Goal: Task Accomplishment & Management: Manage account settings

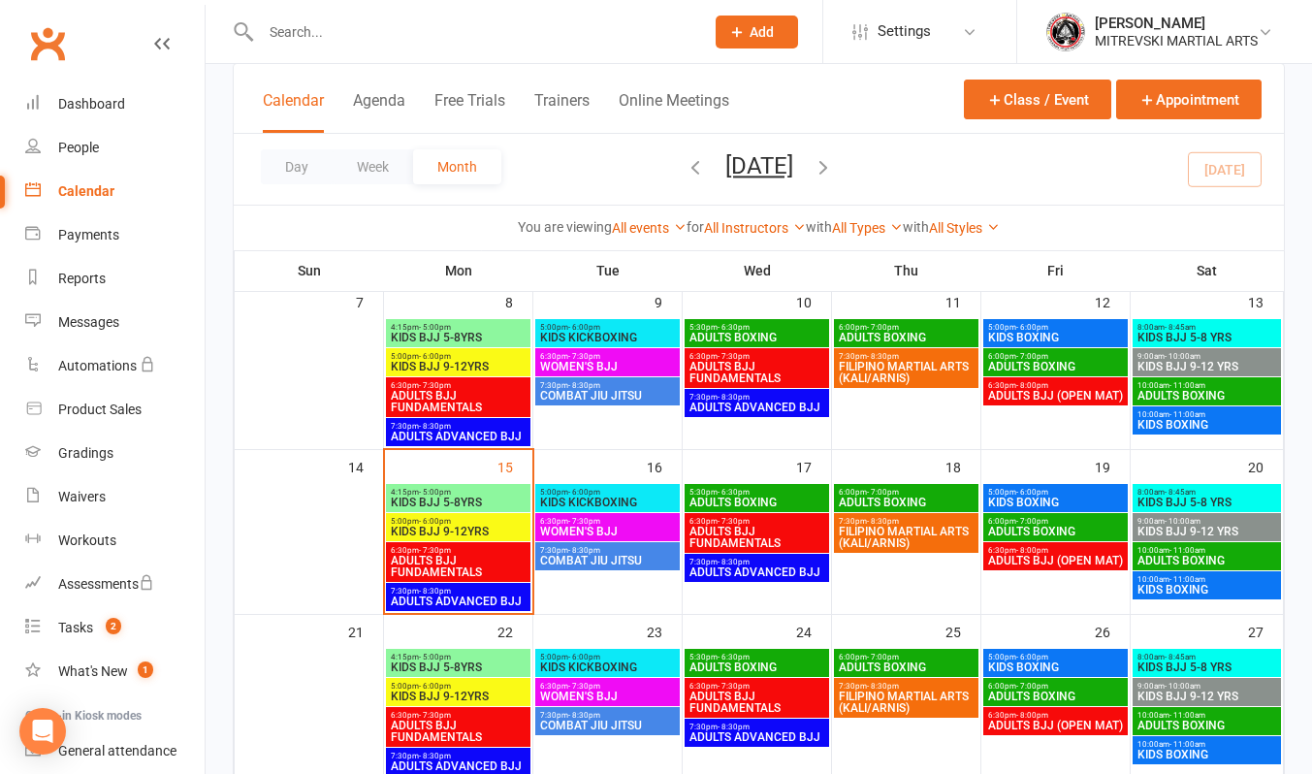
click at [305, 29] on input "text" at bounding box center [472, 31] width 435 height 27
type input "BRONS"
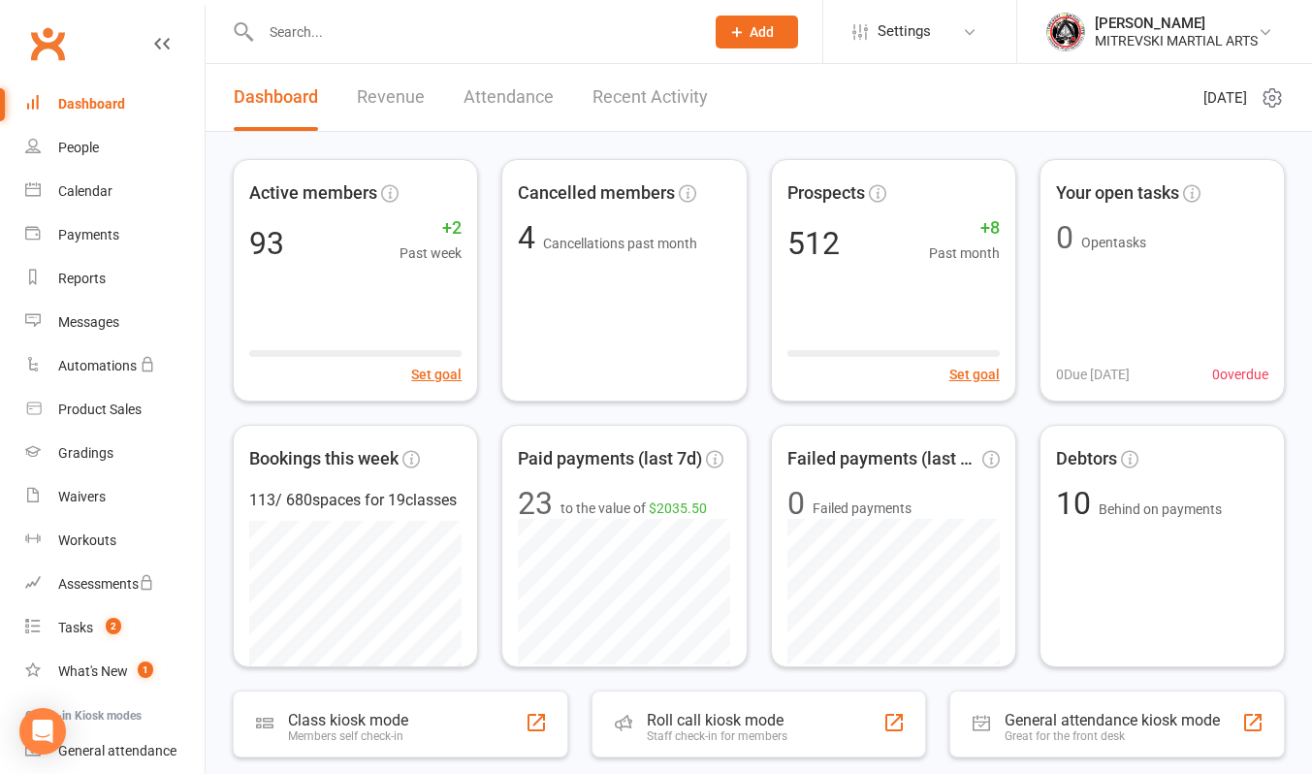
click at [279, 33] on input "text" at bounding box center [472, 31] width 435 height 27
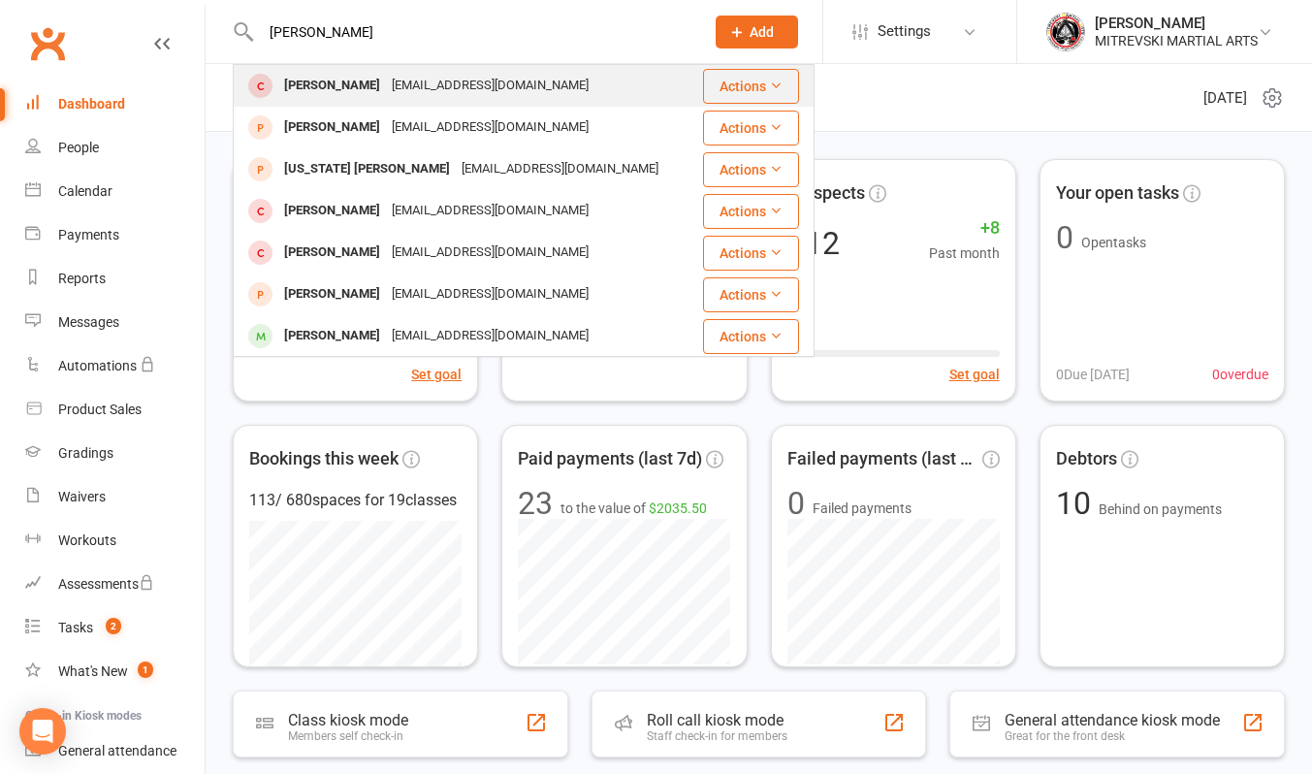
type input "bronson"
click at [418, 88] on div "cassandrarafter1998@gmail.com" at bounding box center [490, 86] width 208 height 28
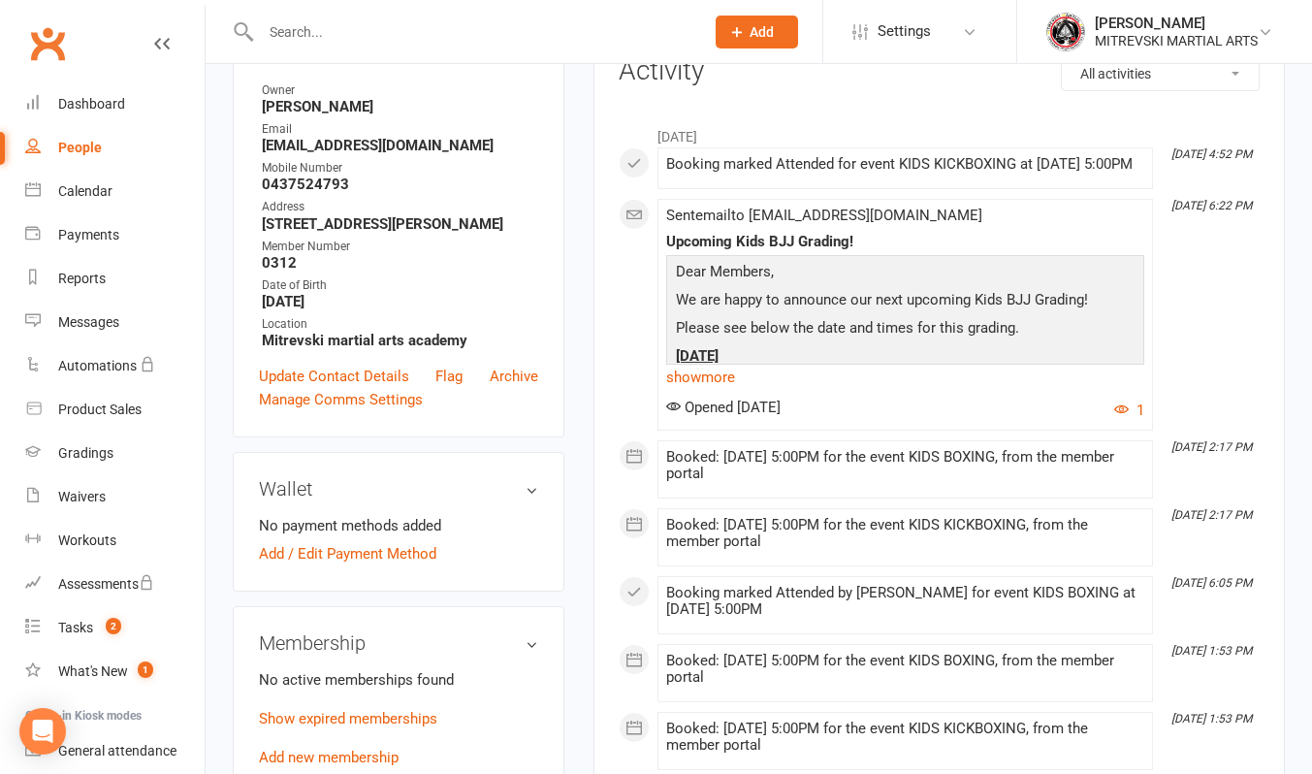
scroll to position [97, 0]
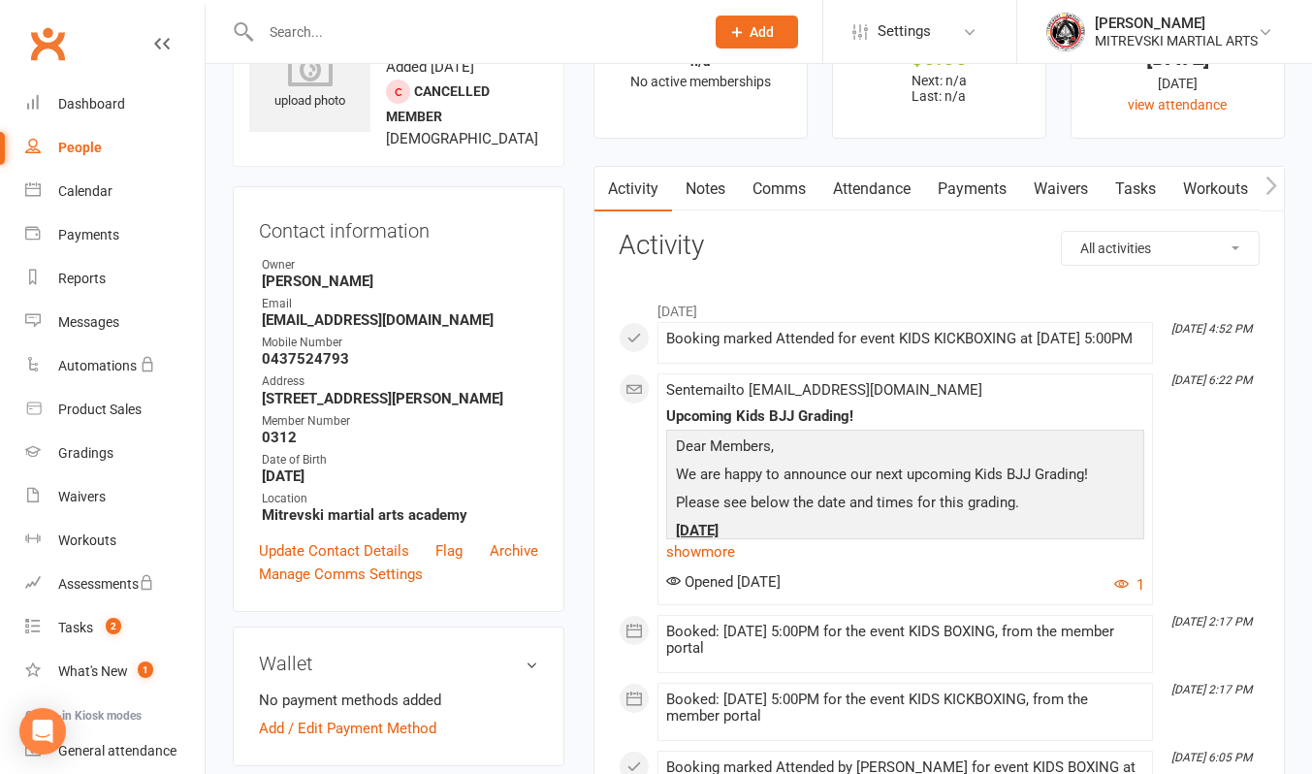
click at [719, 193] on link "Notes" at bounding box center [705, 189] width 67 height 45
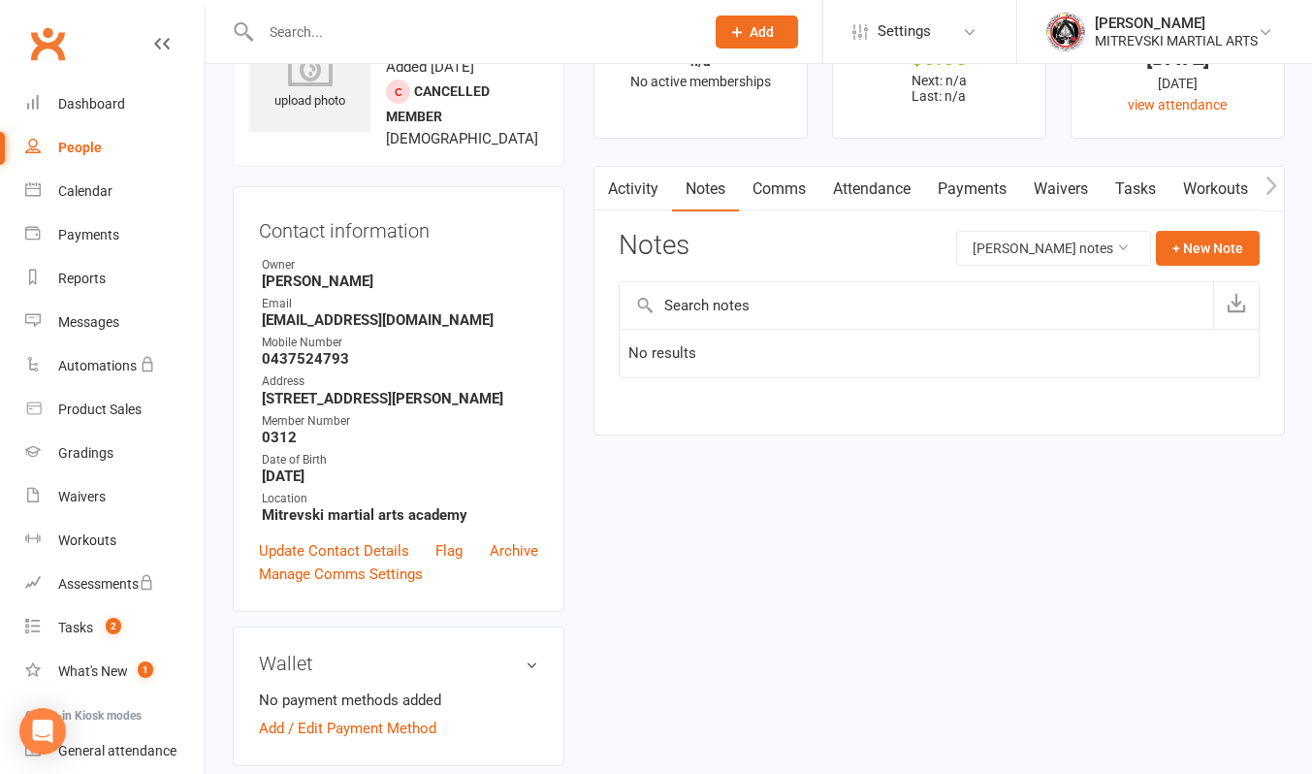
click at [773, 190] on link "Comms" at bounding box center [779, 189] width 80 height 45
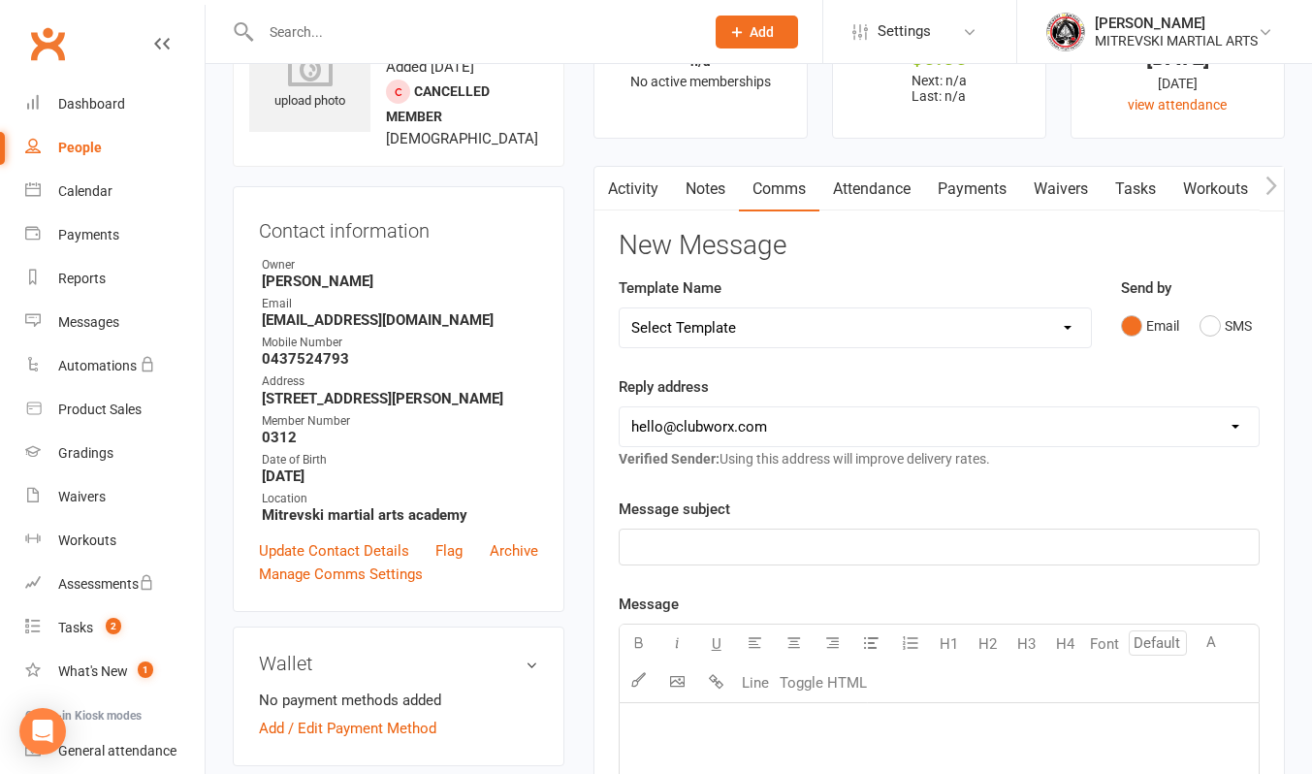
click at [1137, 199] on link "Tasks" at bounding box center [1136, 189] width 68 height 45
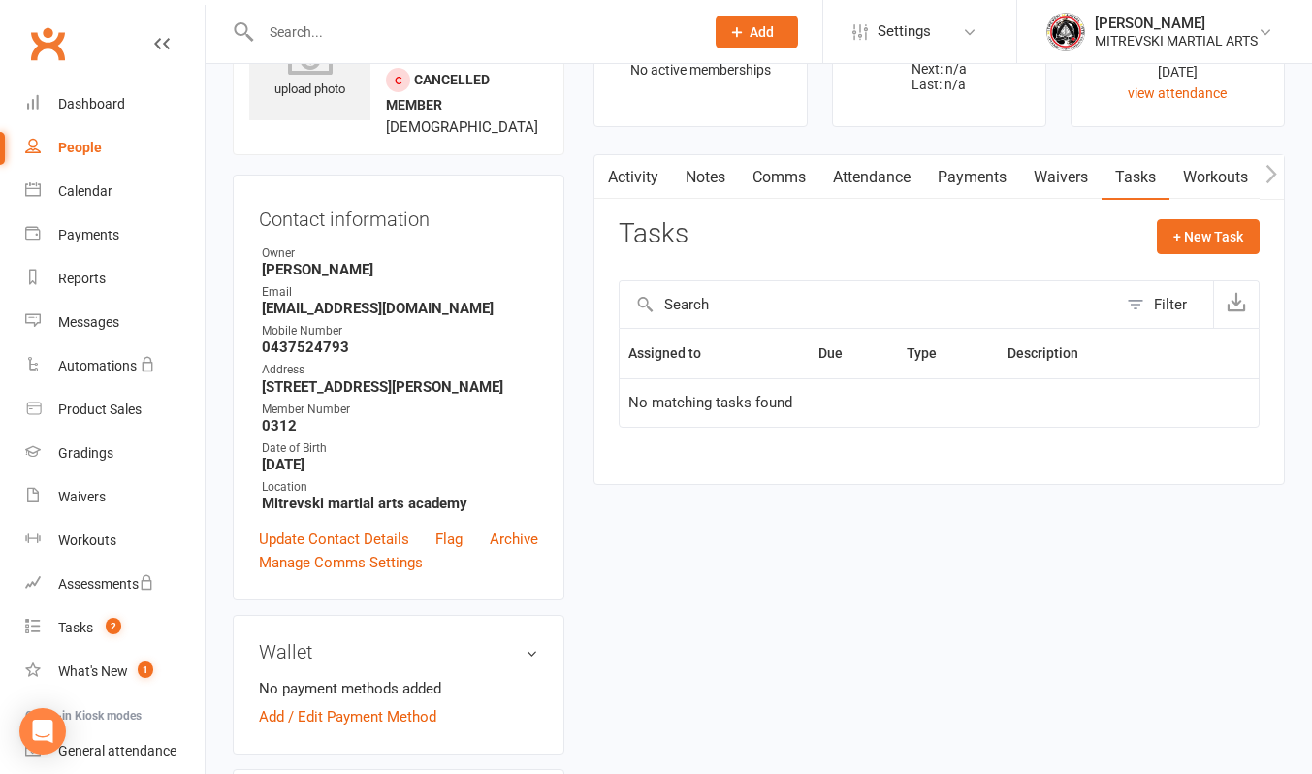
scroll to position [388, 0]
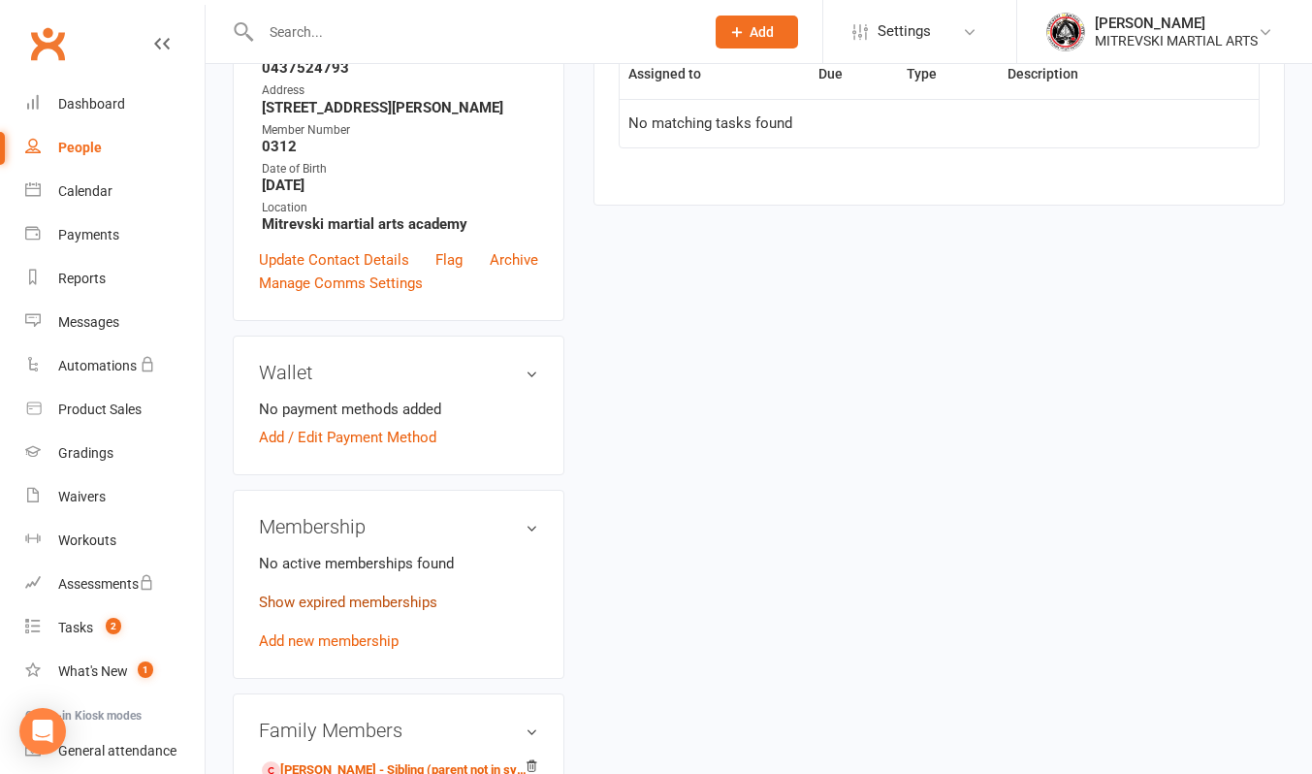
click at [386, 609] on link "Show expired memberships" at bounding box center [348, 601] width 178 height 17
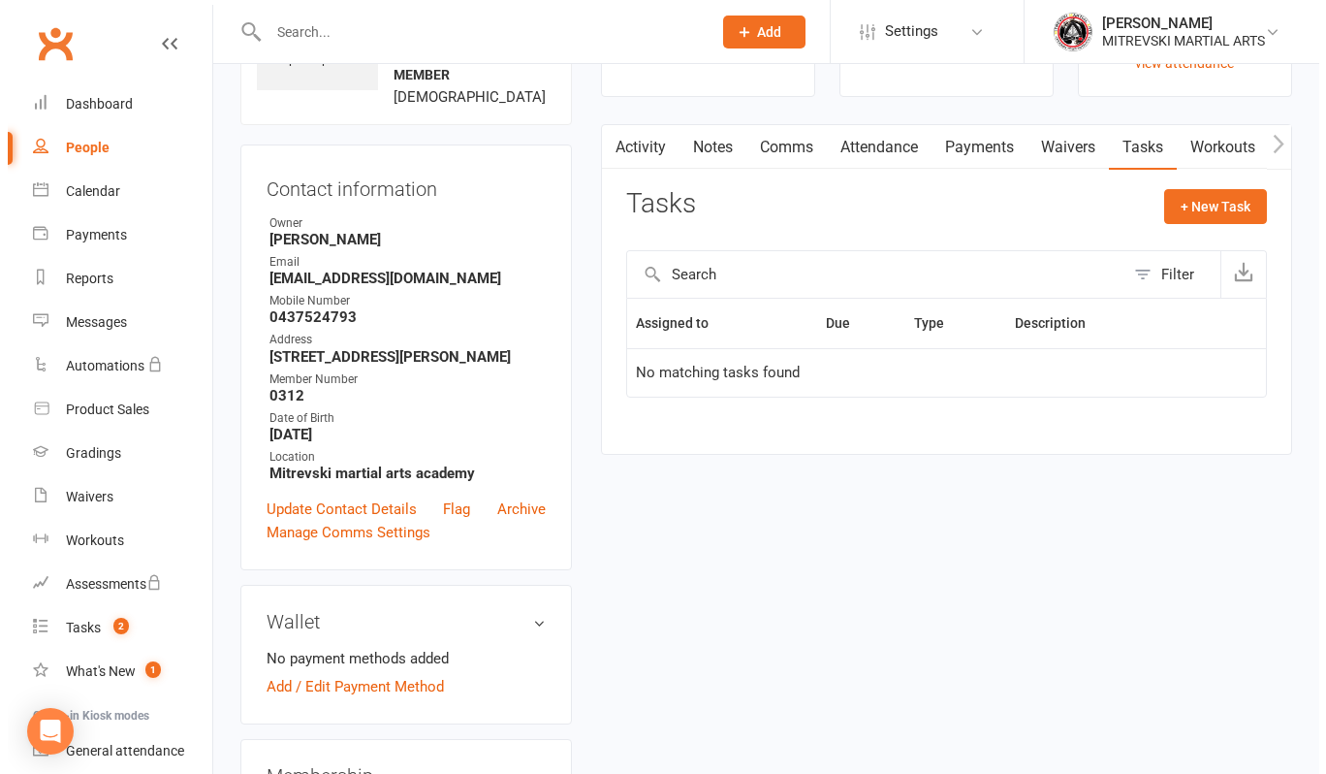
scroll to position [0, 0]
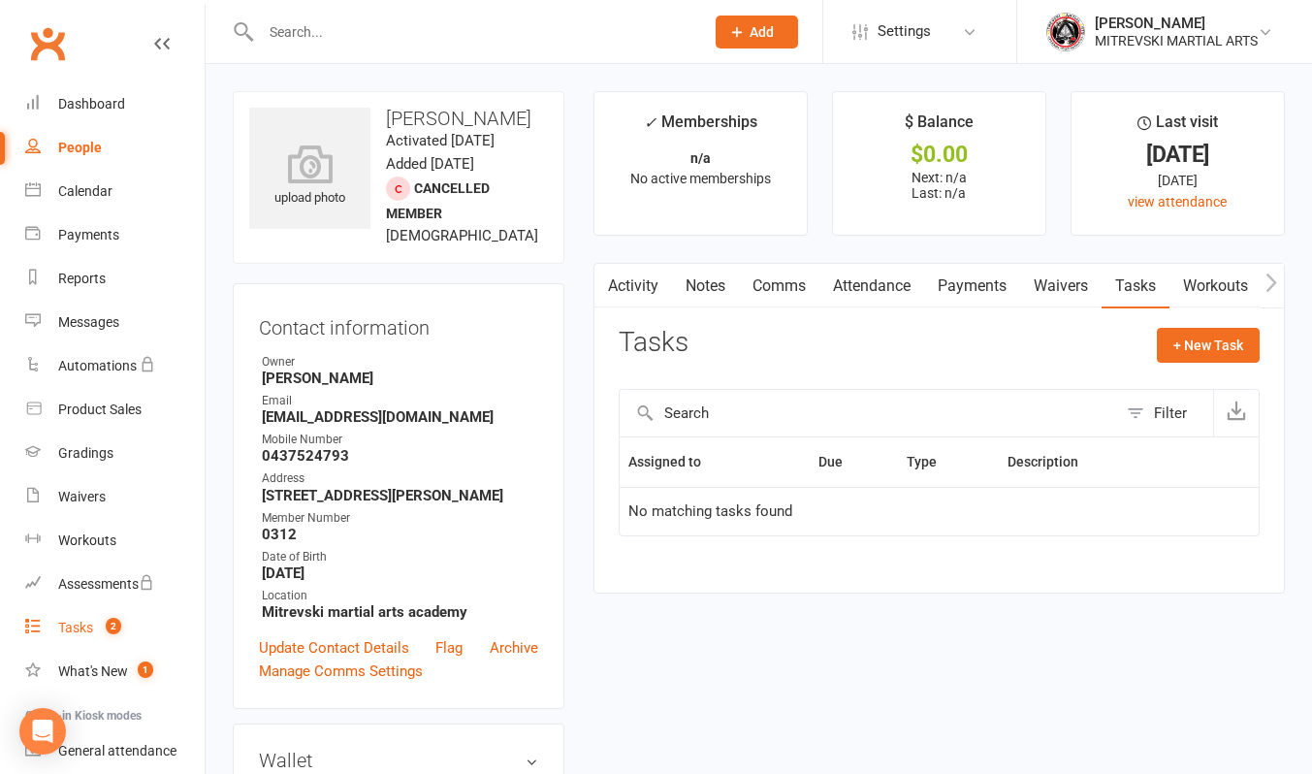
click at [84, 626] on div "Tasks" at bounding box center [75, 628] width 35 height 16
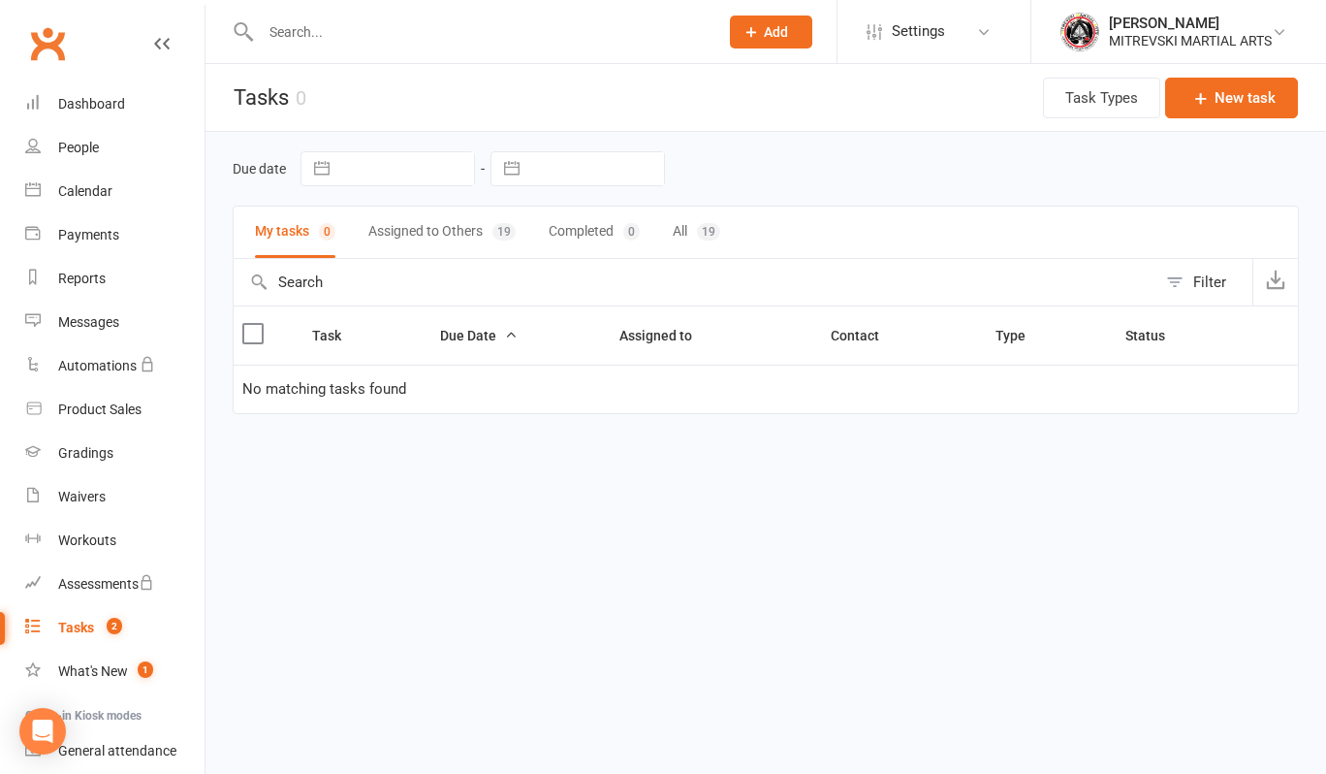
click at [692, 231] on button "All 19" at bounding box center [697, 232] width 48 height 51
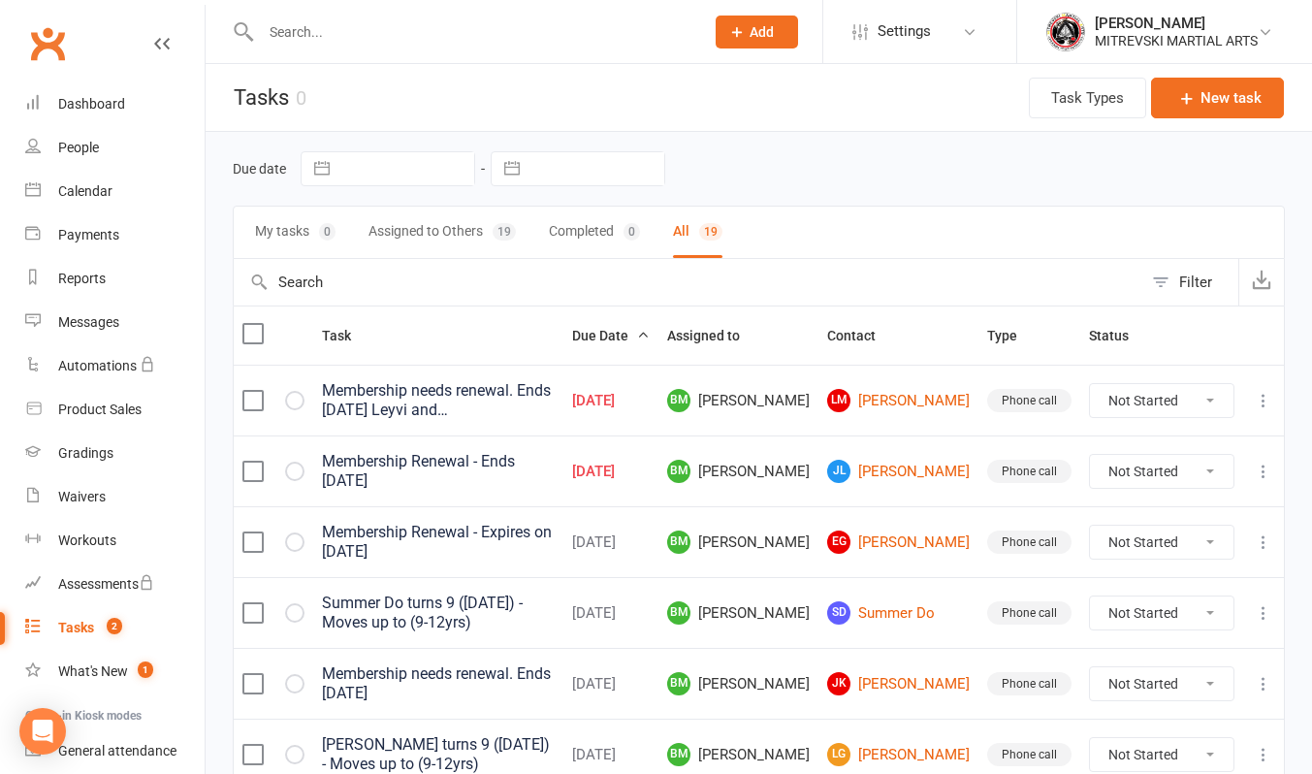
click at [515, 395] on div "Membership needs renewal. Ends 2nd September 2025 Leyvi and Bronson" at bounding box center [438, 400] width 233 height 39
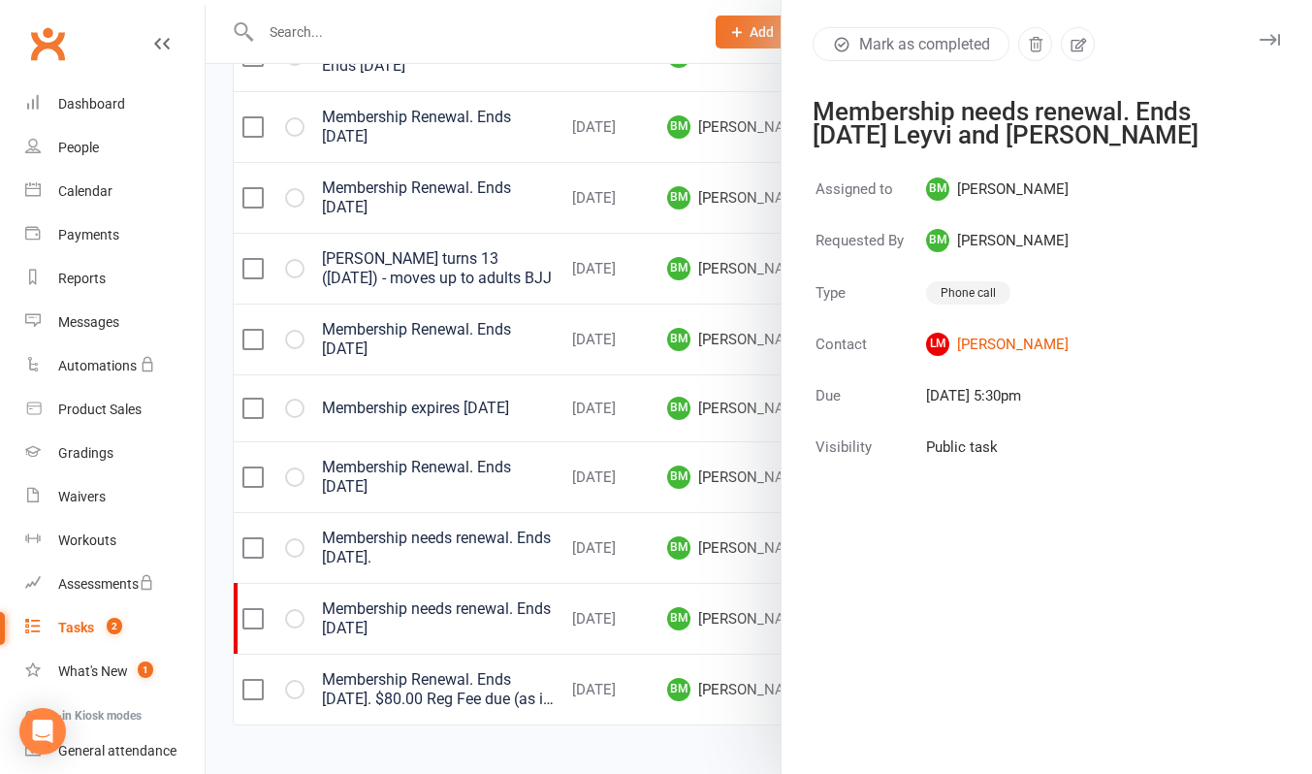
scroll to position [433, 0]
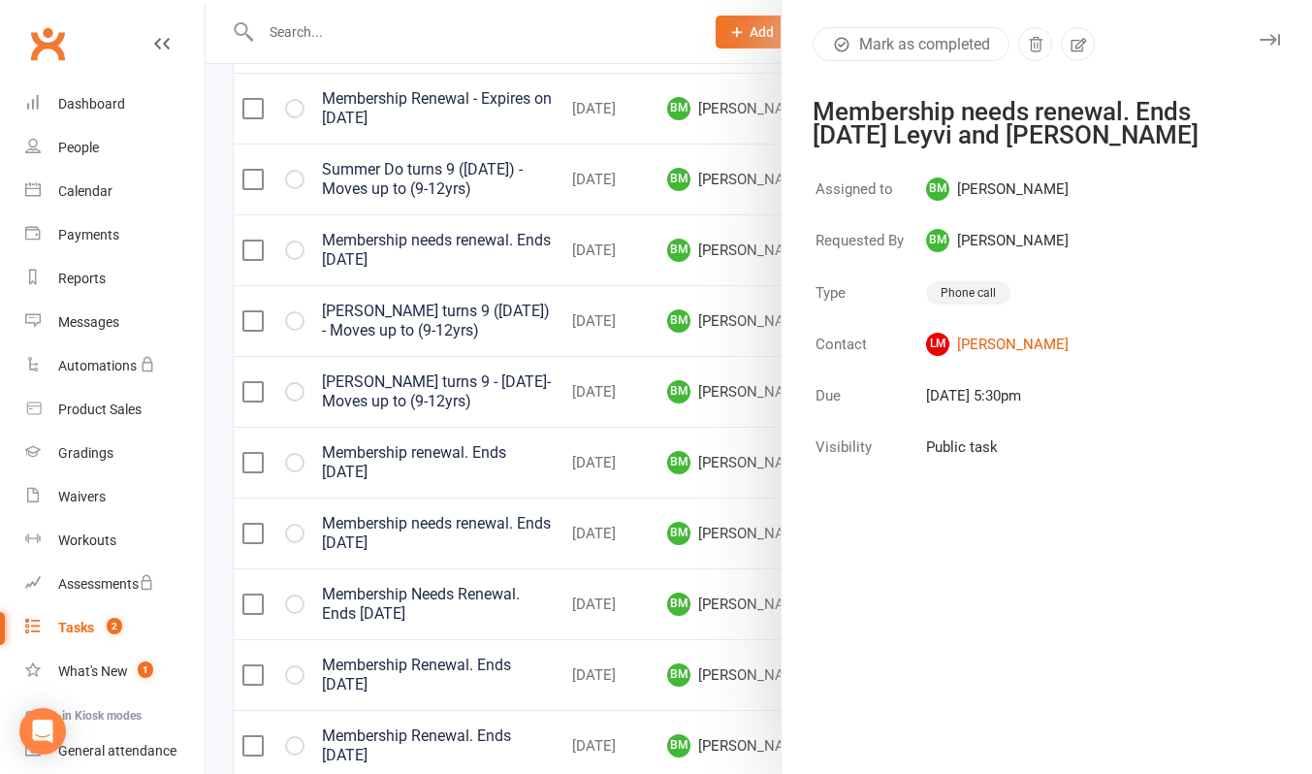
click at [647, 45] on div at bounding box center [759, 387] width 1106 height 774
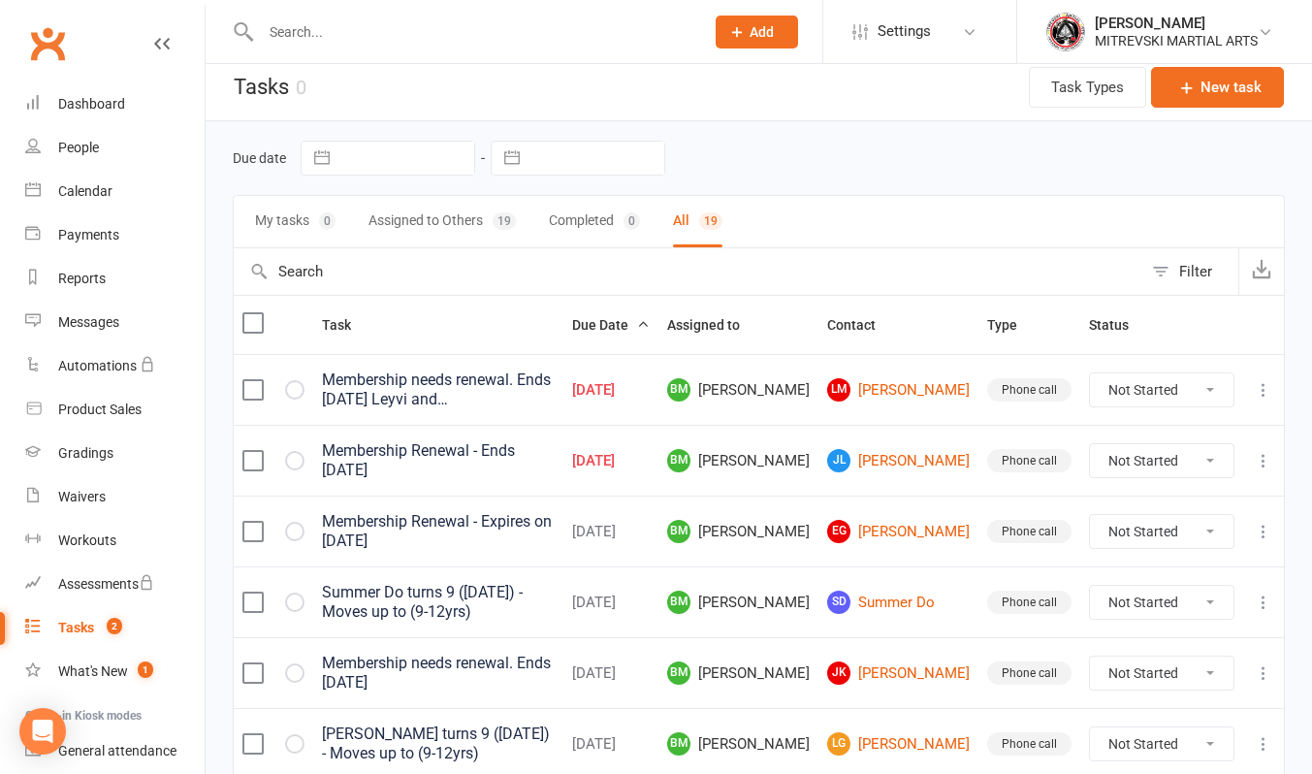
scroll to position [0, 0]
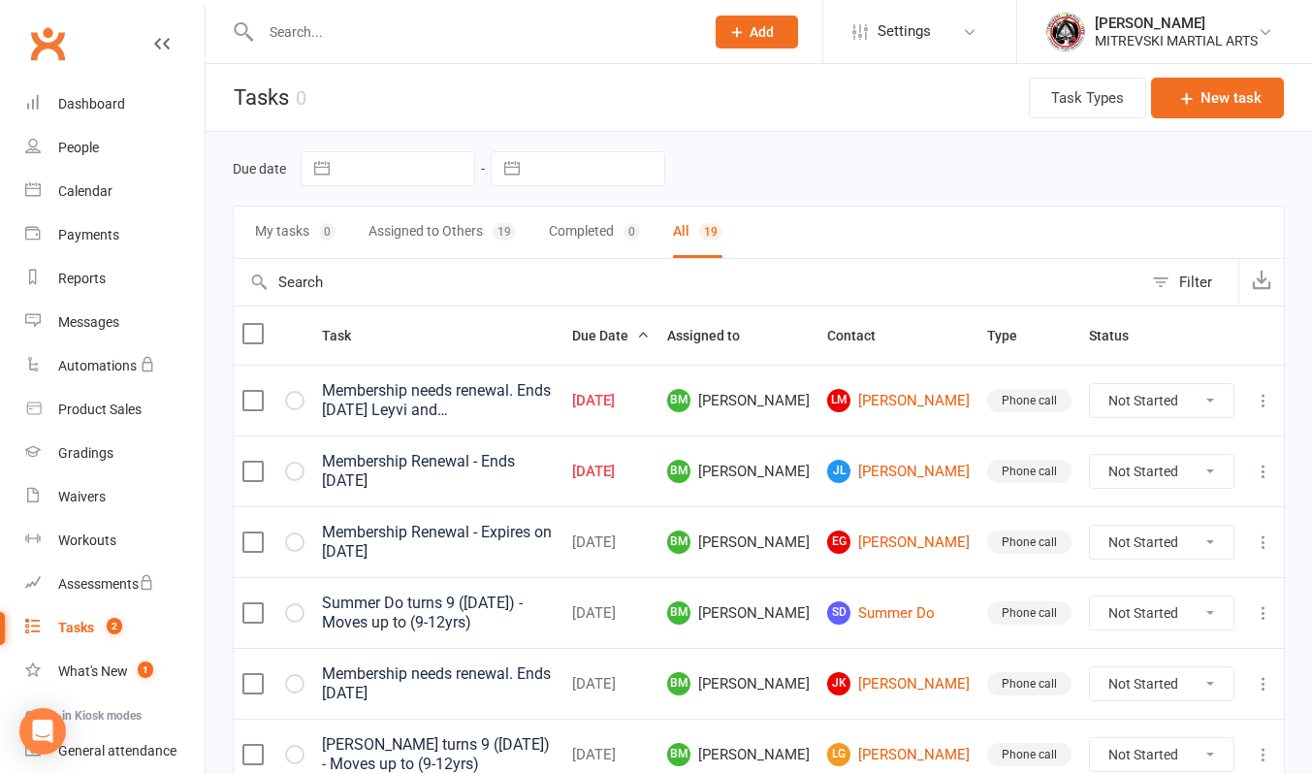
click at [304, 24] on input "text" at bounding box center [472, 31] width 435 height 27
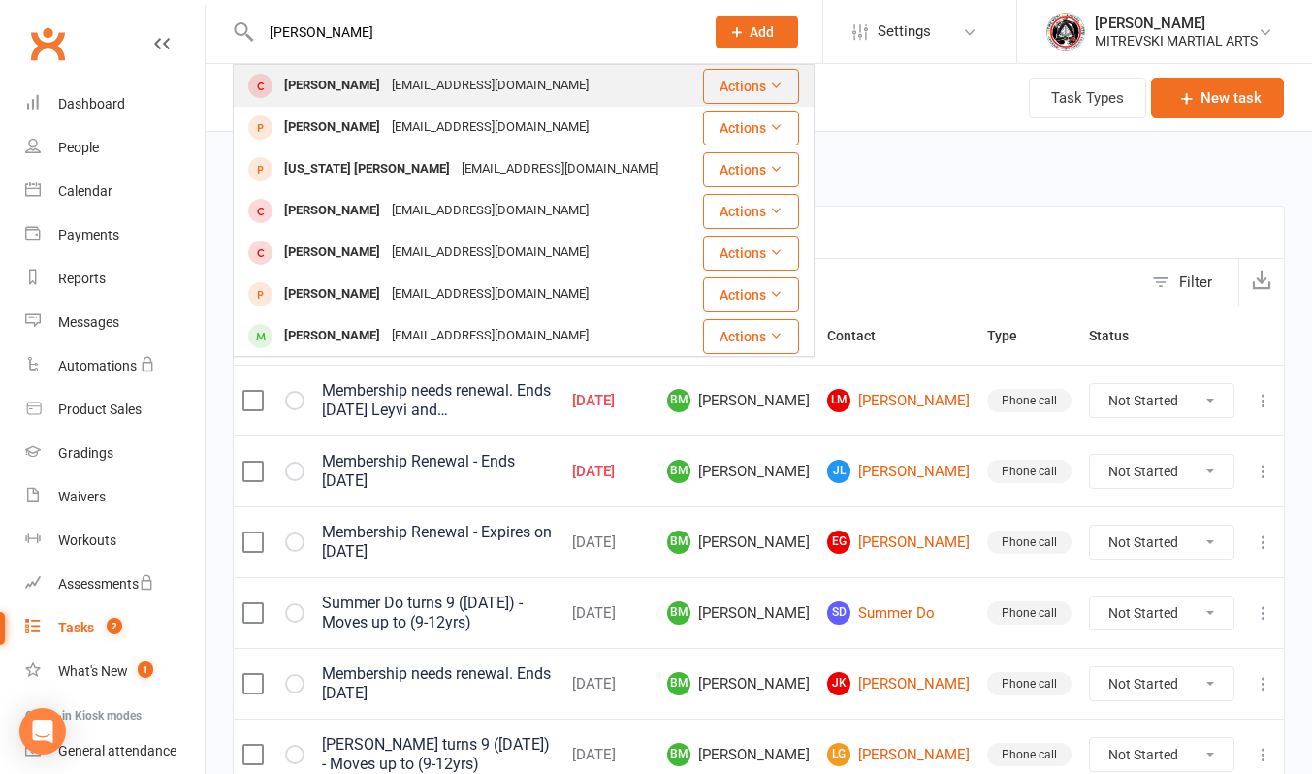
type input "bronson"
click at [372, 87] on div "Bronson McHardy" at bounding box center [332, 86] width 108 height 28
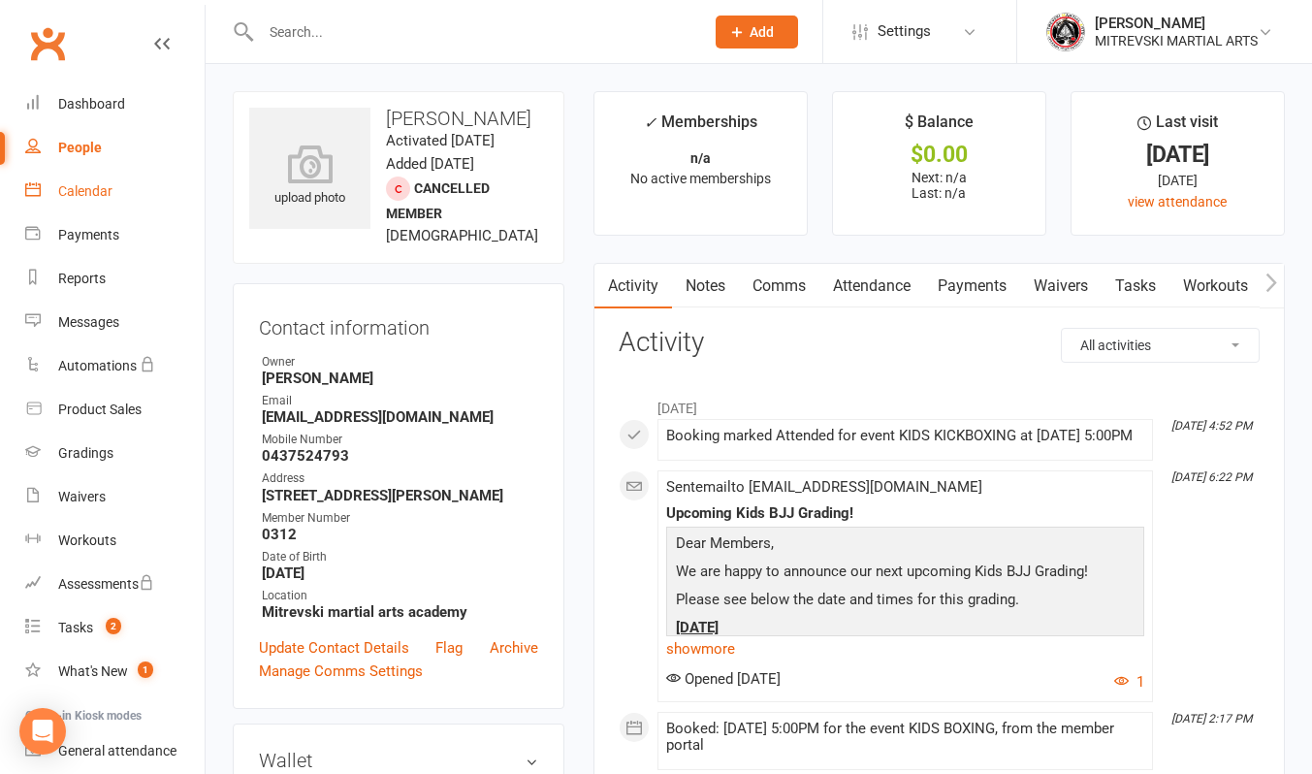
click at [101, 195] on div "Calendar" at bounding box center [85, 191] width 54 height 16
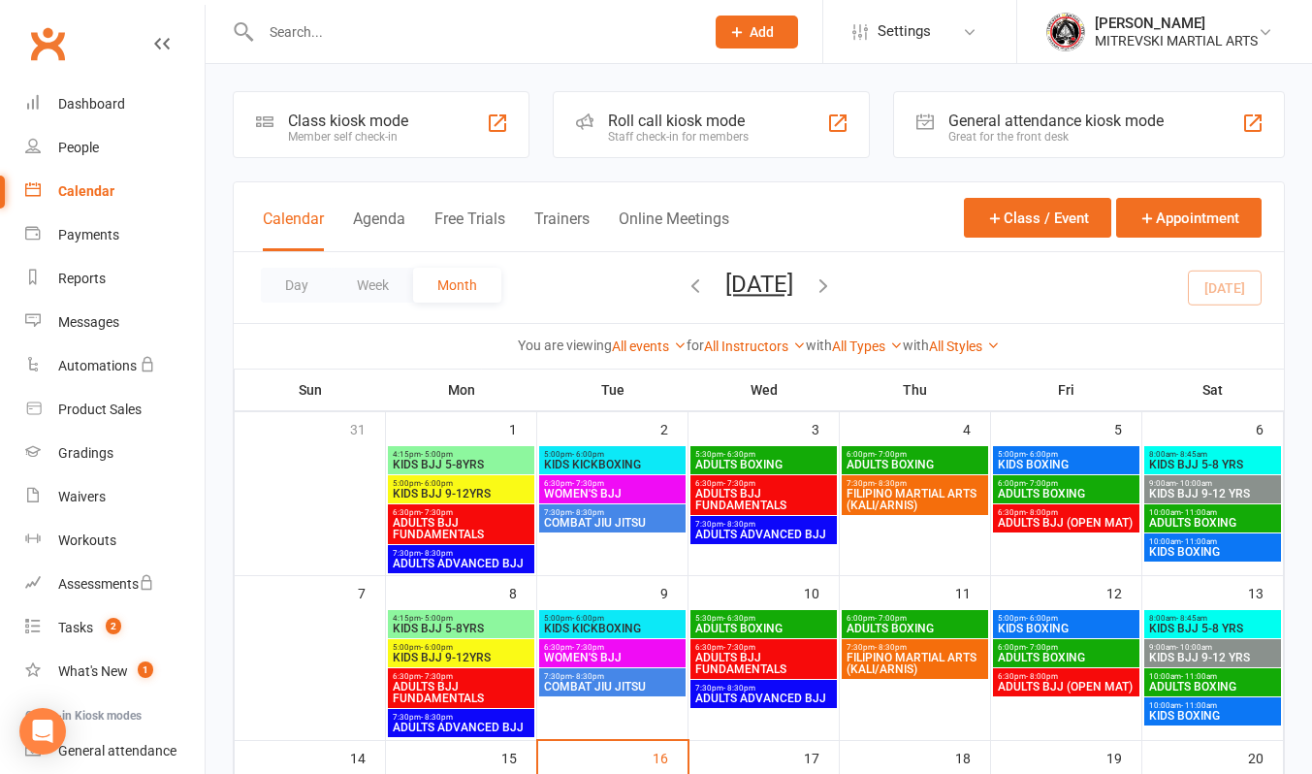
click at [271, 34] on input "text" at bounding box center [472, 31] width 435 height 27
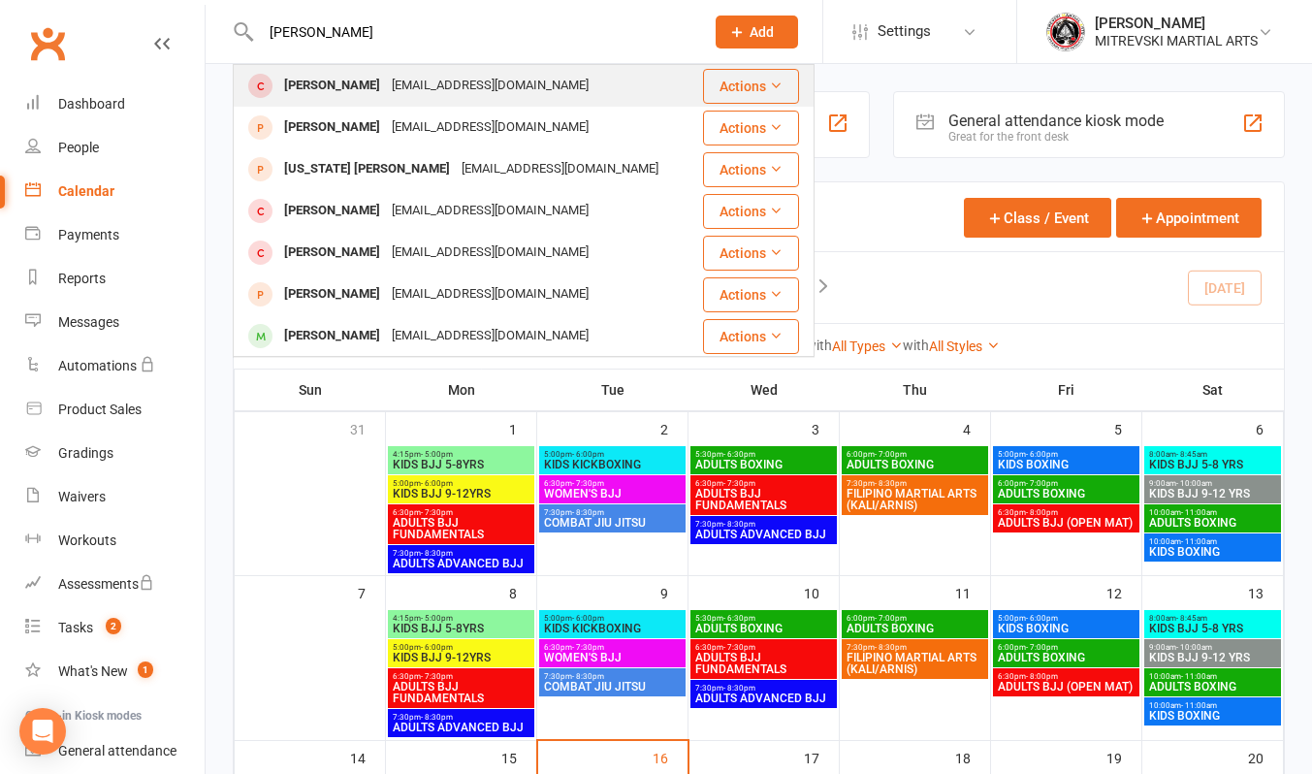
type input "bronson"
click at [333, 80] on div "Bronson McHardy" at bounding box center [332, 86] width 108 height 28
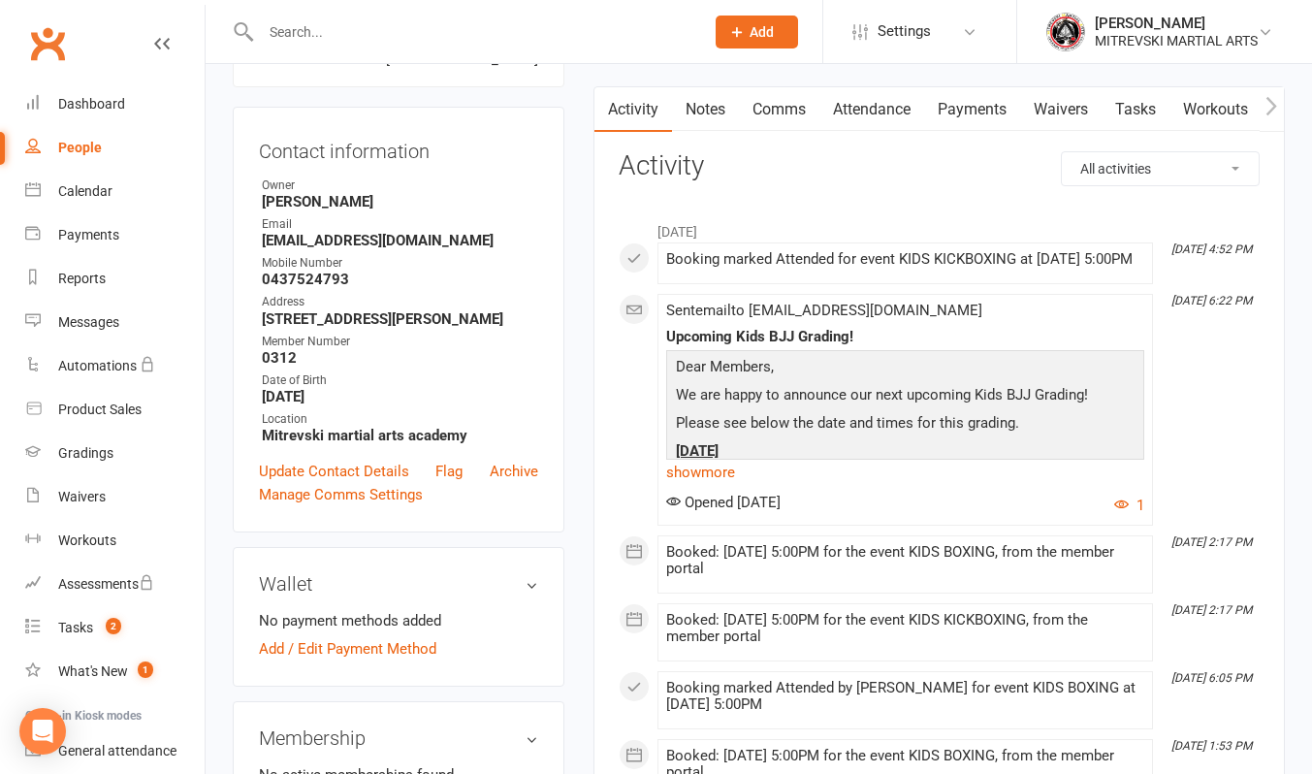
scroll to position [388, 0]
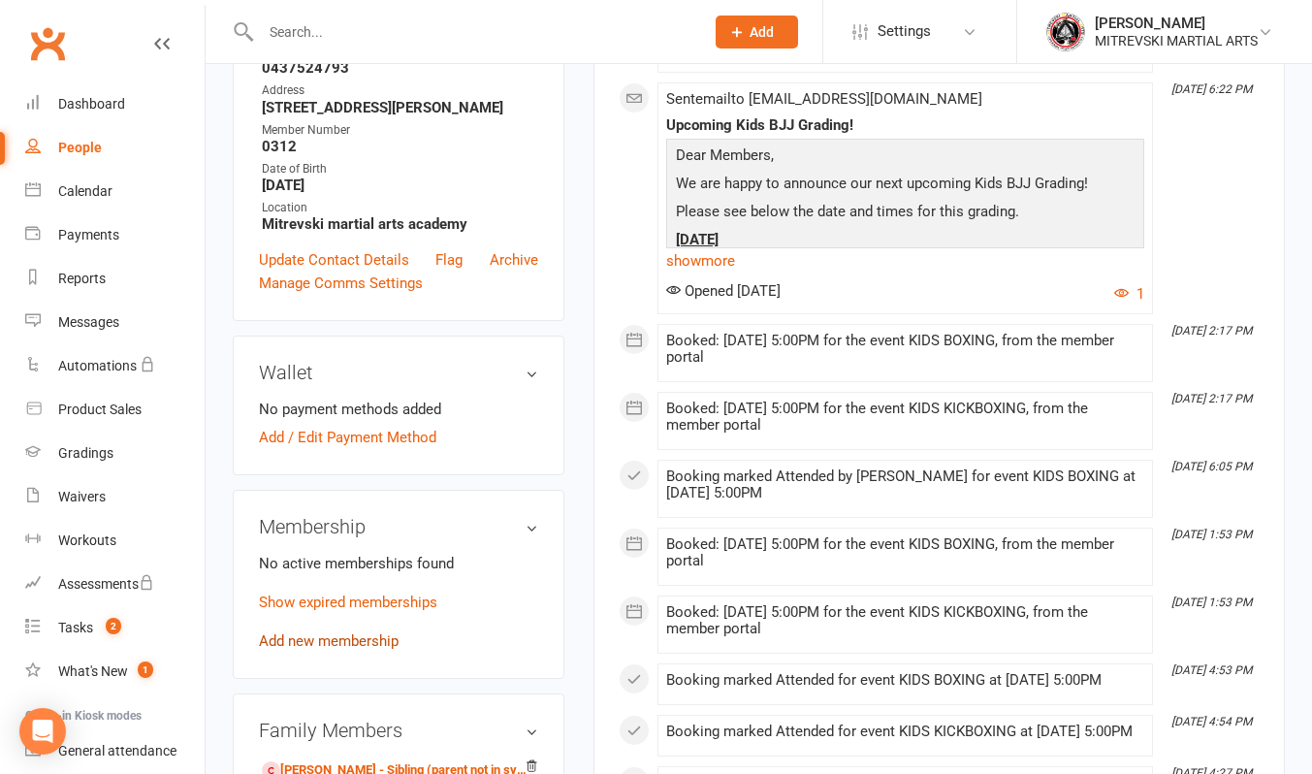
click at [359, 640] on link "Add new membership" at bounding box center [329, 640] width 140 height 17
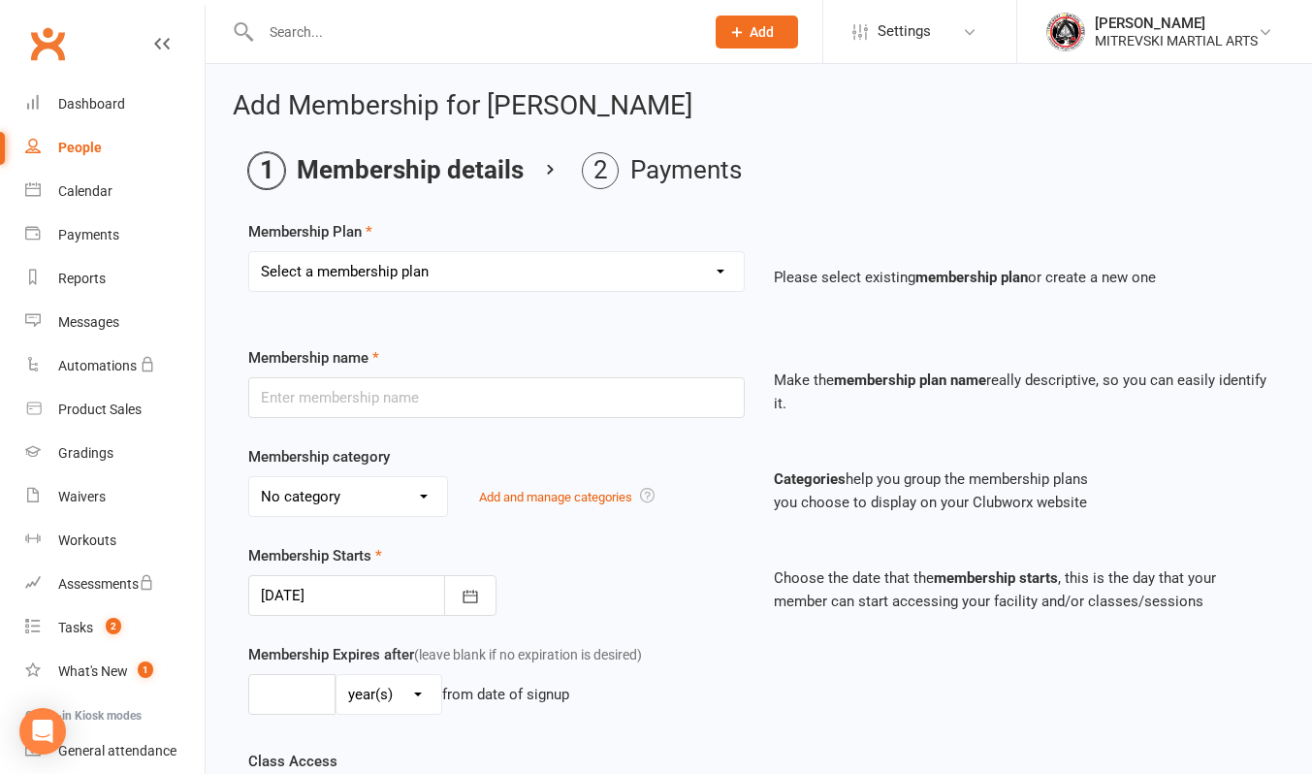
click at [422, 276] on select "Select a membership plan Create new Membership Plan KIDS BJJ Fundamentals BOXIN…" at bounding box center [496, 271] width 495 height 39
select select "16"
click at [249, 252] on select "Select a membership plan Create new Membership Plan KIDS BJJ Fundamentals BOXIN…" at bounding box center [496, 271] width 495 height 39
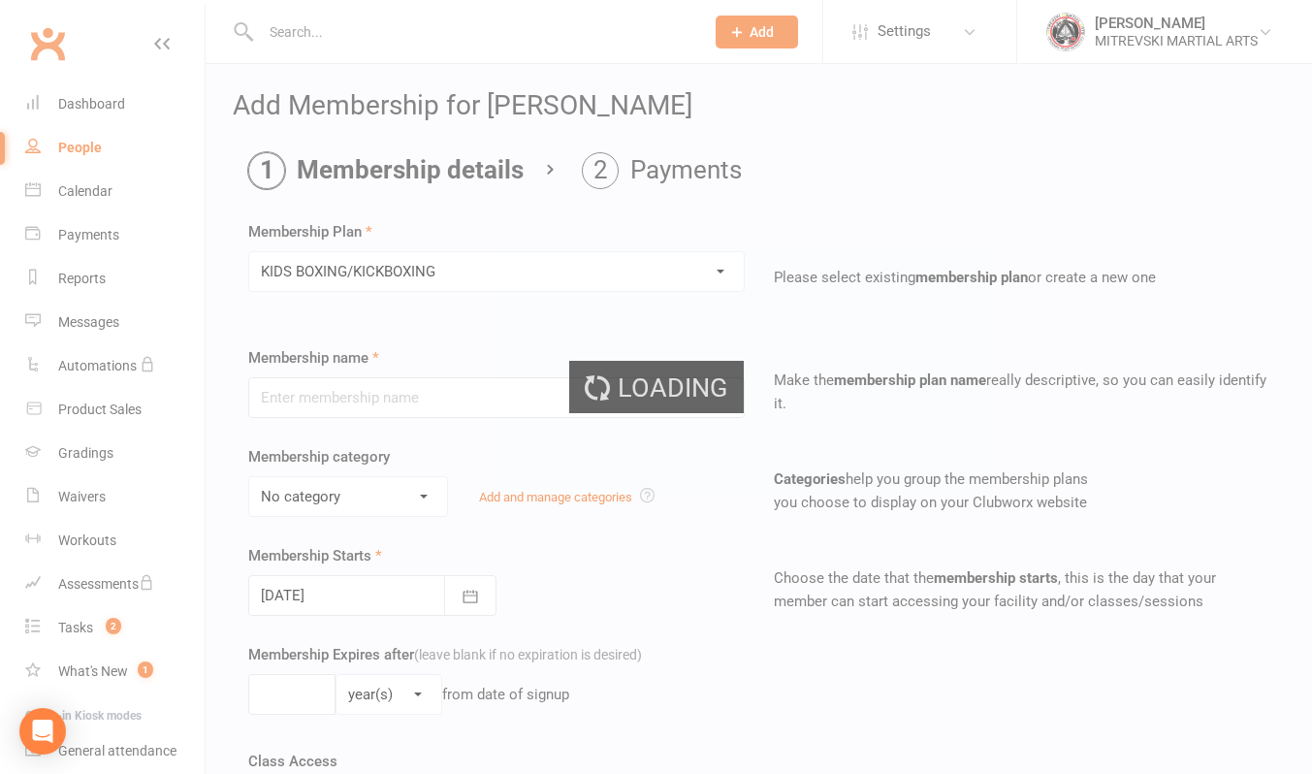
type input "KIDS BOXING/KICKBOXING"
select select "3"
type input "0"
type input "3"
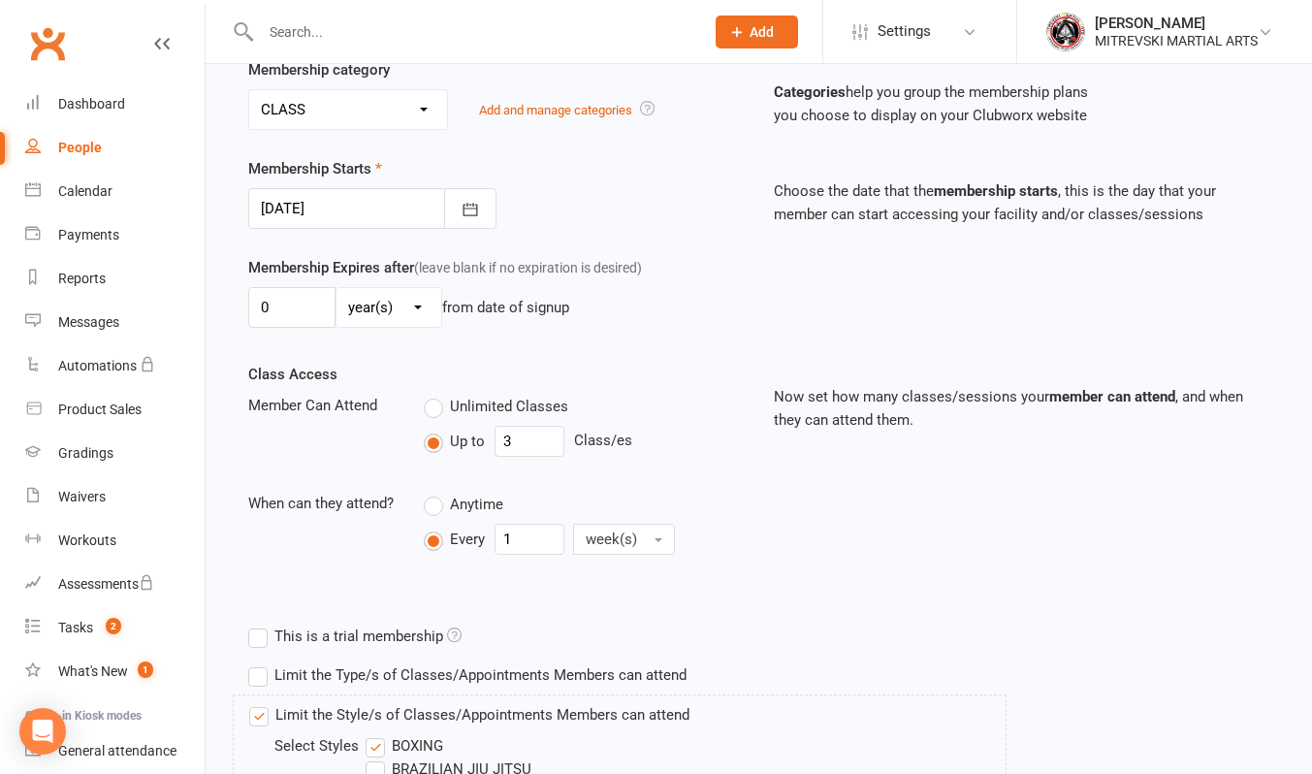
scroll to position [388, 0]
click at [378, 118] on select "No category ALL CLASSES ALL EVENING CLASSES CASUAL CLASS" at bounding box center [348, 108] width 198 height 39
select select "0"
click at [249, 89] on select "No category ALL CLASSES ALL EVENING CLASSES CASUAL CLASS" at bounding box center [348, 108] width 198 height 39
click at [467, 215] on icon "button" at bounding box center [470, 208] width 19 height 19
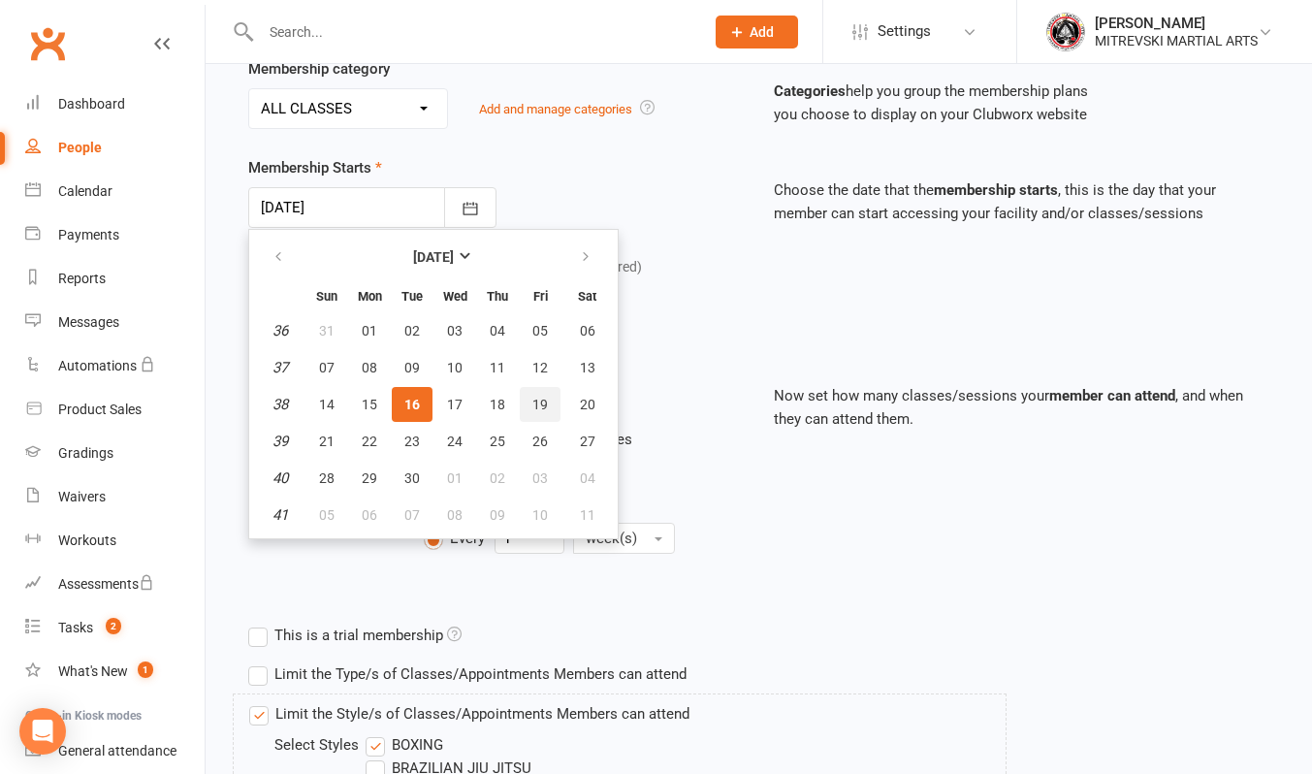
click at [536, 405] on span "19" at bounding box center [540, 405] width 16 height 16
type input "19 Sep 2025"
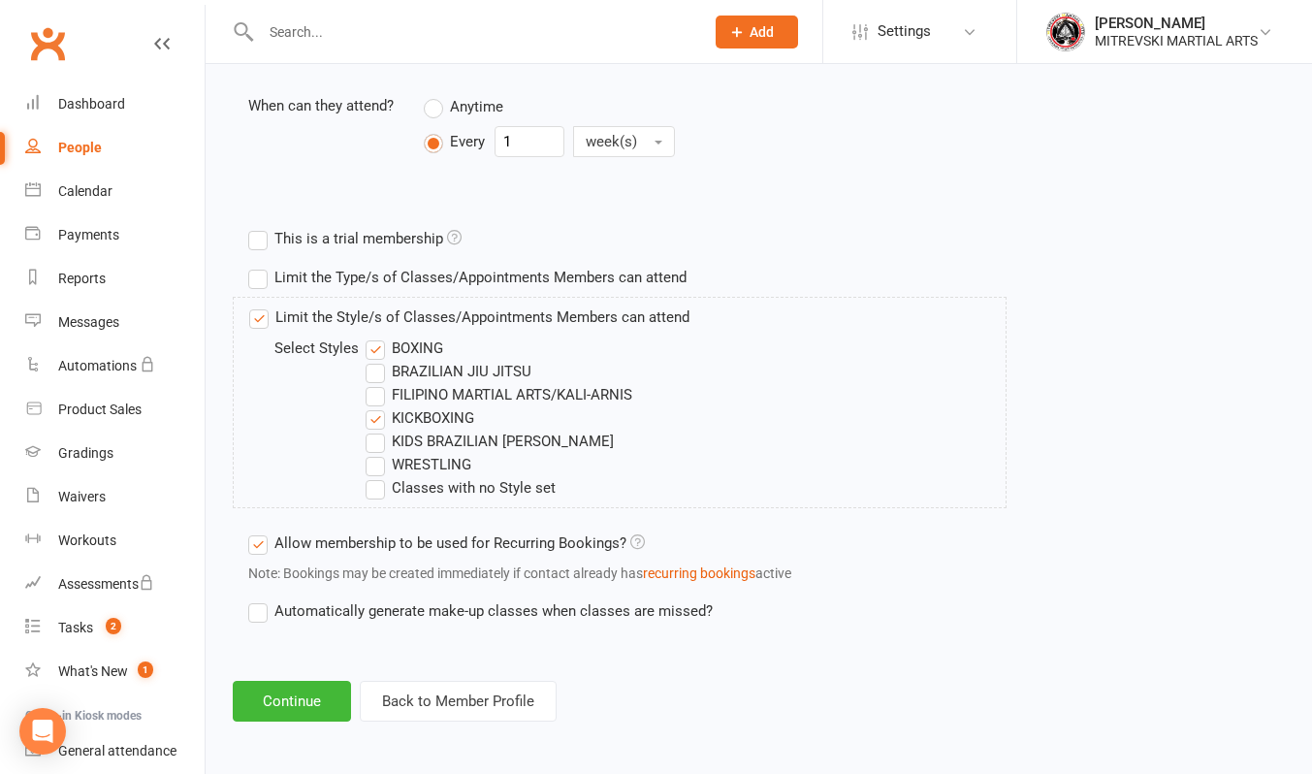
scroll to position [787, 0]
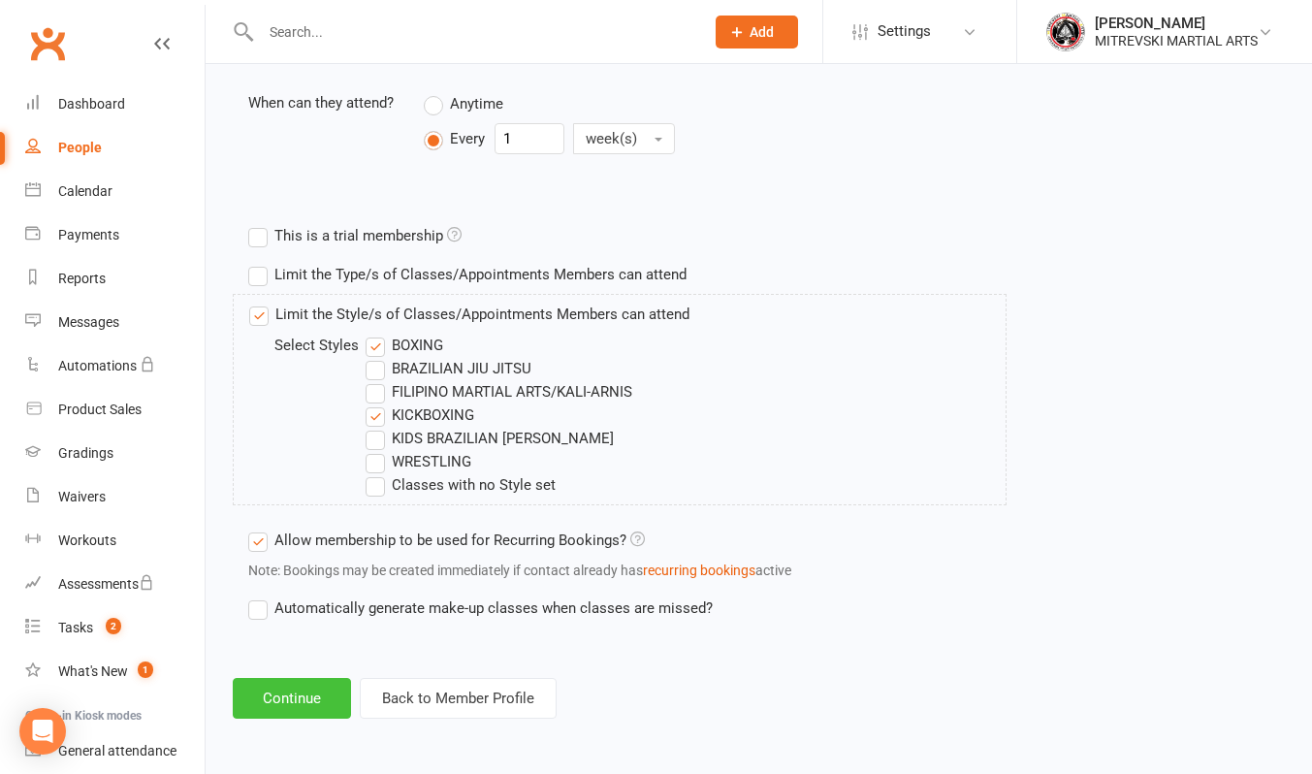
click at [318, 695] on button "Continue" at bounding box center [292, 698] width 118 height 41
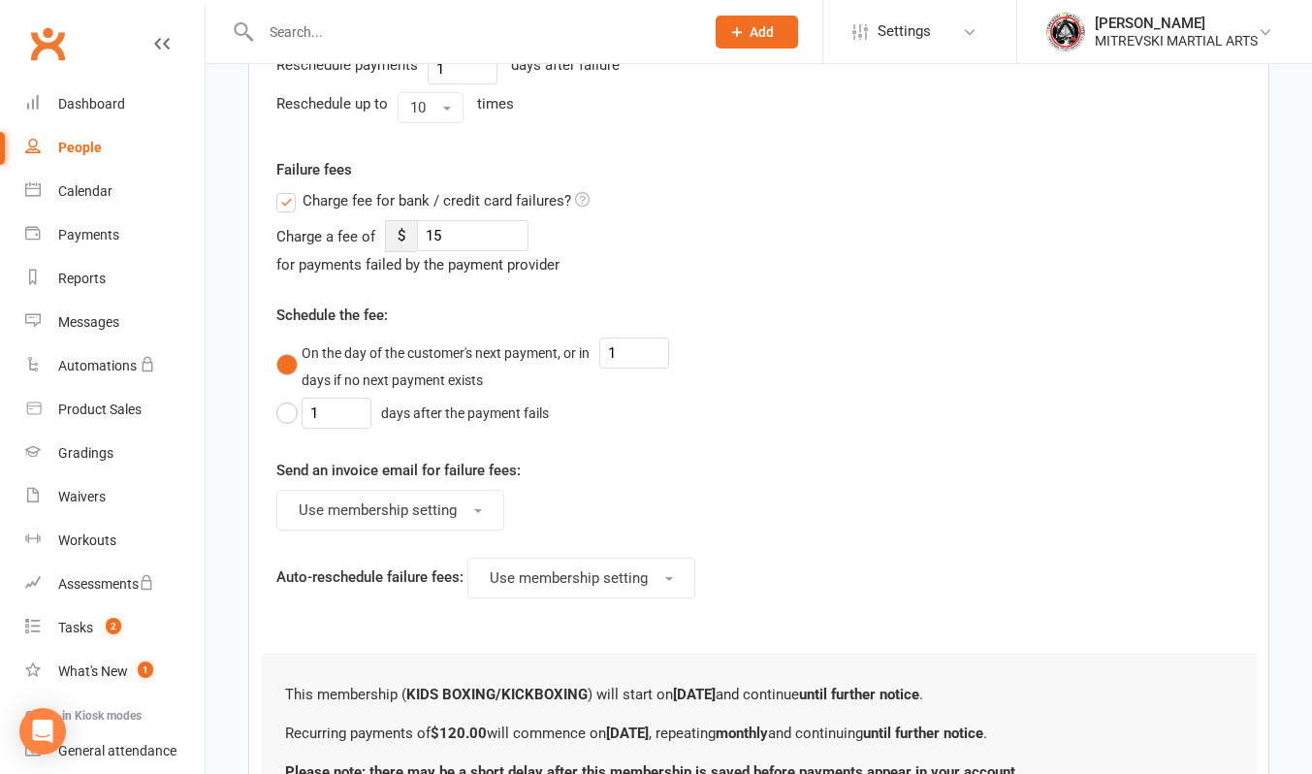
scroll to position [0, 0]
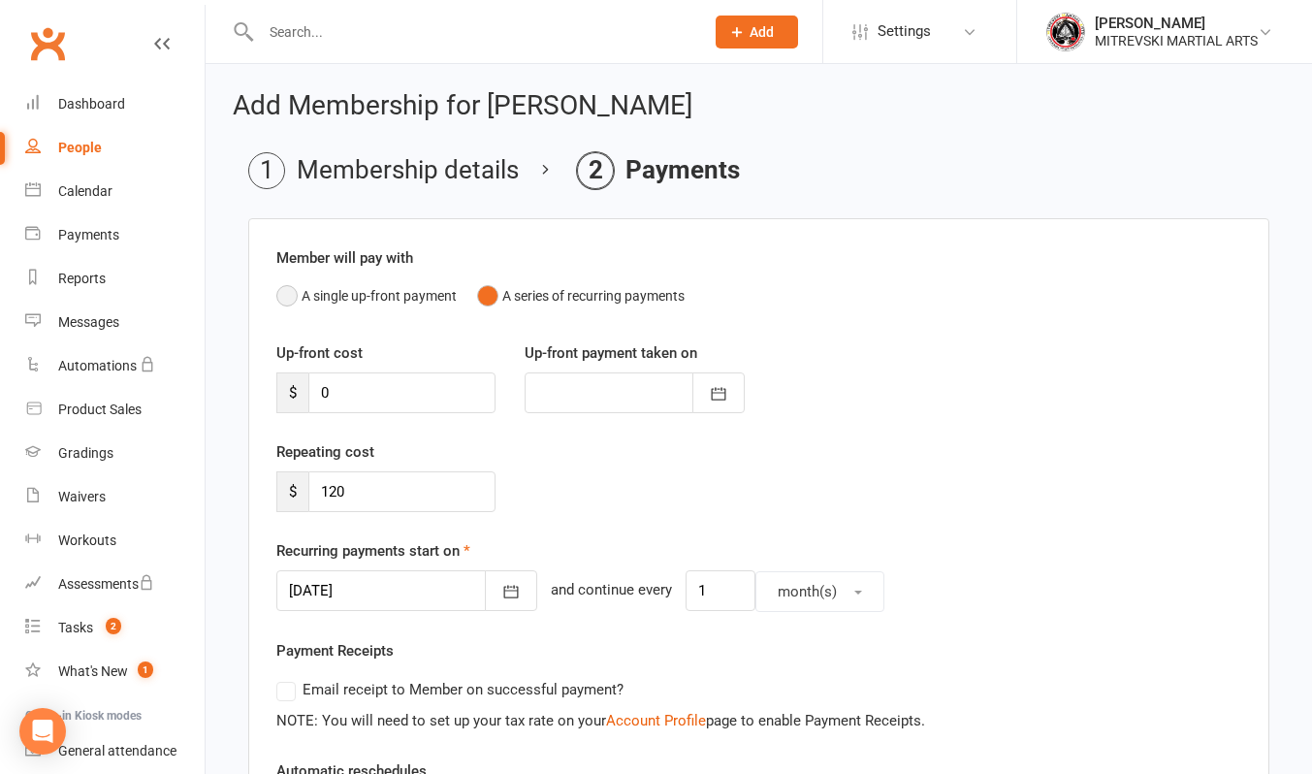
click at [285, 294] on button "A single up-front payment" at bounding box center [366, 295] width 180 height 37
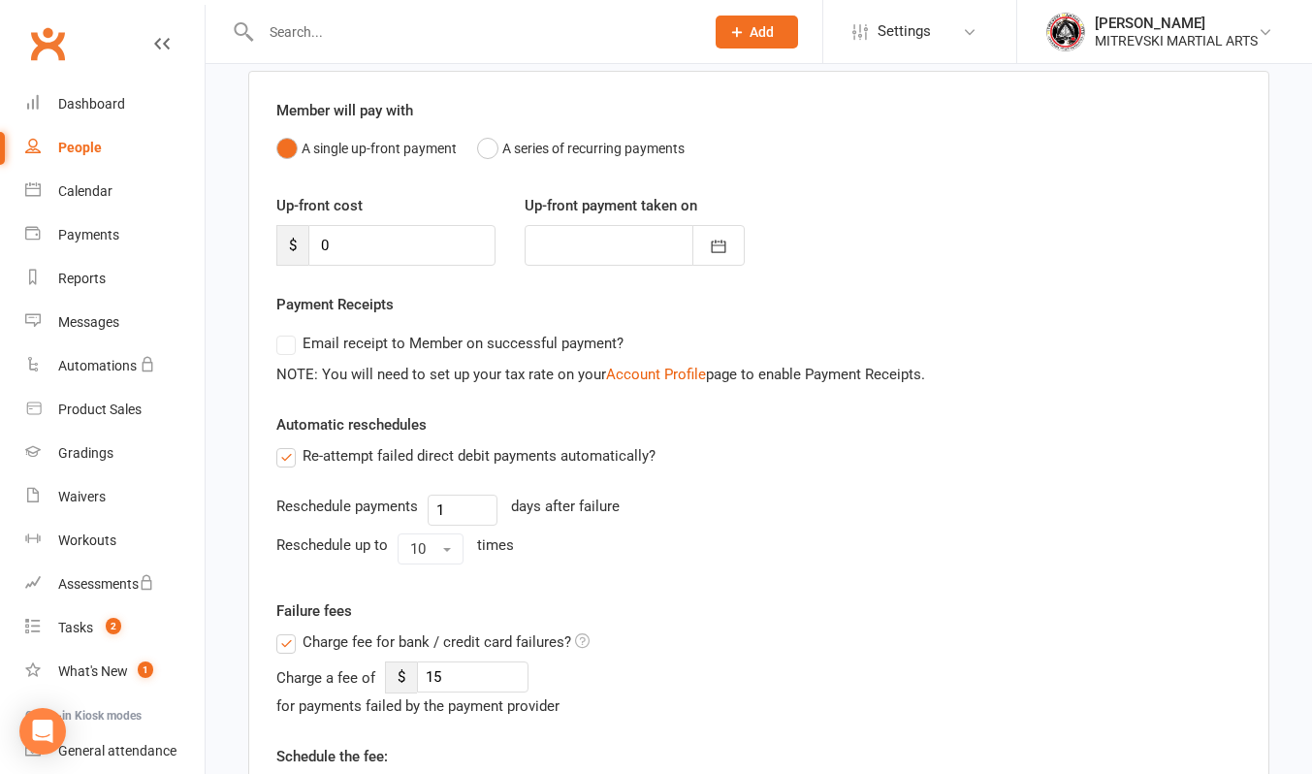
scroll to position [291, 0]
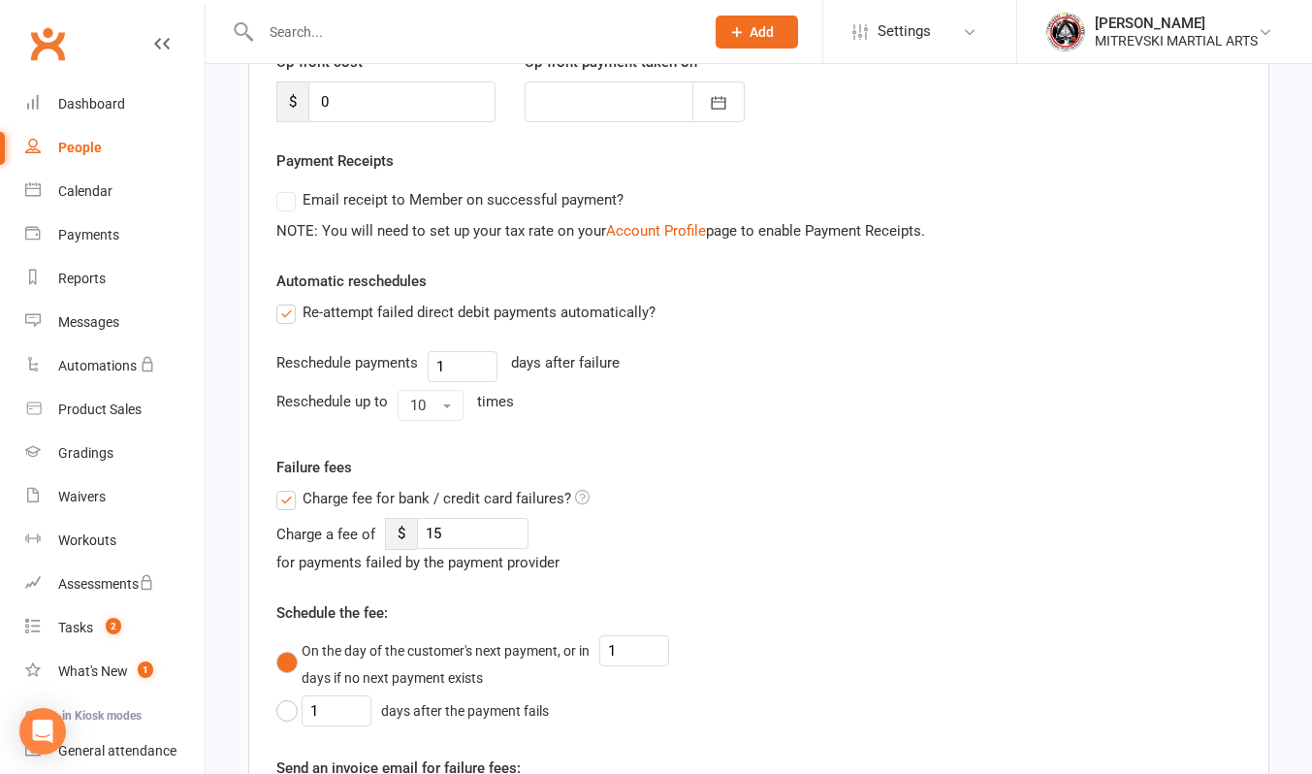
click at [283, 304] on label "Re-attempt failed direct debit payments automatically?" at bounding box center [465, 312] width 379 height 23
click at [283, 301] on input "Re-attempt failed direct debit payments automatically?" at bounding box center [282, 301] width 13 height 0
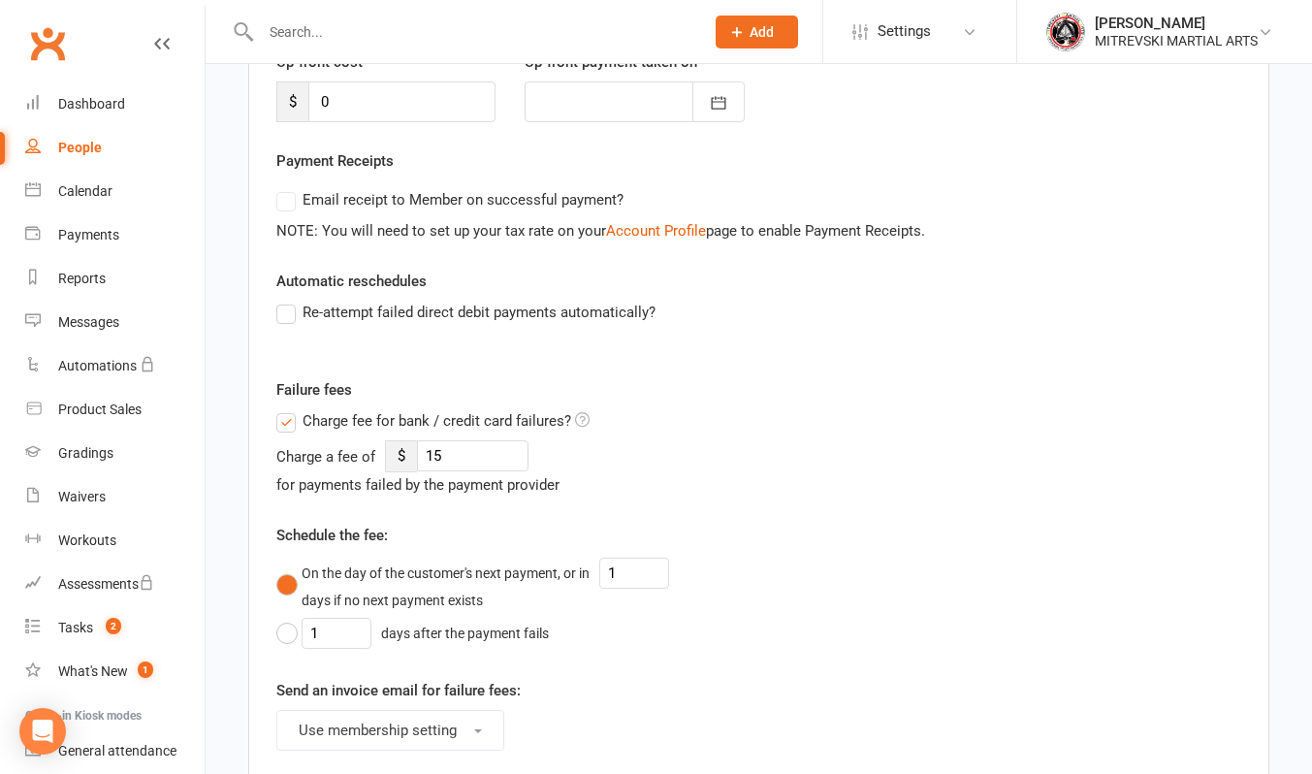
click at [292, 414] on label "Charge fee for bank / credit card failures?" at bounding box center [432, 420] width 313 height 23
click at [292, 409] on input "Charge fee for bank / credit card failures?" at bounding box center [432, 409] width 313 height 0
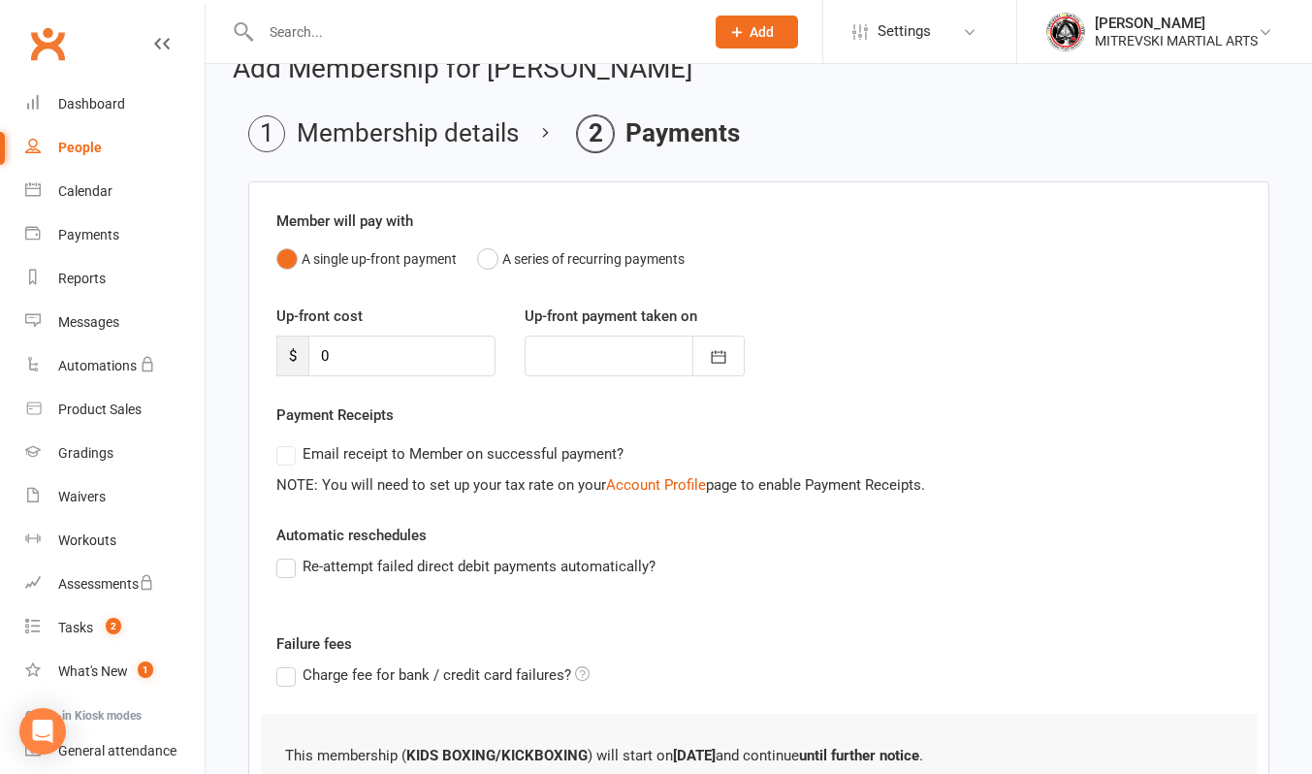
scroll to position [205, 0]
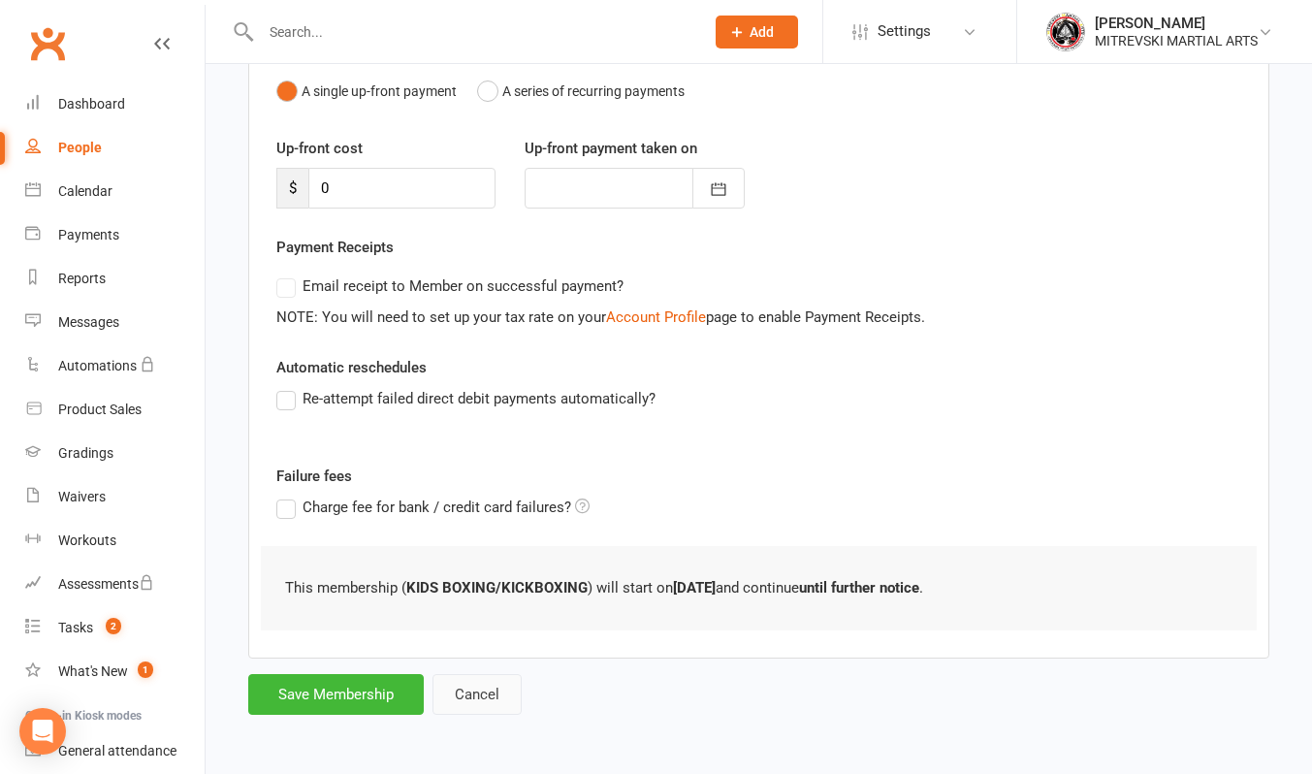
click at [486, 689] on button "Cancel" at bounding box center [476, 694] width 89 height 41
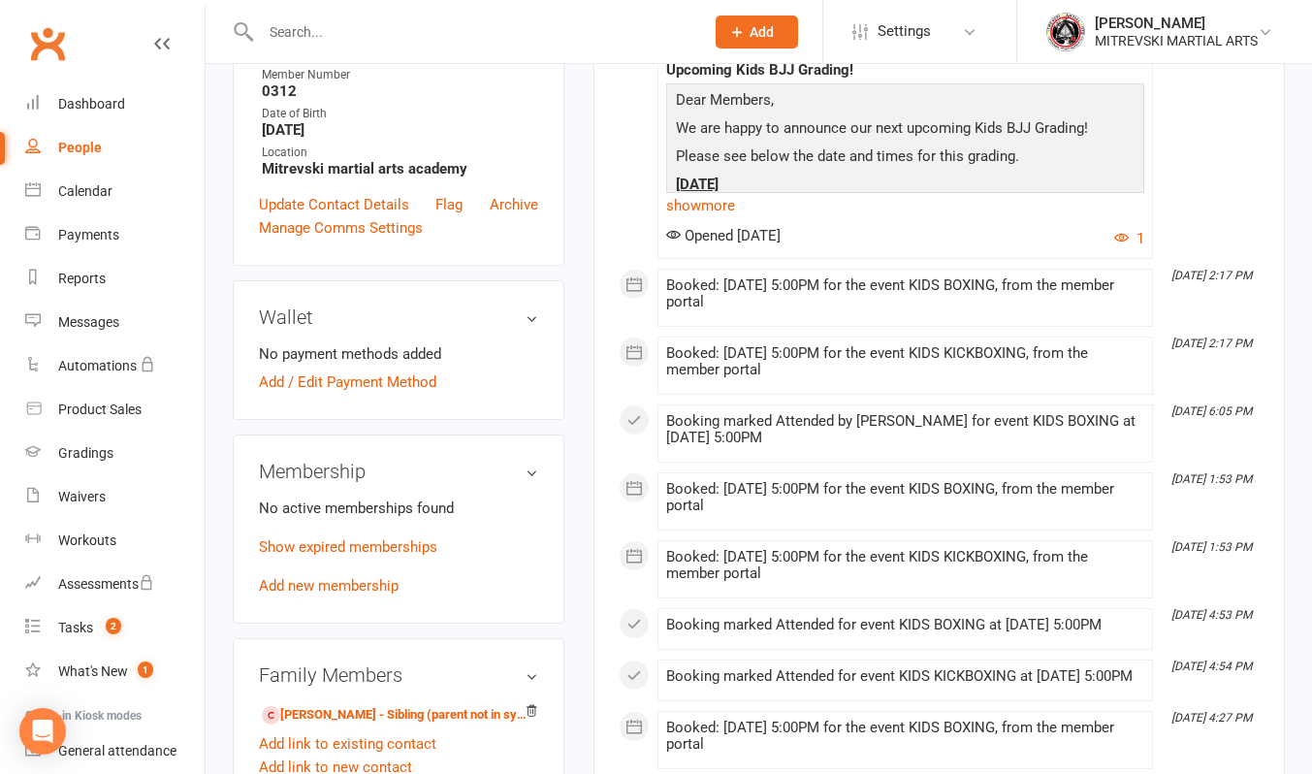
scroll to position [485, 0]
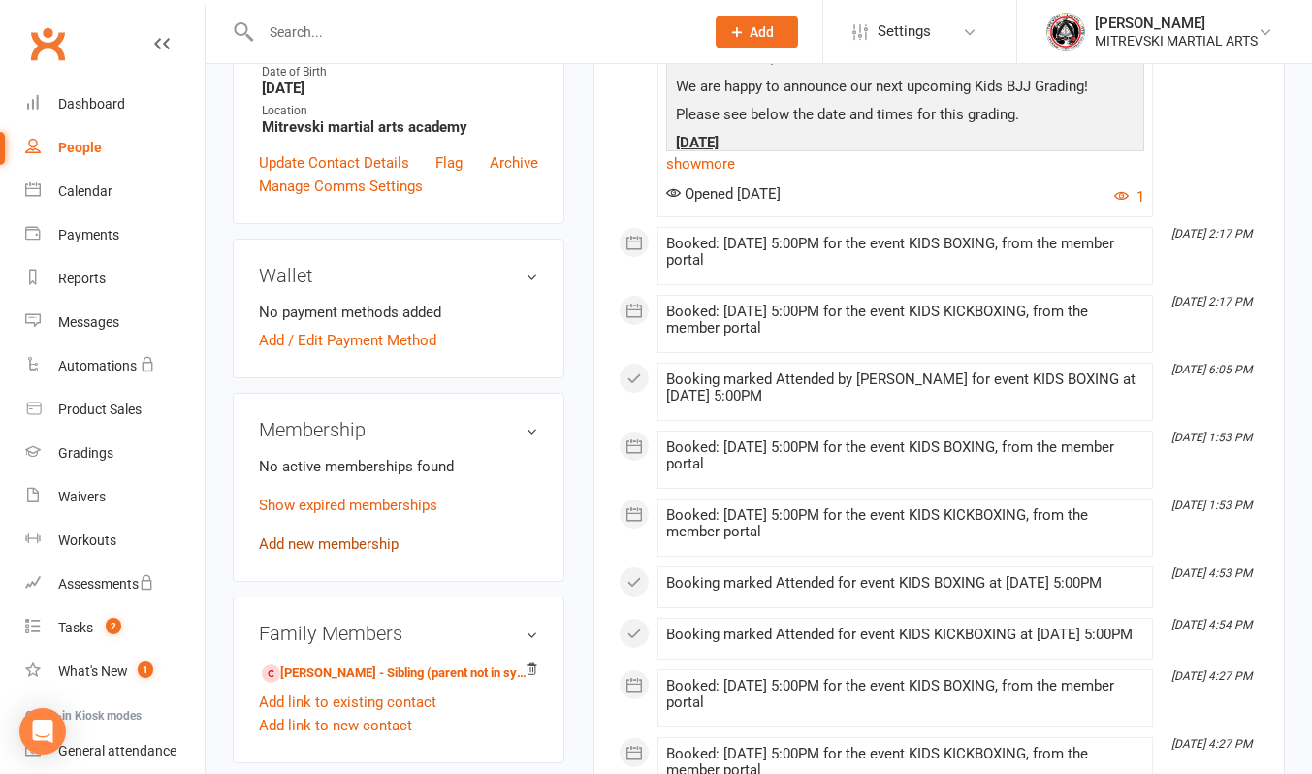
click at [350, 553] on link "Add new membership" at bounding box center [329, 543] width 140 height 17
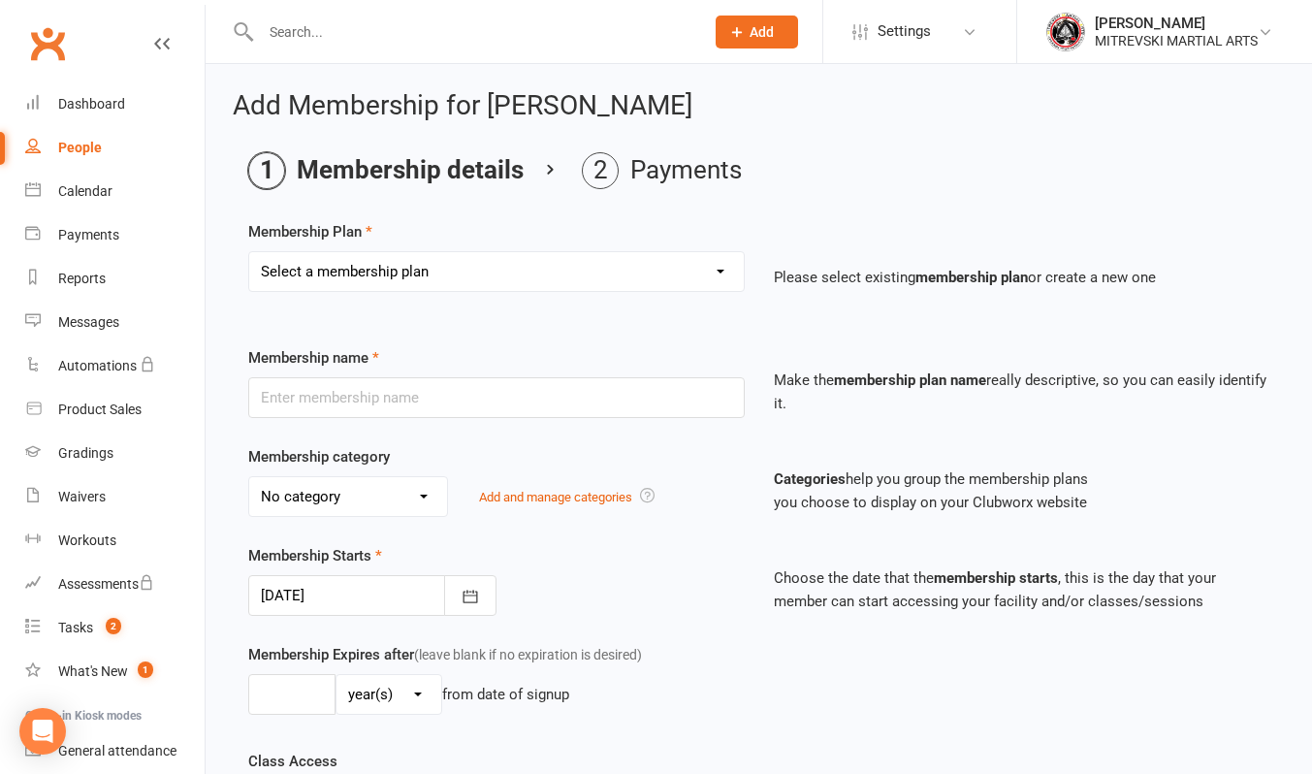
scroll to position [97, 0]
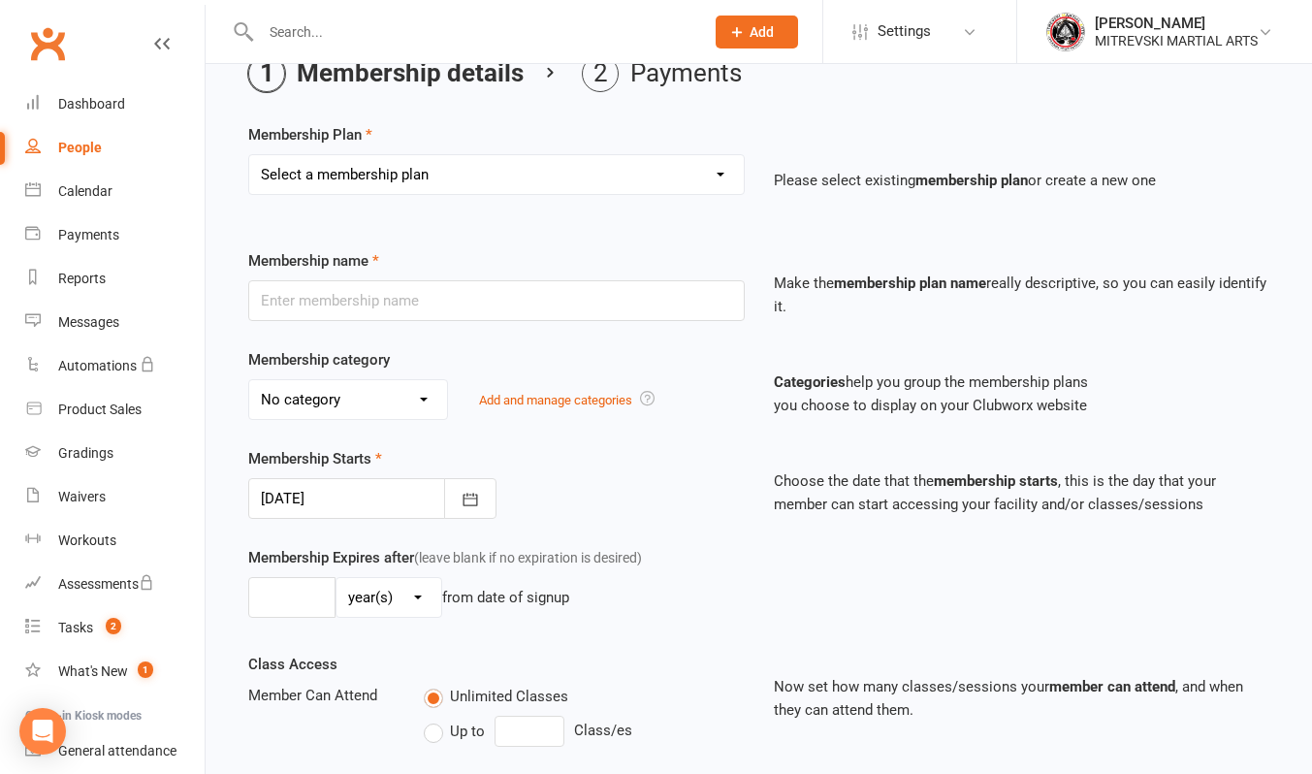
click at [401, 170] on select "Select a membership plan Create new Membership Plan KIDS BJJ Fundamentals BOXIN…" at bounding box center [496, 174] width 495 height 39
select select "16"
click at [249, 155] on select "Select a membership plan Create new Membership Plan KIDS BJJ Fundamentals BOXIN…" at bounding box center [496, 174] width 495 height 39
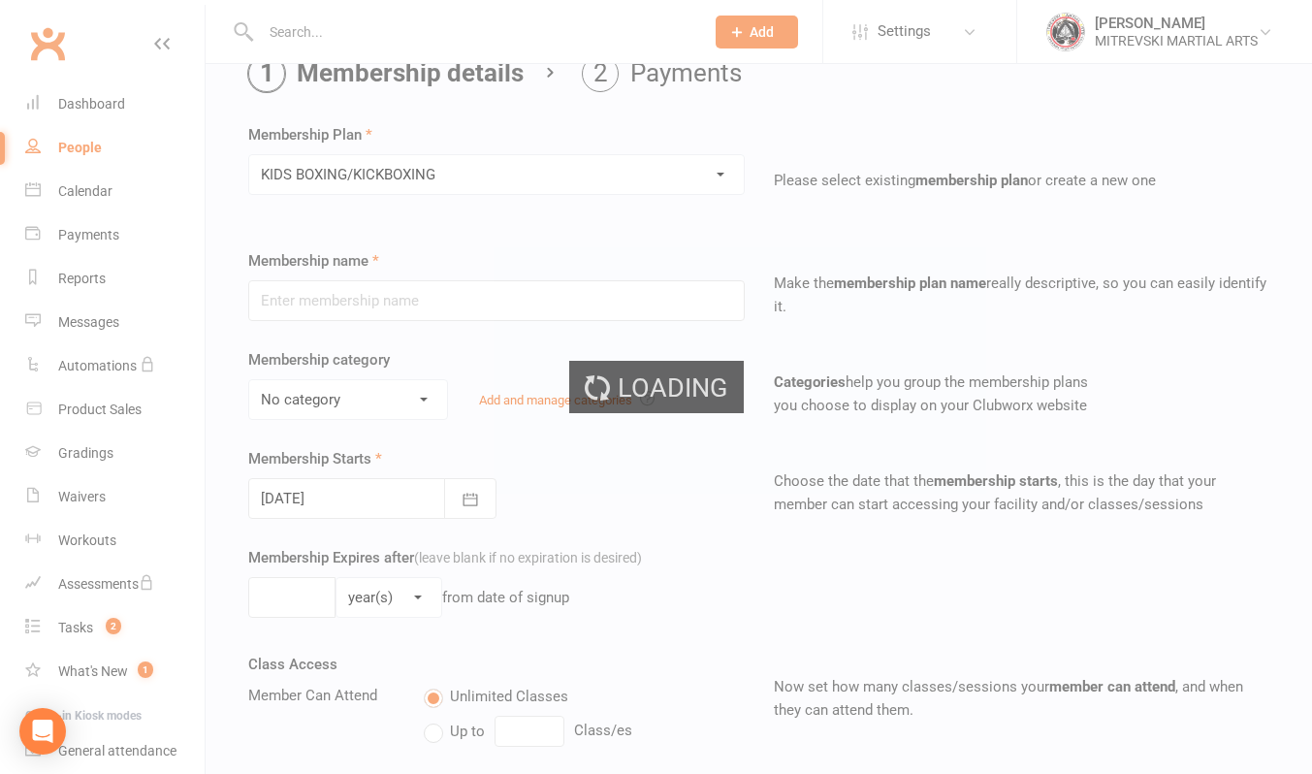
type input "KIDS BOXING/KICKBOXING"
select select "3"
type input "0"
type input "3"
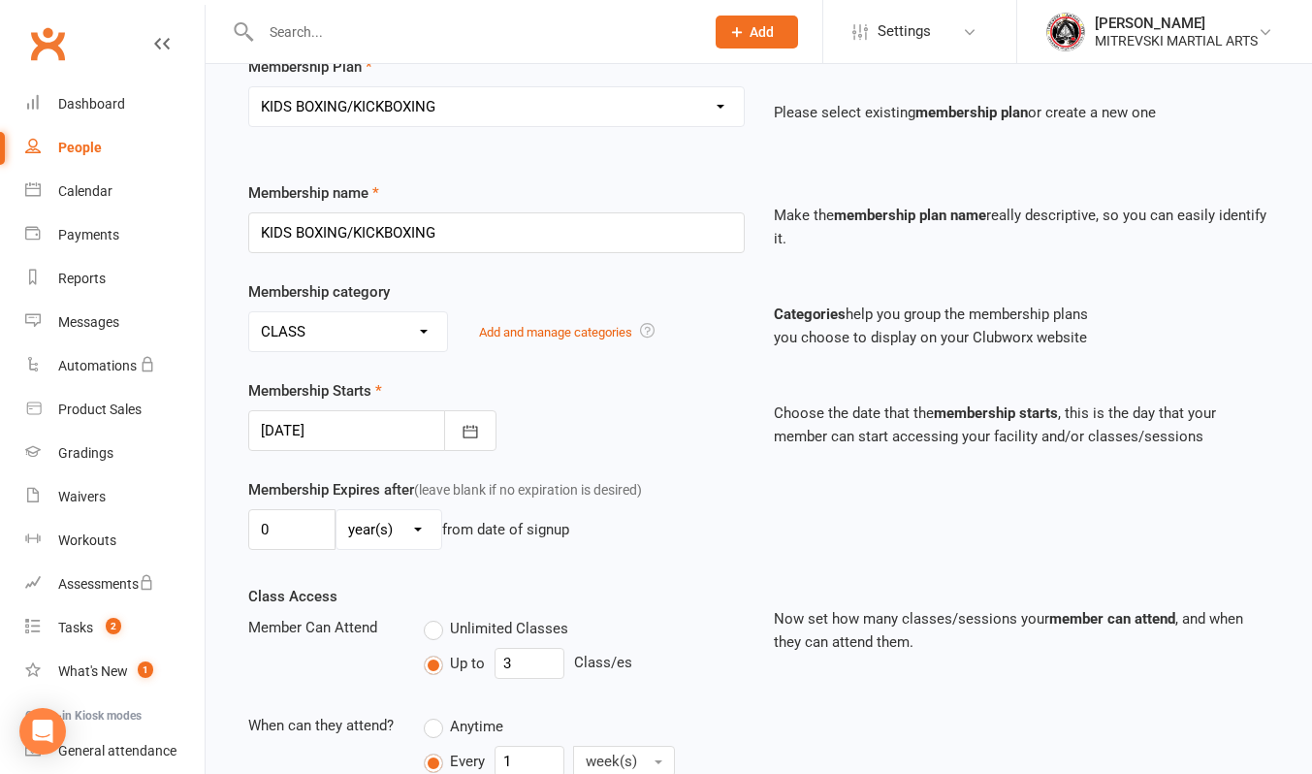
scroll to position [291, 0]
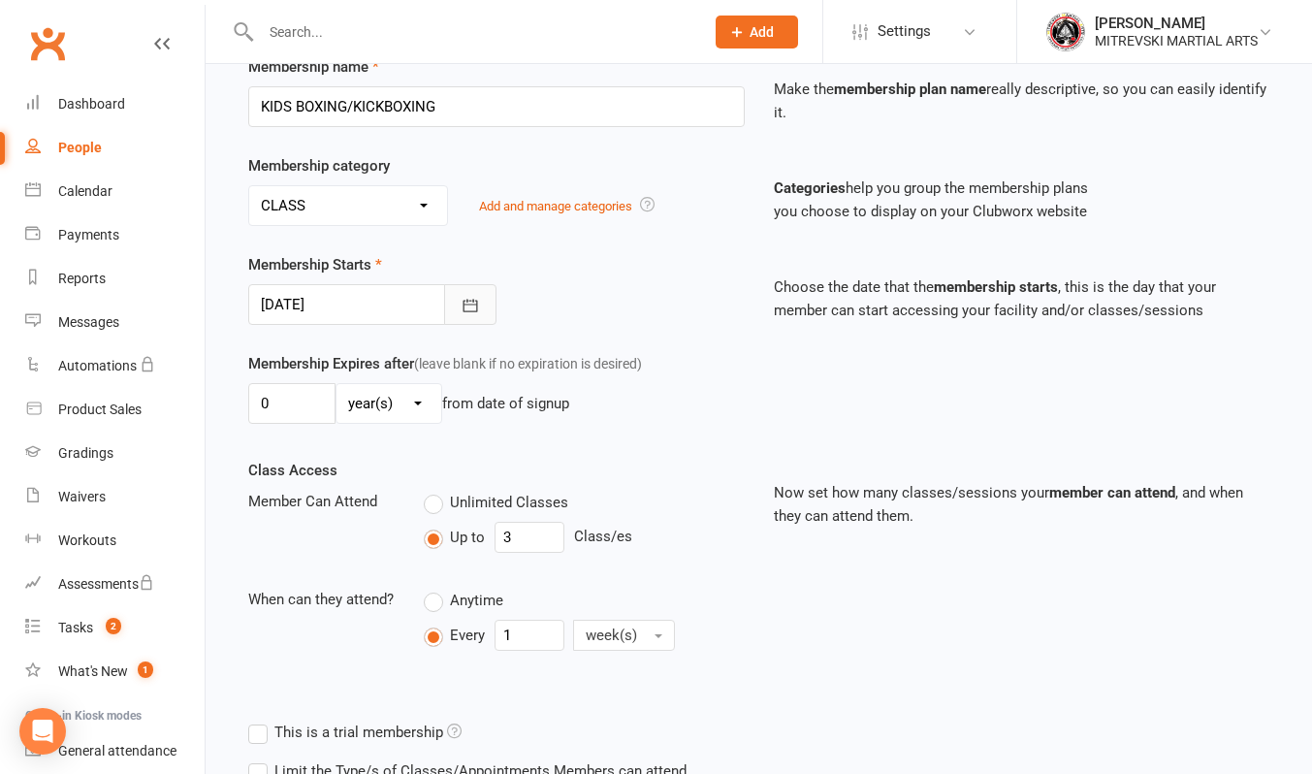
click at [475, 311] on icon "button" at bounding box center [470, 305] width 15 height 13
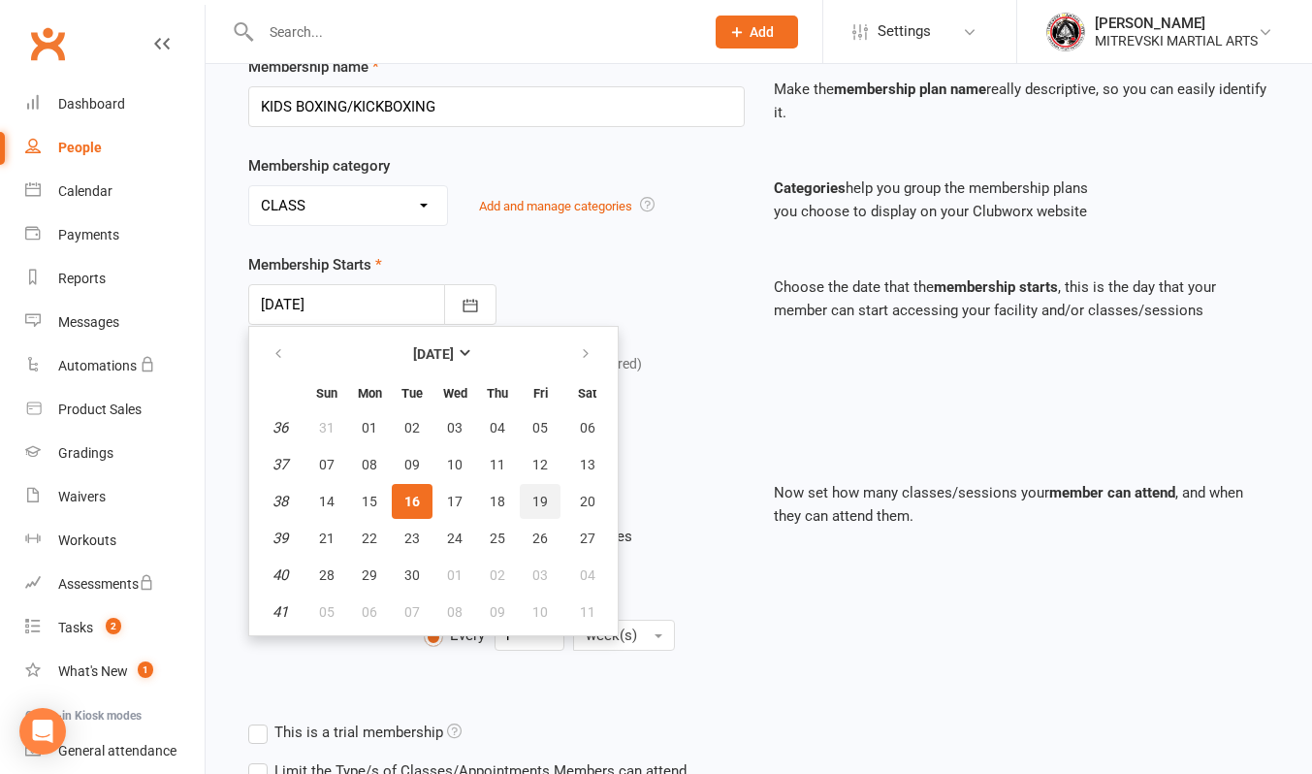
click at [541, 500] on span "19" at bounding box center [540, 502] width 16 height 16
type input "19 Sep 2025"
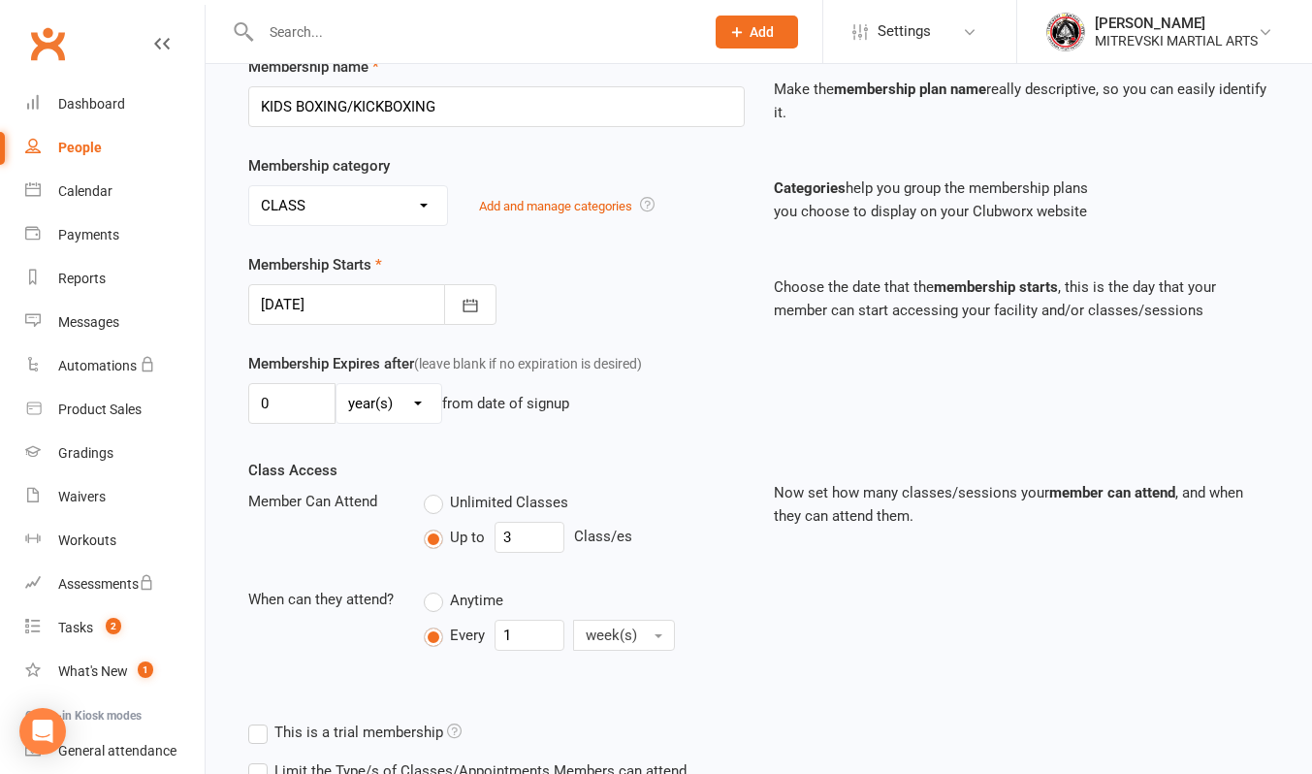
click at [420, 403] on select "day(s) week(s) month(s) year(s)" at bounding box center [388, 403] width 105 height 39
select select "1"
click at [336, 384] on select "day(s) week(s) month(s) year(s)" at bounding box center [388, 403] width 105 height 39
click at [303, 393] on input "0" at bounding box center [291, 403] width 87 height 41
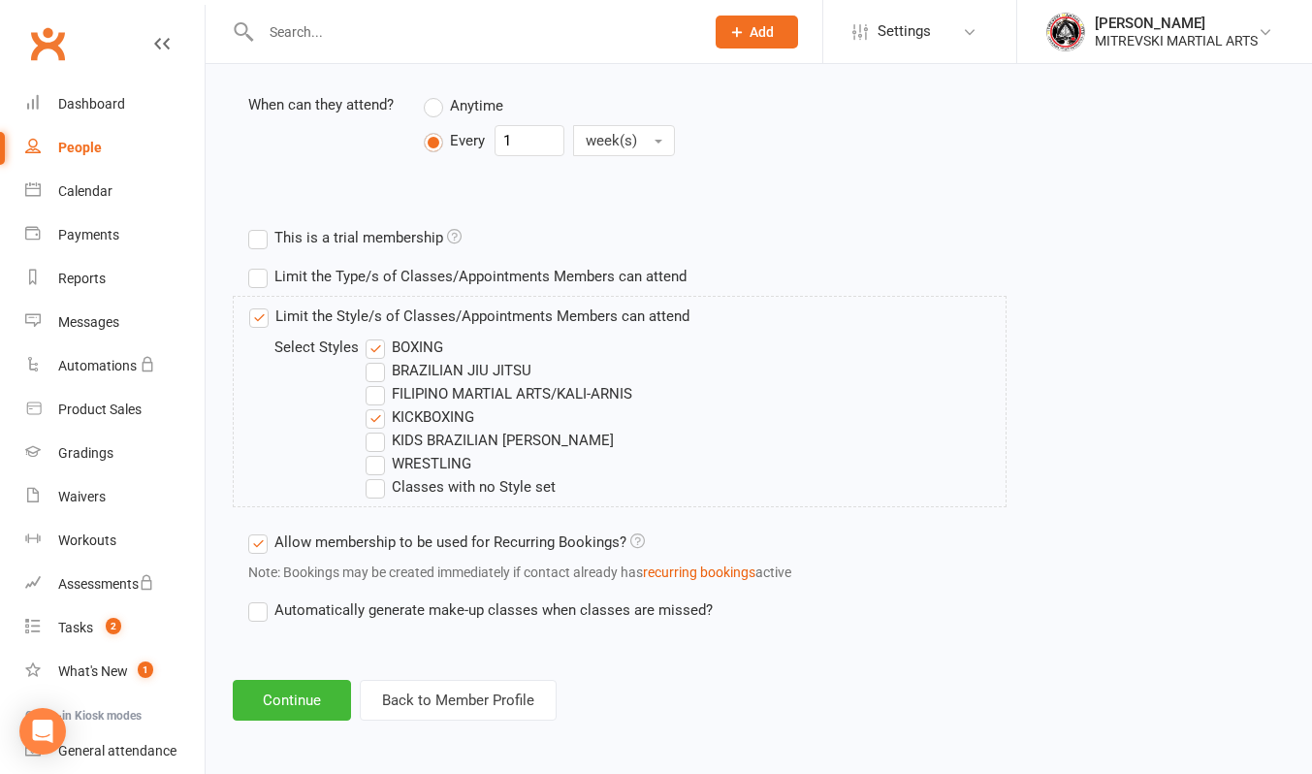
scroll to position [787, 0]
type input "26"
click at [300, 694] on button "Continue" at bounding box center [292, 698] width 118 height 41
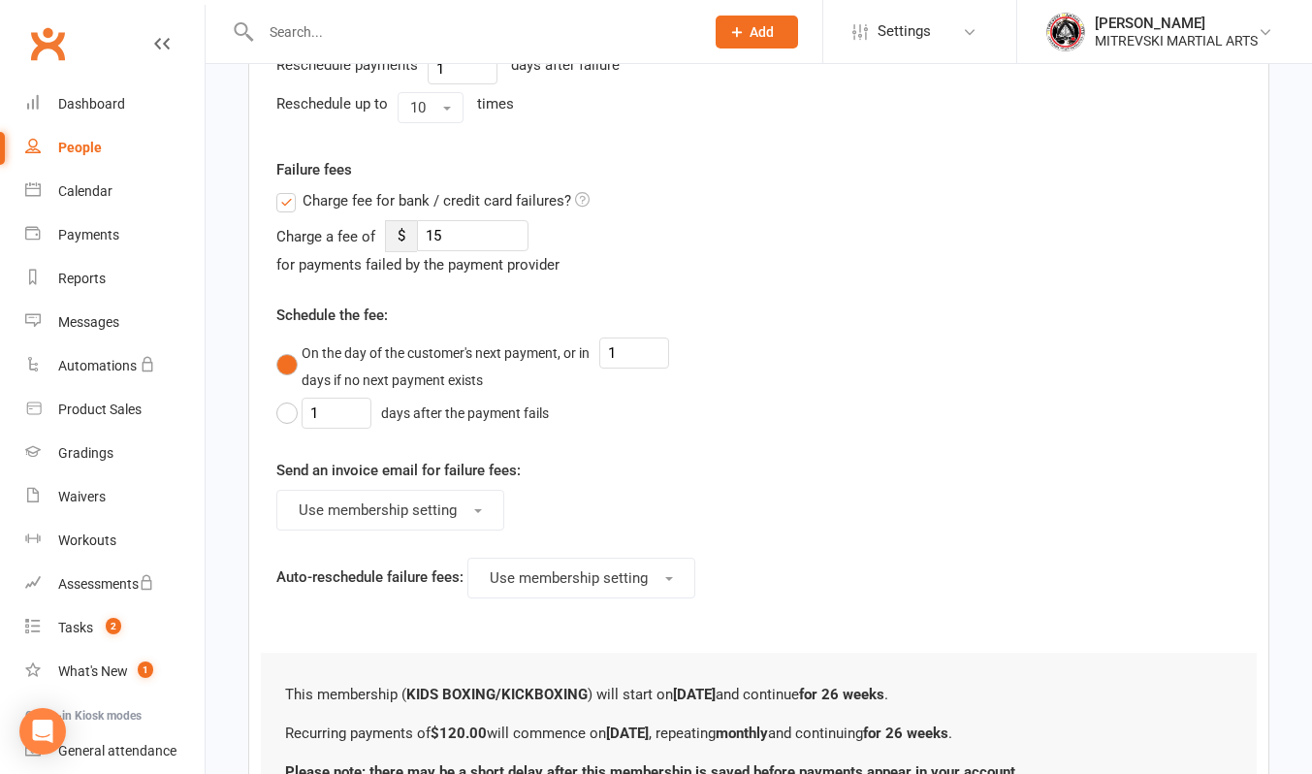
scroll to position [0, 0]
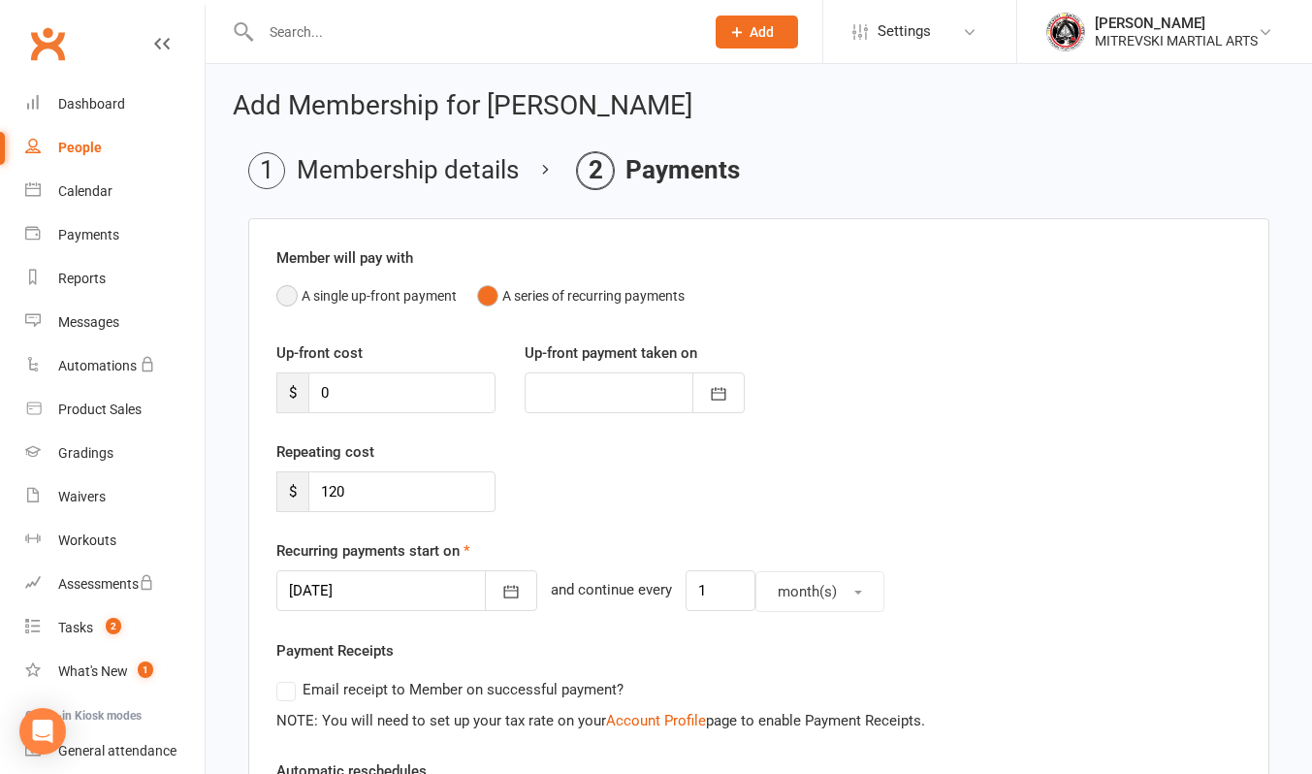
click at [292, 289] on button "A single up-front payment" at bounding box center [366, 295] width 180 height 37
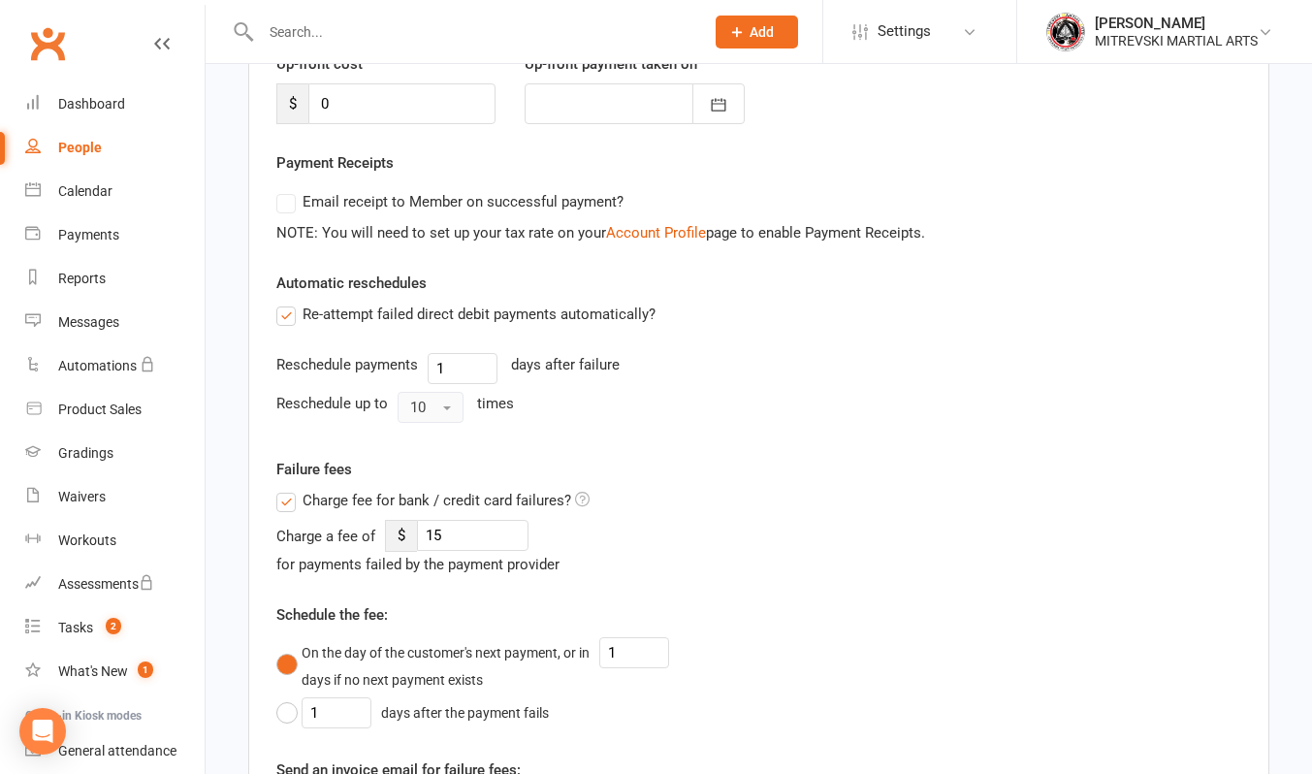
scroll to position [291, 0]
click at [289, 319] on label "Re-attempt failed direct debit payments automatically?" at bounding box center [465, 312] width 379 height 23
click at [289, 301] on input "Re-attempt failed direct debit payments automatically?" at bounding box center [282, 301] width 13 height 0
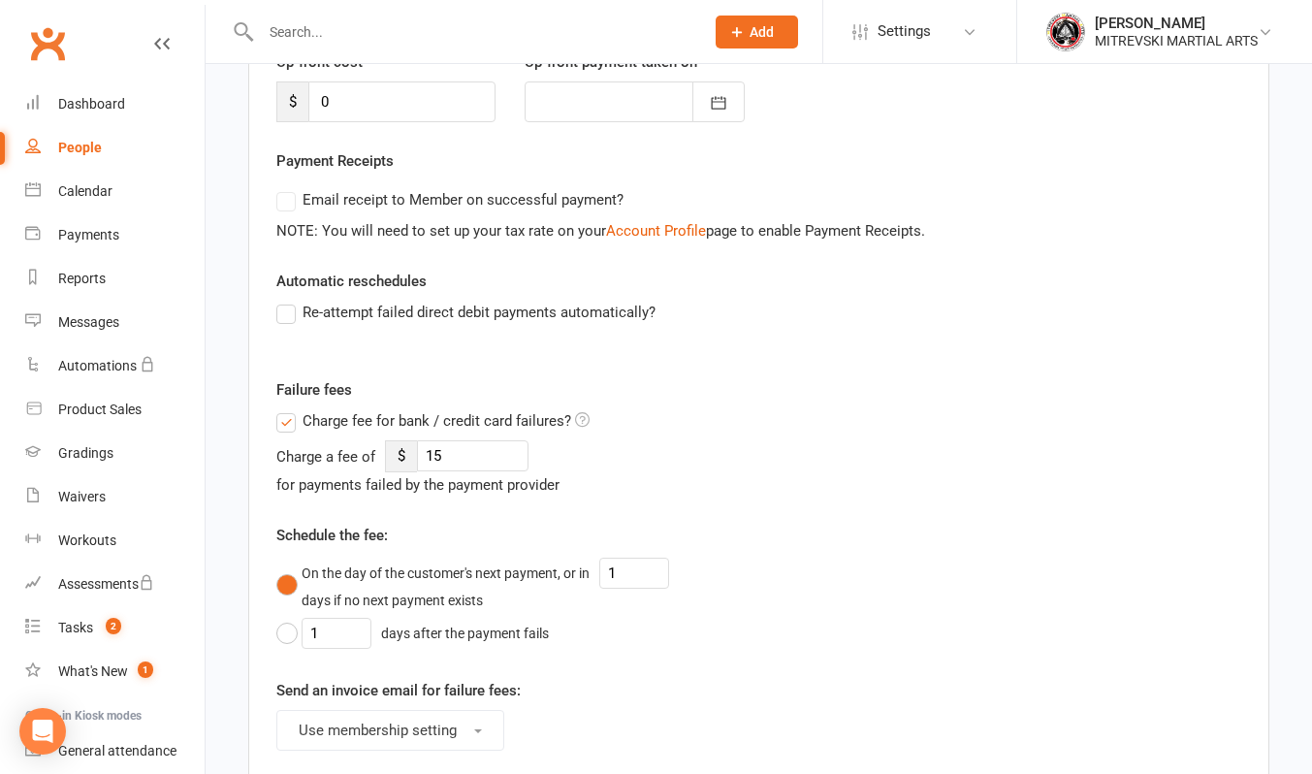
click at [291, 425] on label "Charge fee for bank / credit card failures?" at bounding box center [432, 420] width 313 height 23
click at [291, 409] on input "Charge fee for bank / credit card failures?" at bounding box center [432, 409] width 313 height 0
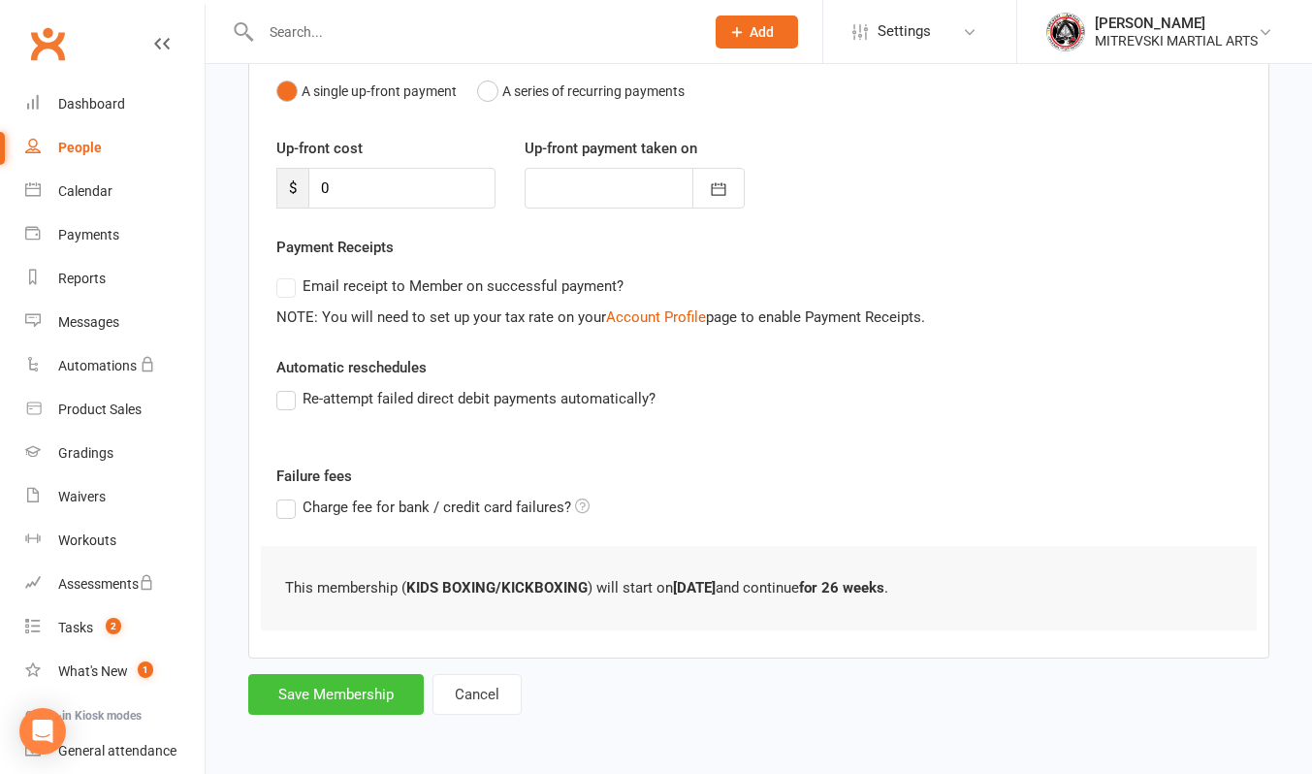
click at [325, 699] on button "Save Membership" at bounding box center [336, 694] width 176 height 41
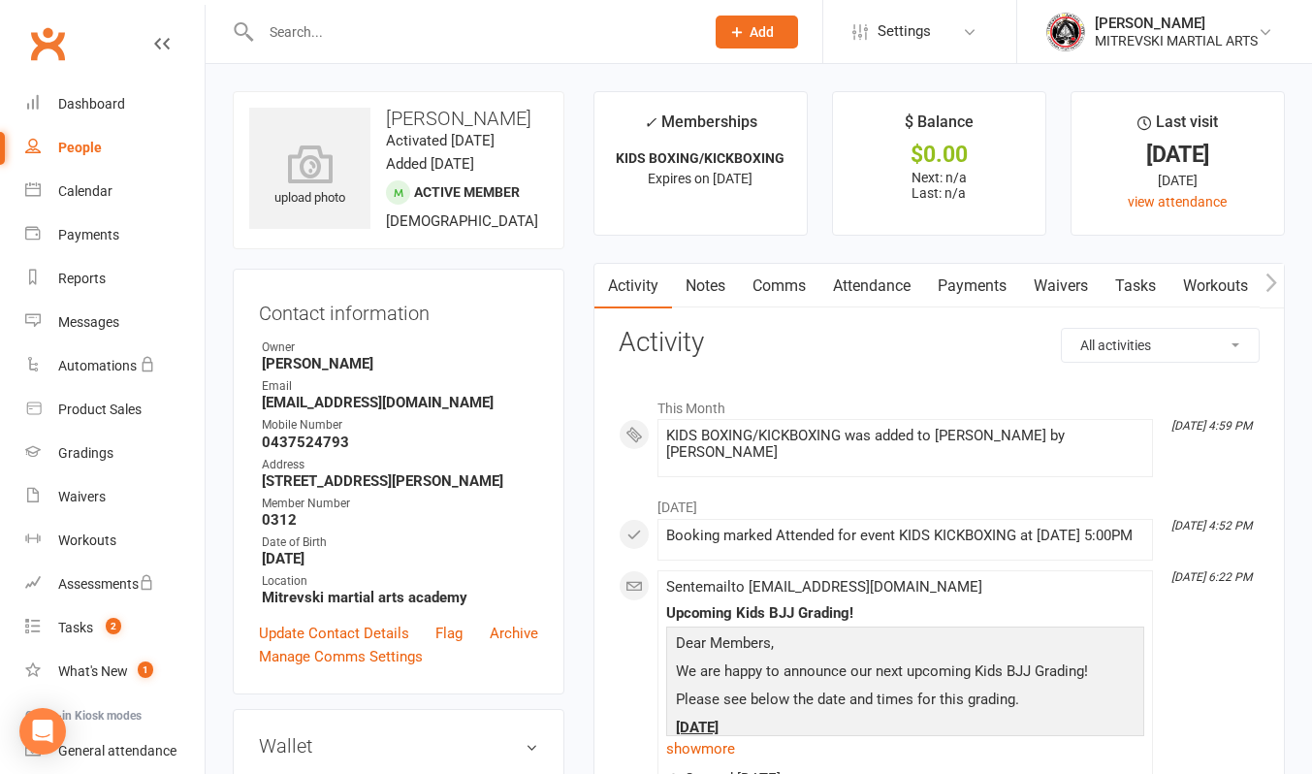
click at [1150, 287] on link "Tasks" at bounding box center [1136, 286] width 68 height 45
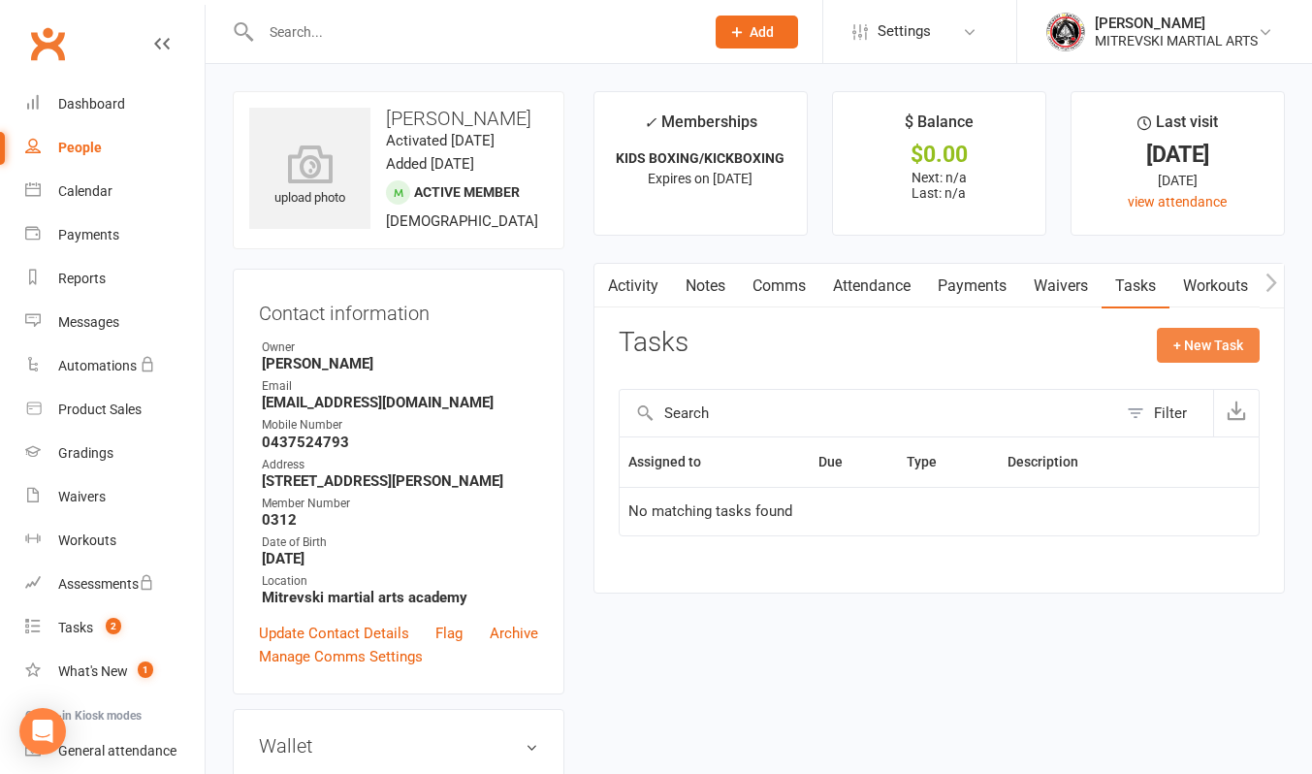
click at [1192, 354] on button "+ New Task" at bounding box center [1208, 345] width 103 height 35
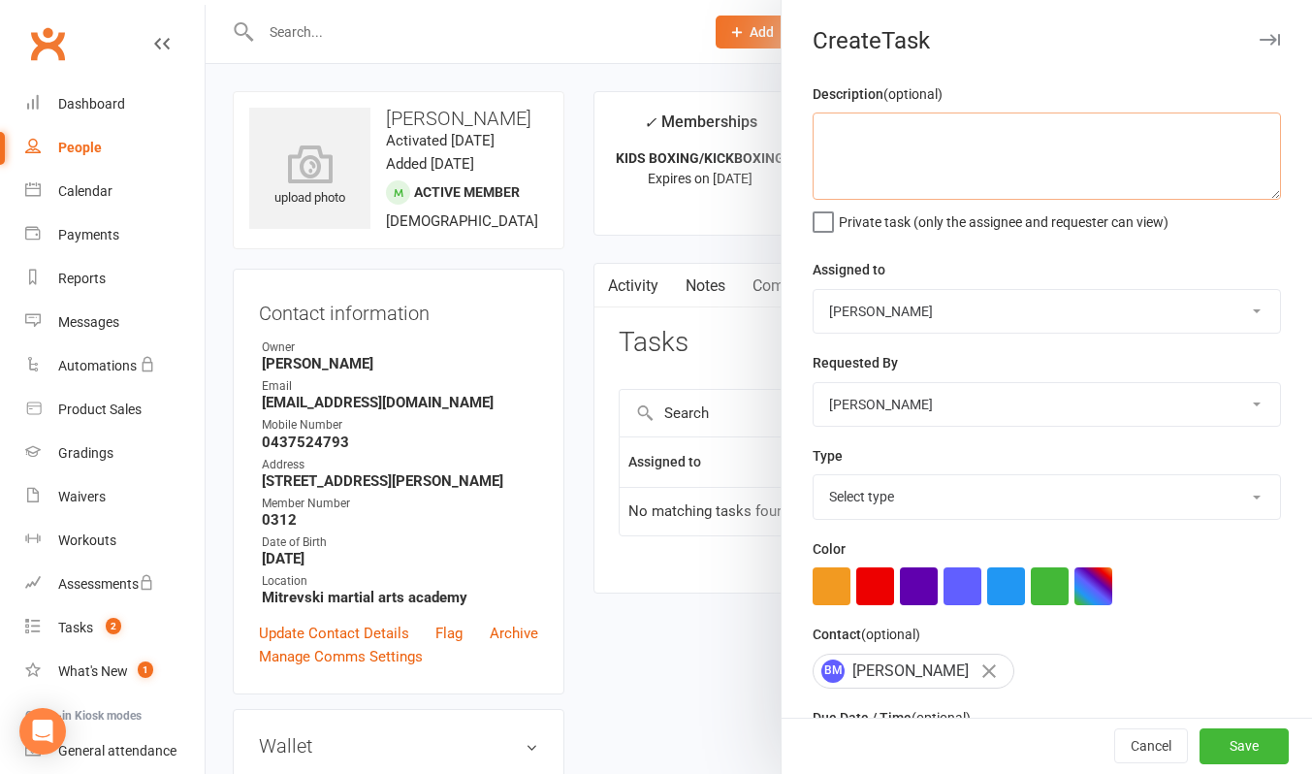
click at [926, 165] on textarea at bounding box center [1047, 155] width 468 height 87
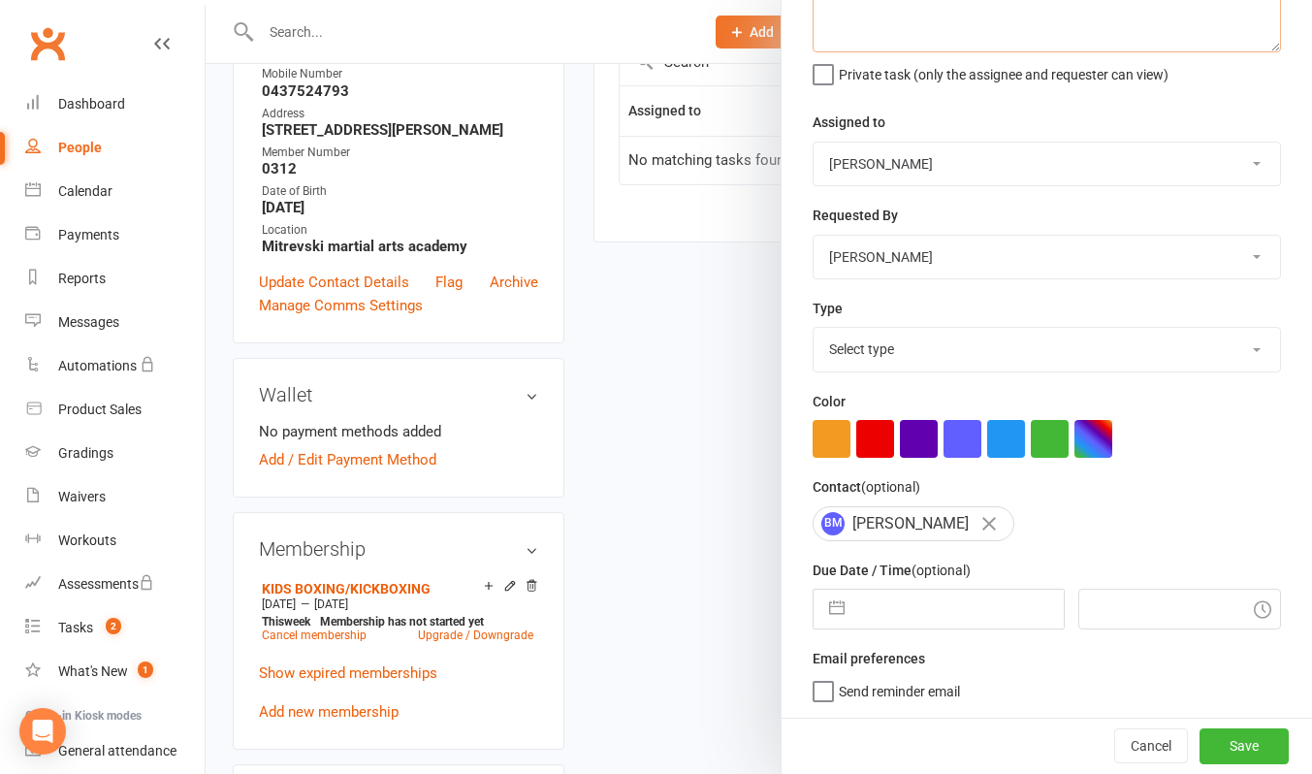
scroll to position [485, 0]
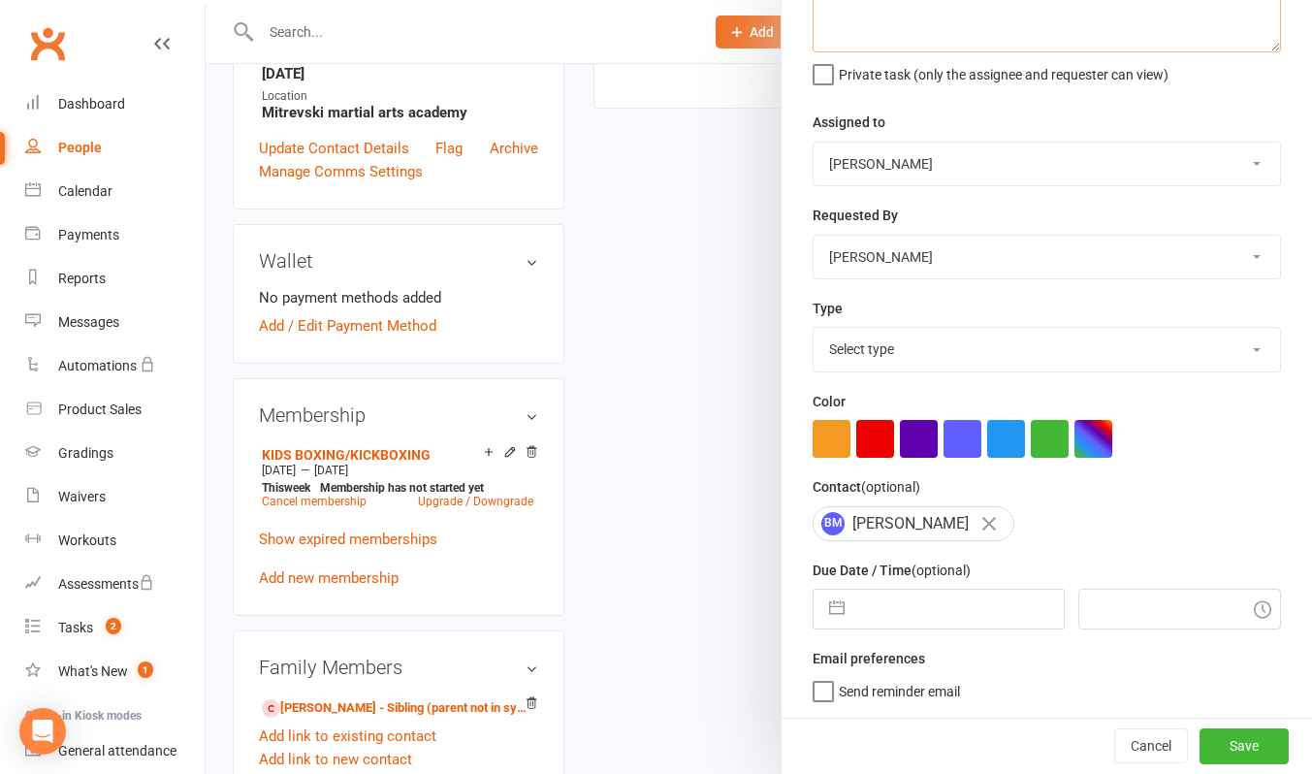
type textarea "membership renewel due march 19th"
click at [829, 617] on button "button" at bounding box center [836, 609] width 35 height 39
select select "7"
select select "2025"
select select "8"
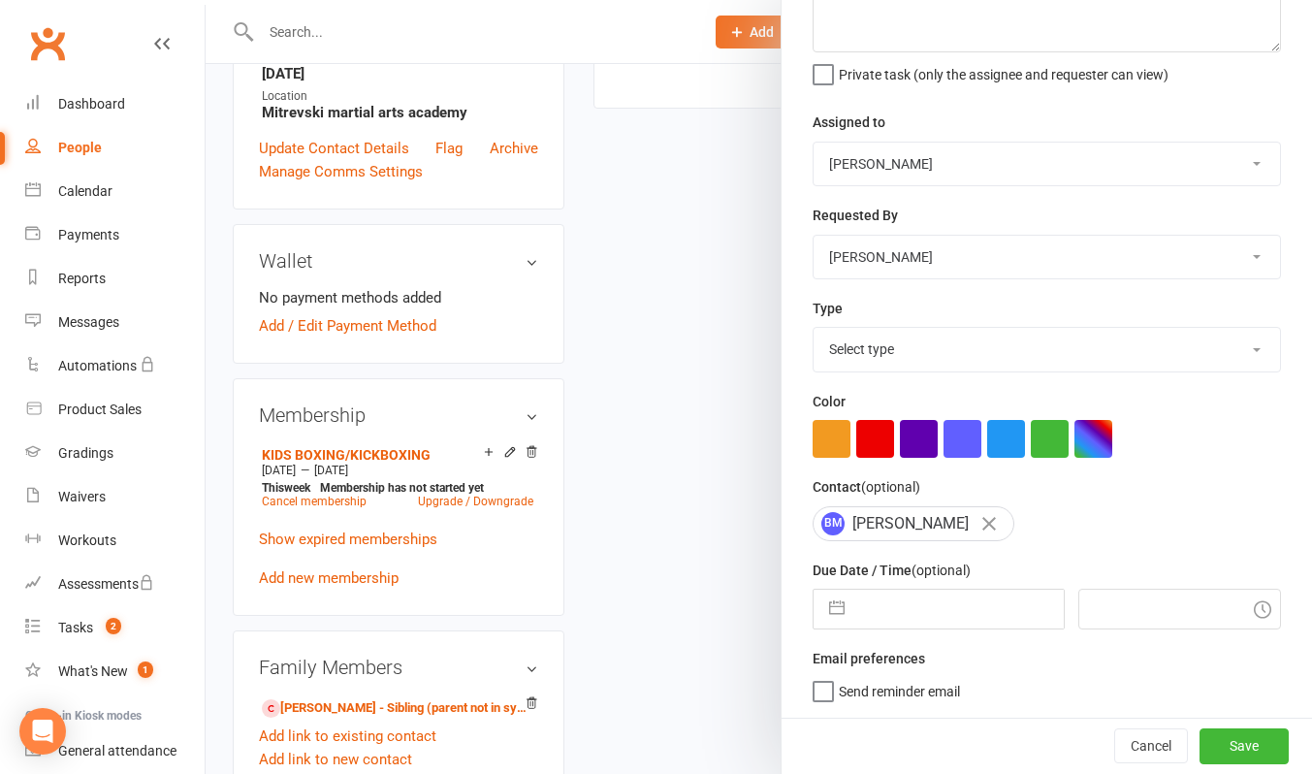
select select "2025"
select select "9"
select select "2025"
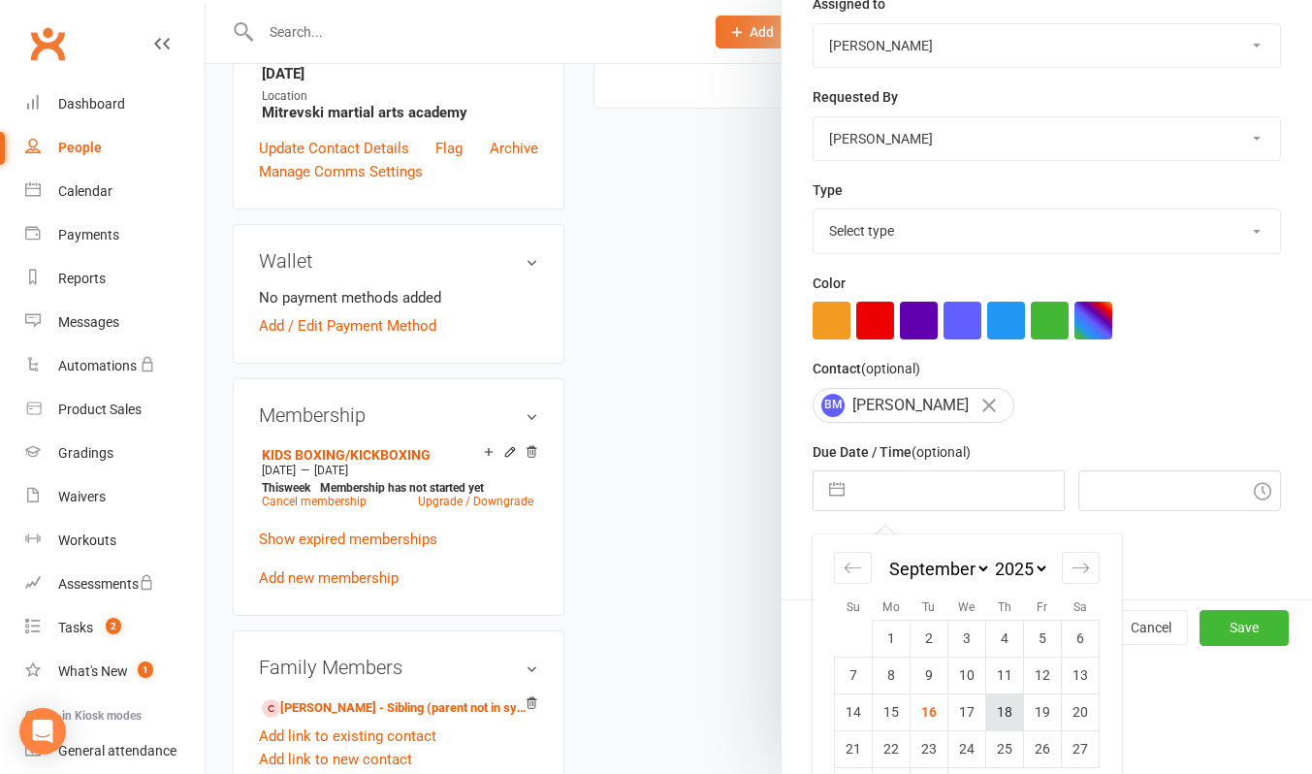
scroll to position [319, 0]
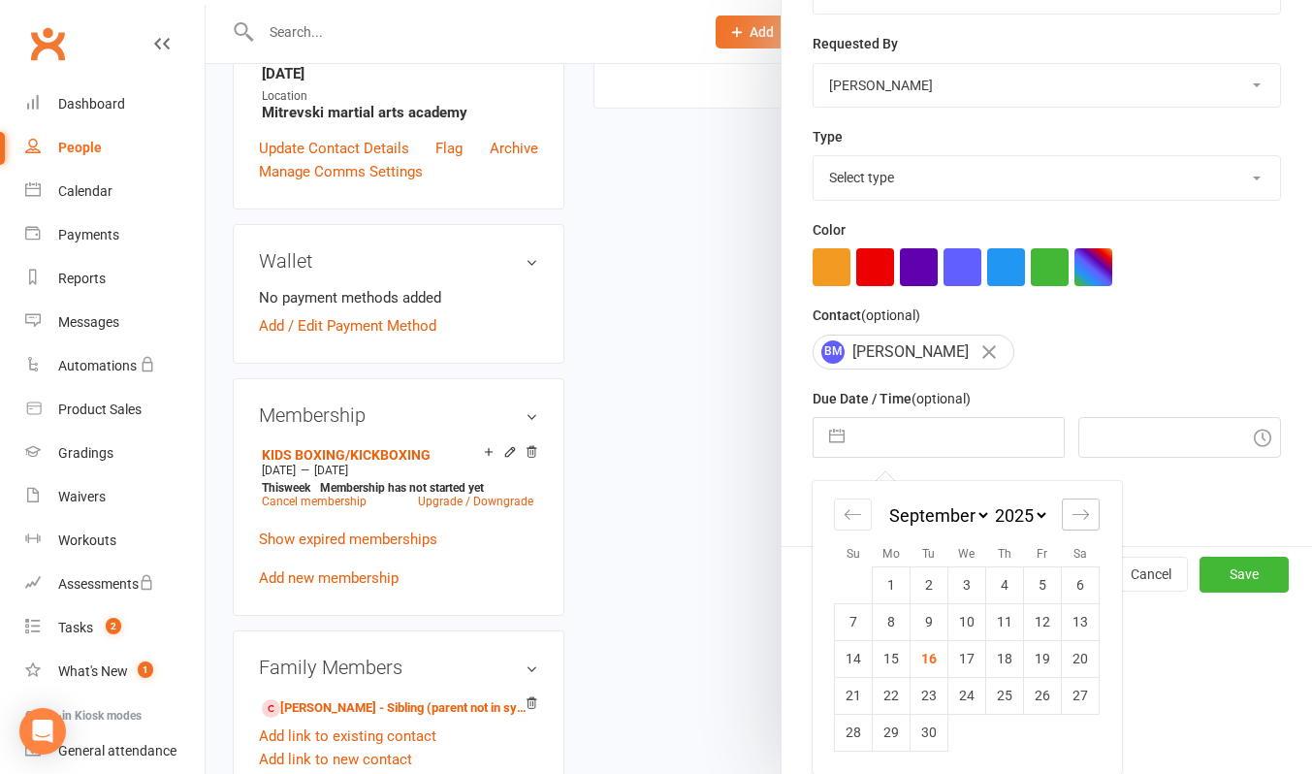
click at [1086, 517] on div "Move forward to switch to the next month." at bounding box center [1081, 514] width 38 height 32
select select "10"
select select "2025"
click at [1086, 517] on div "Move forward to switch to the next month." at bounding box center [1081, 514] width 38 height 32
select select "11"
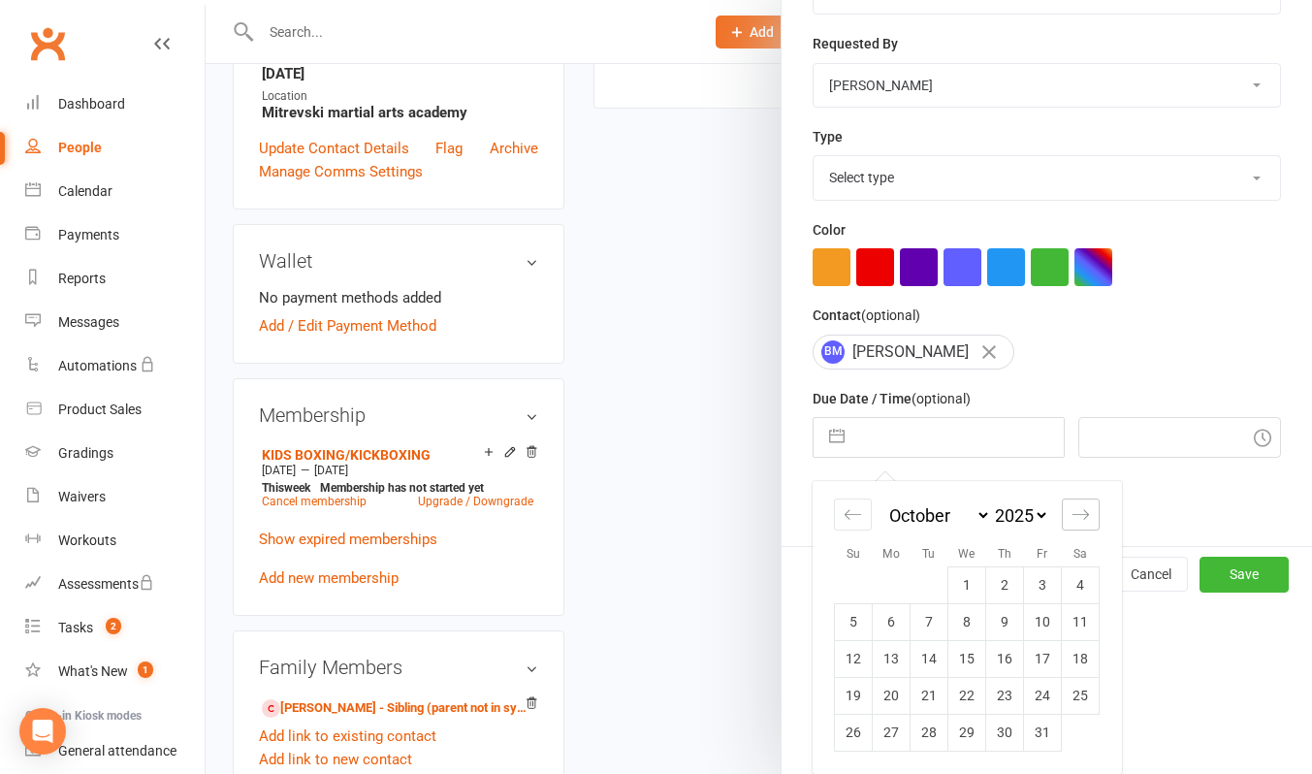
select select "2025"
click at [1086, 517] on div "Move forward to switch to the next month." at bounding box center [1081, 514] width 38 height 32
select select "2026"
click at [1086, 517] on div "Move forward to switch to the next month." at bounding box center [1081, 514] width 38 height 32
select select "1"
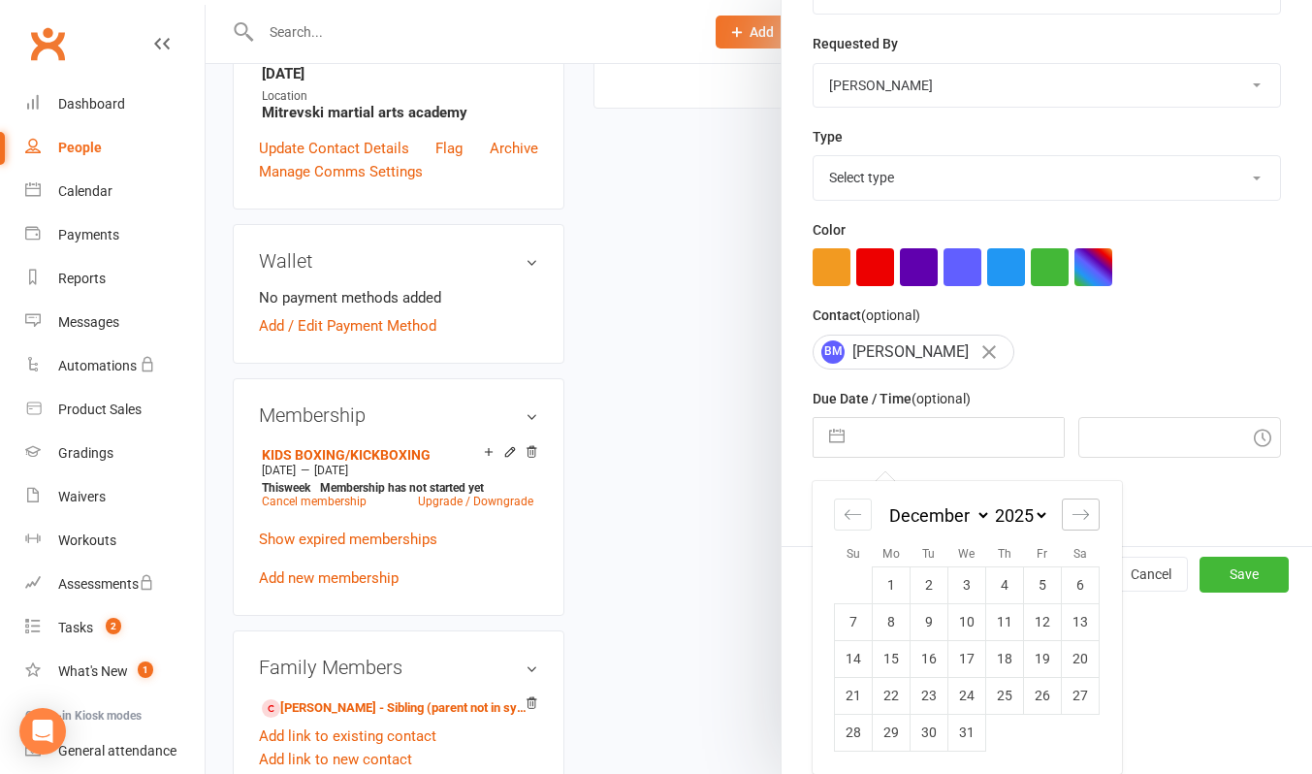
select select "2026"
click at [1086, 517] on div "Move forward to switch to the next month." at bounding box center [1081, 514] width 38 height 32
select select "2"
select select "2026"
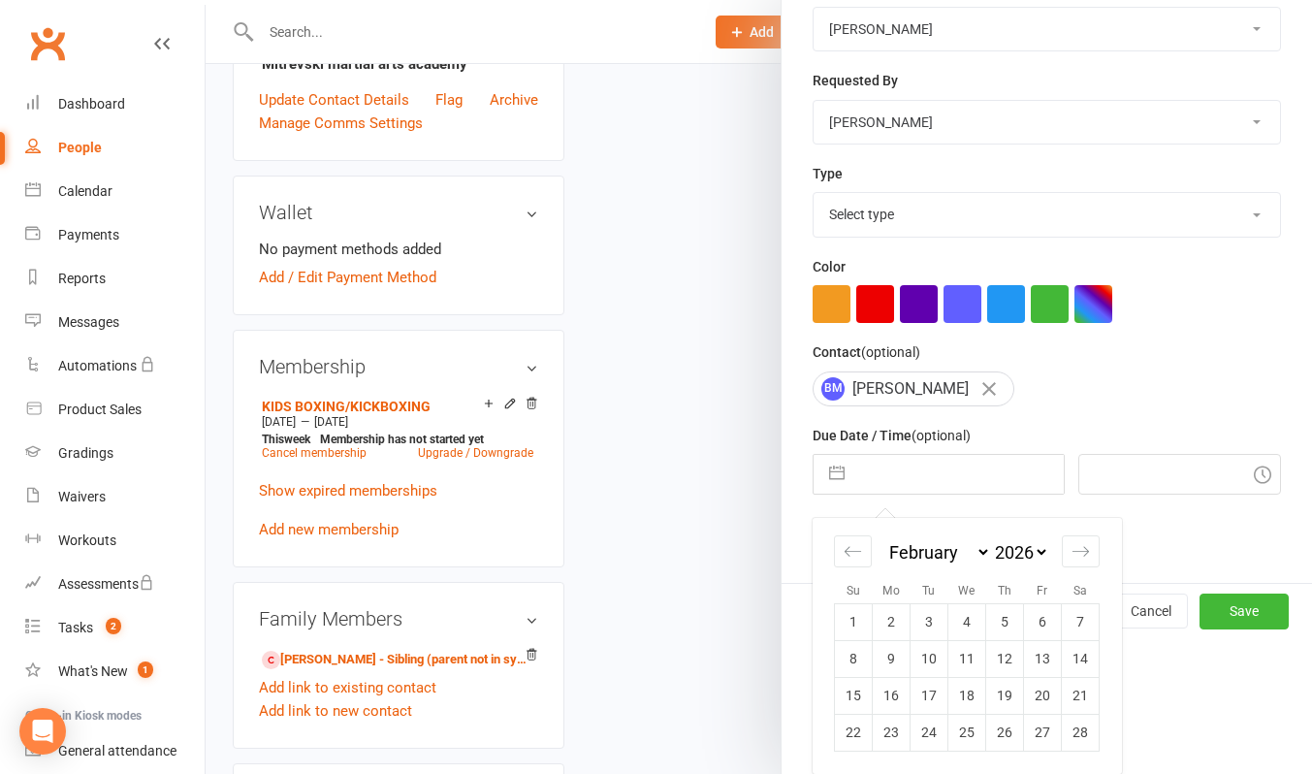
scroll to position [679, 0]
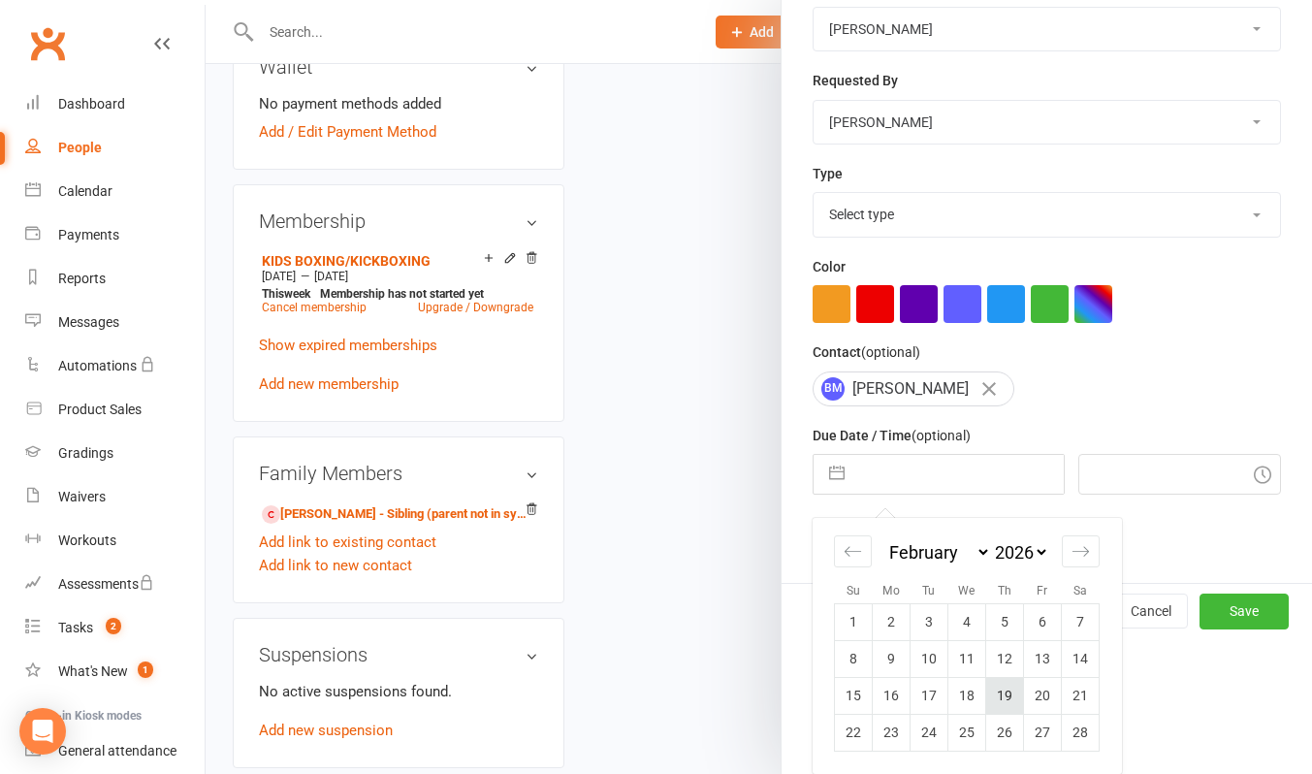
click at [1004, 696] on td "19" at bounding box center [1005, 695] width 38 height 37
type input "19 Feb 2026"
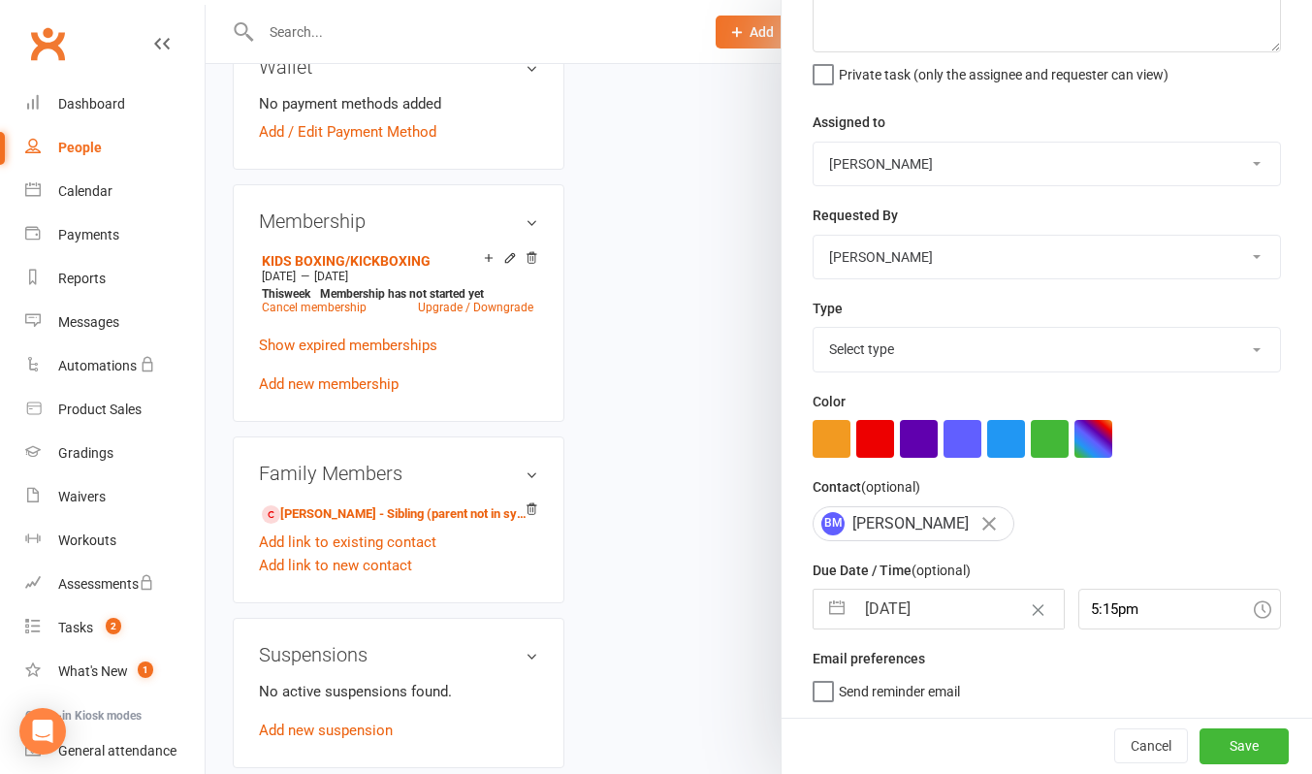
click at [1254, 612] on icon at bounding box center [1262, 608] width 17 height 17
click at [1151, 612] on div "5:15pm 12:00am 12:15am 12:30am 12:45am 1:00am 1:15am 1:30am 1:45am 2:00am 2:15a…" at bounding box center [1179, 609] width 203 height 41
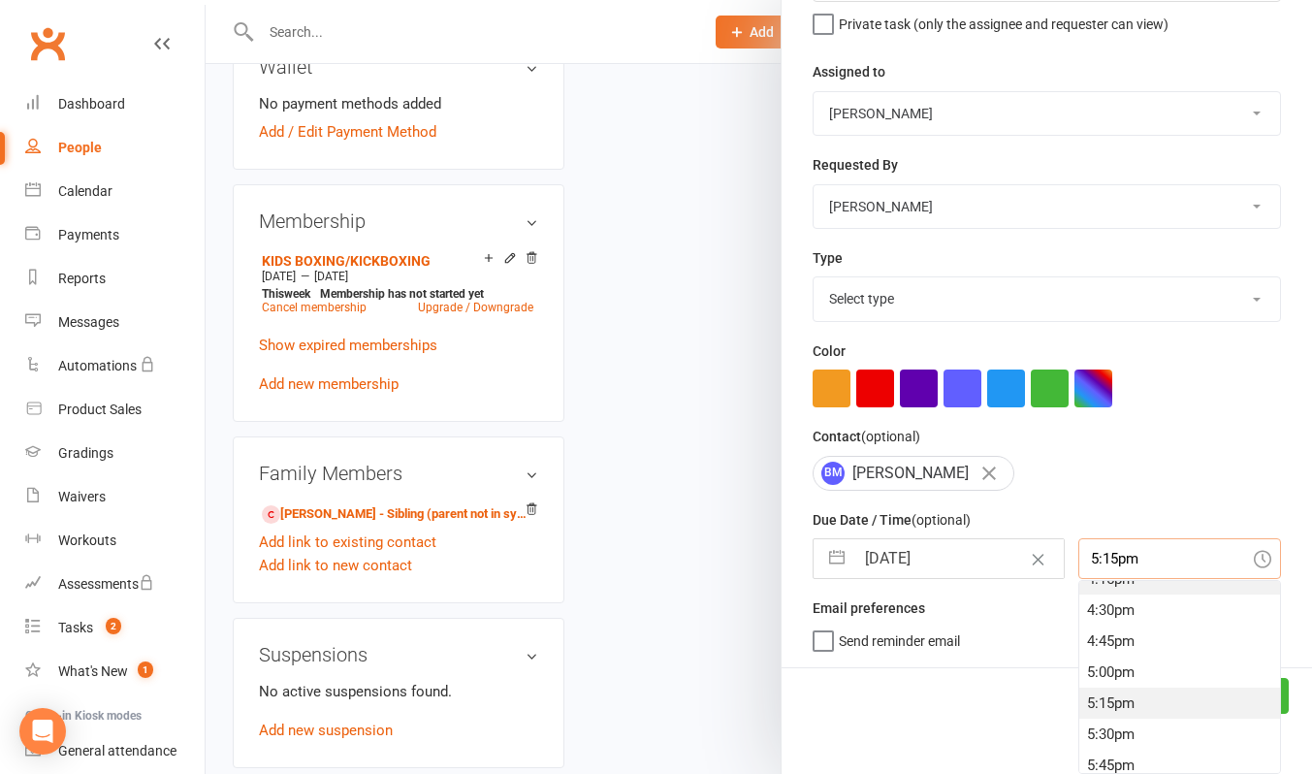
scroll to position [2013, 0]
click at [1143, 628] on div "4:30pm" at bounding box center [1179, 631] width 201 height 31
type input "4:30pm"
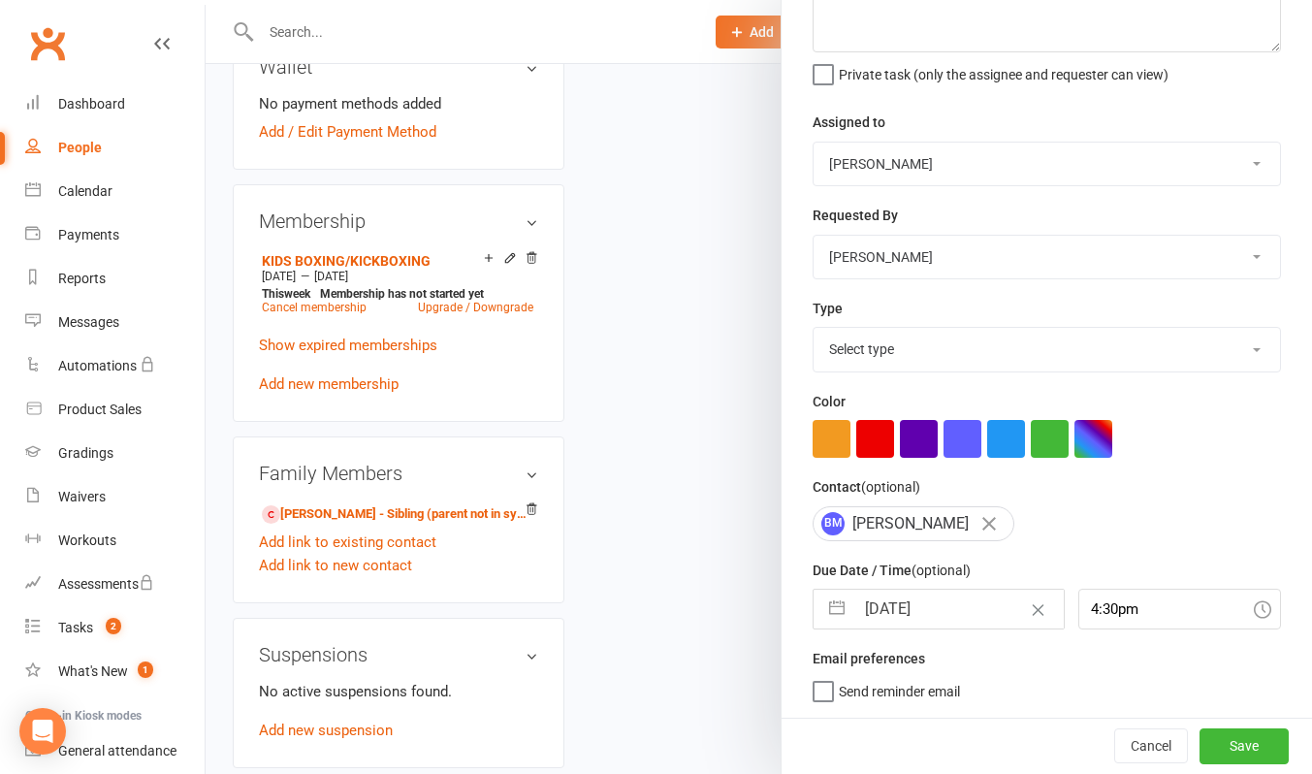
click at [816, 696] on label "Send reminder email" at bounding box center [886, 686] width 147 height 19
click at [816, 677] on input "Send reminder email" at bounding box center [886, 677] width 147 height 0
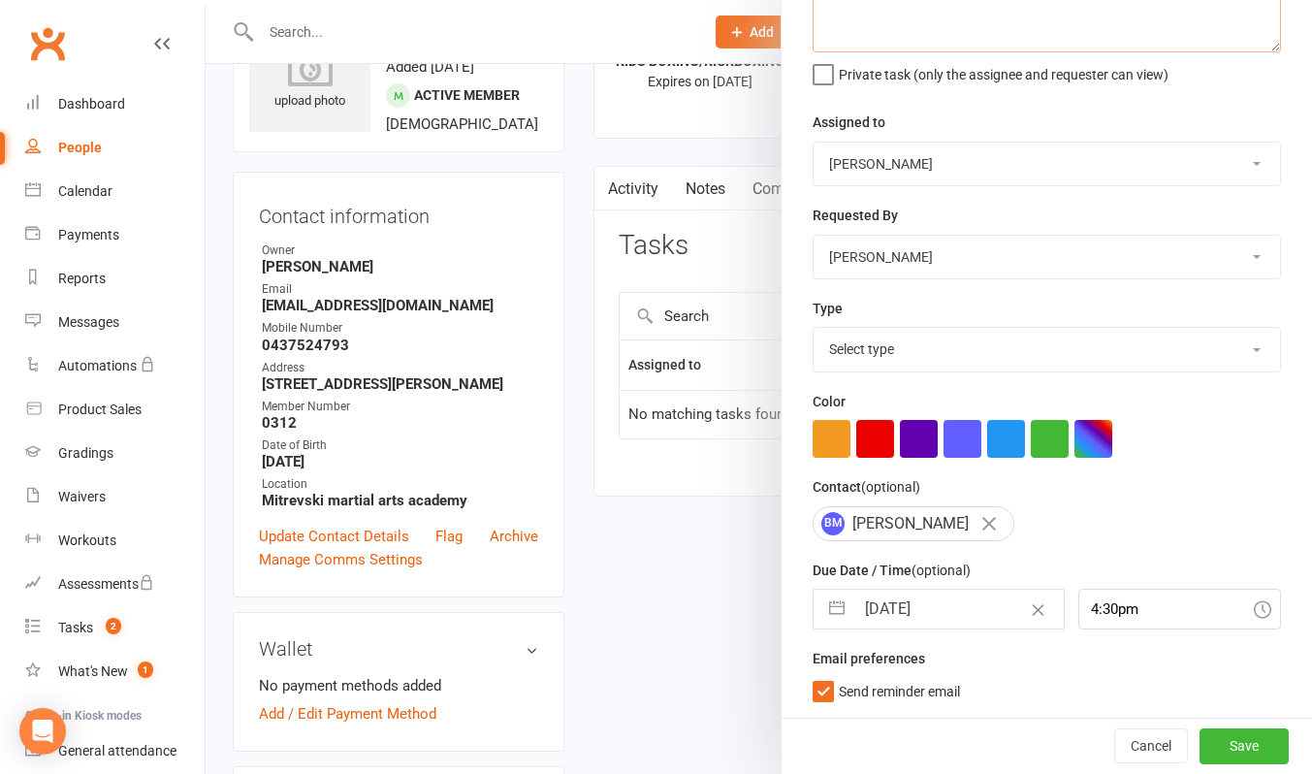
scroll to position [0, 0]
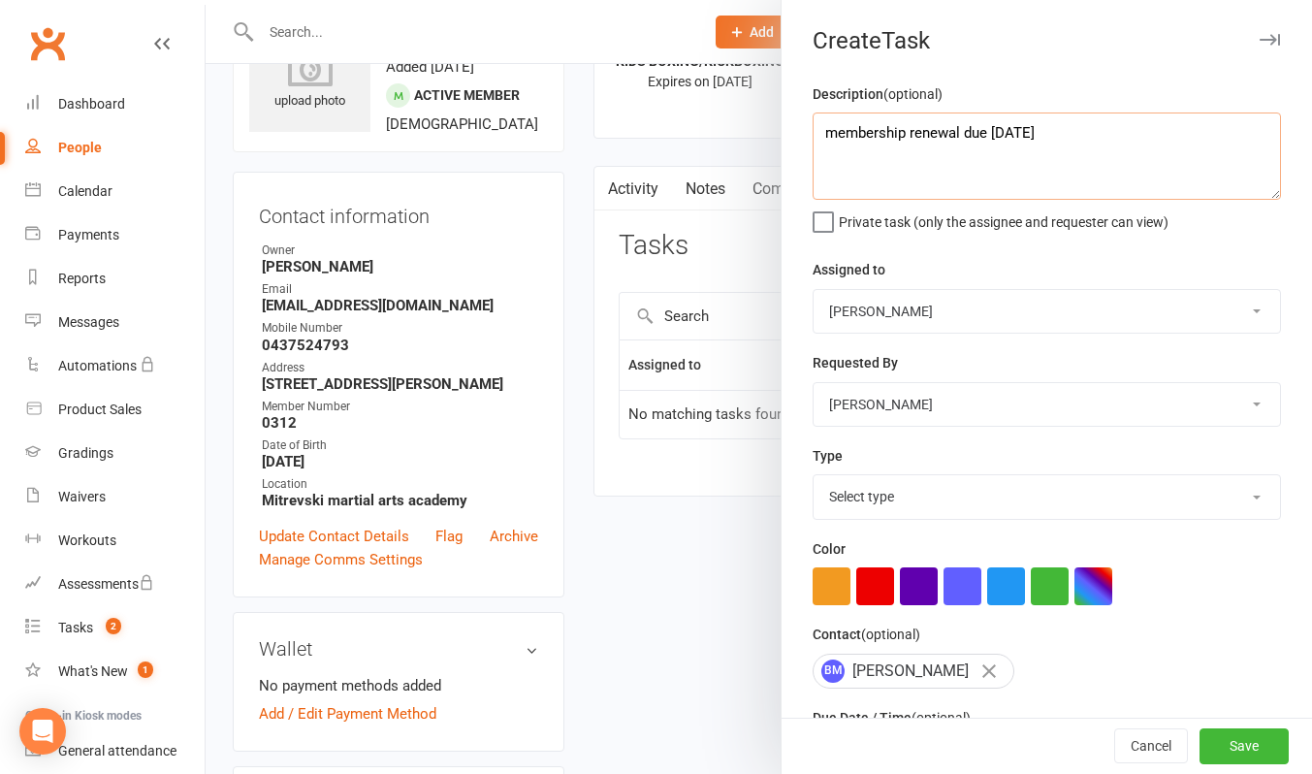
click at [1073, 132] on textarea "membership renewal due March 19th" at bounding box center [1047, 155] width 468 height 87
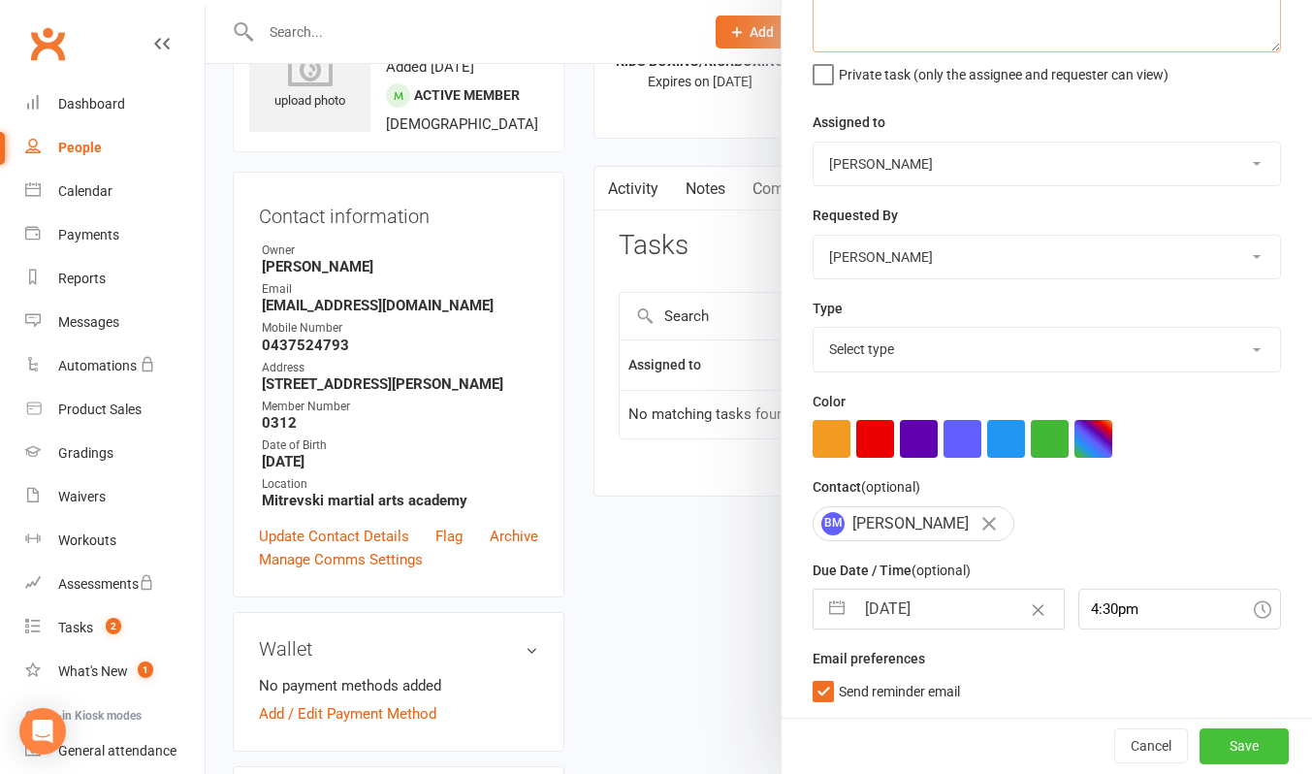
type textarea "membership renewal due March 19th"
click at [1215, 750] on button "Save" at bounding box center [1243, 745] width 89 height 35
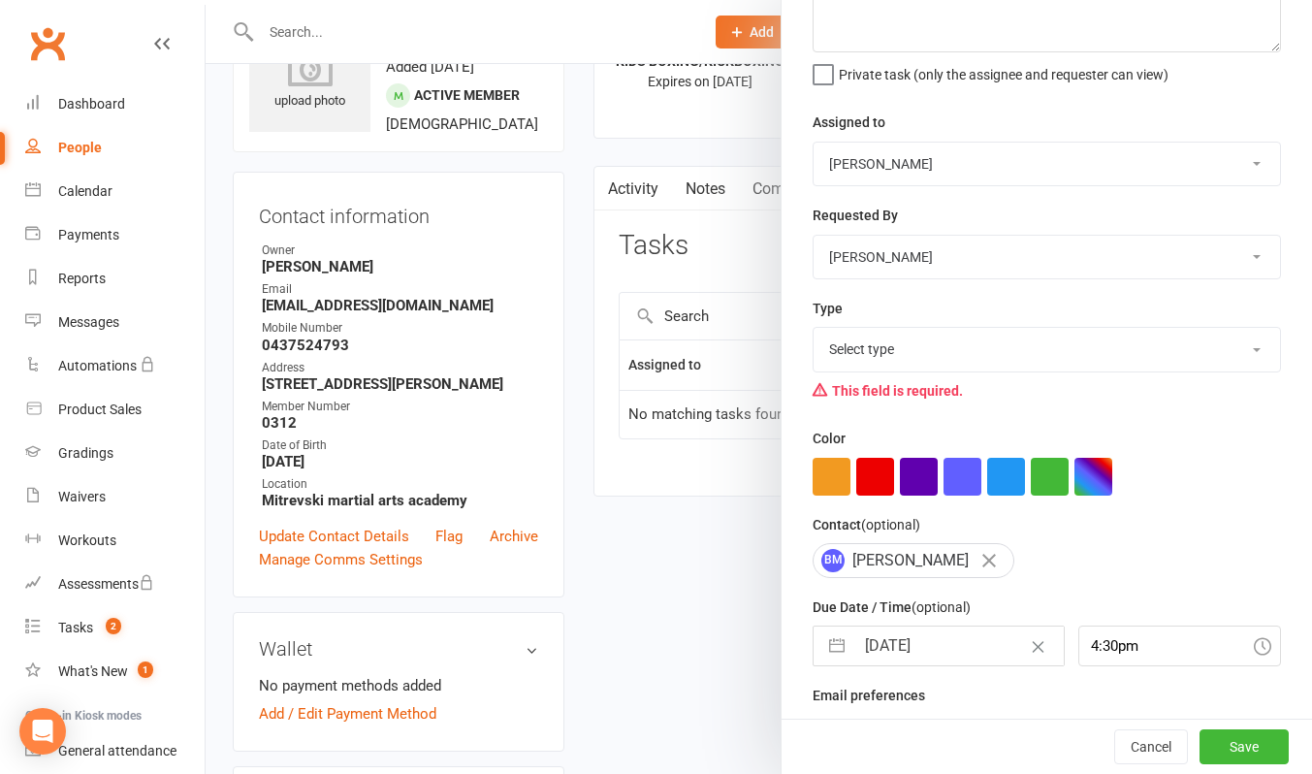
click at [957, 342] on select "Select type Change membership E-mail Meeting Phone call Sms Sms reminder trial …" at bounding box center [1047, 349] width 466 height 43
select select "14658"
click at [814, 328] on select "Select type Change membership E-mail Meeting Phone call Sms Sms reminder trial …" at bounding box center [1047, 349] width 466 height 43
click at [1220, 745] on button "Save" at bounding box center [1243, 746] width 89 height 35
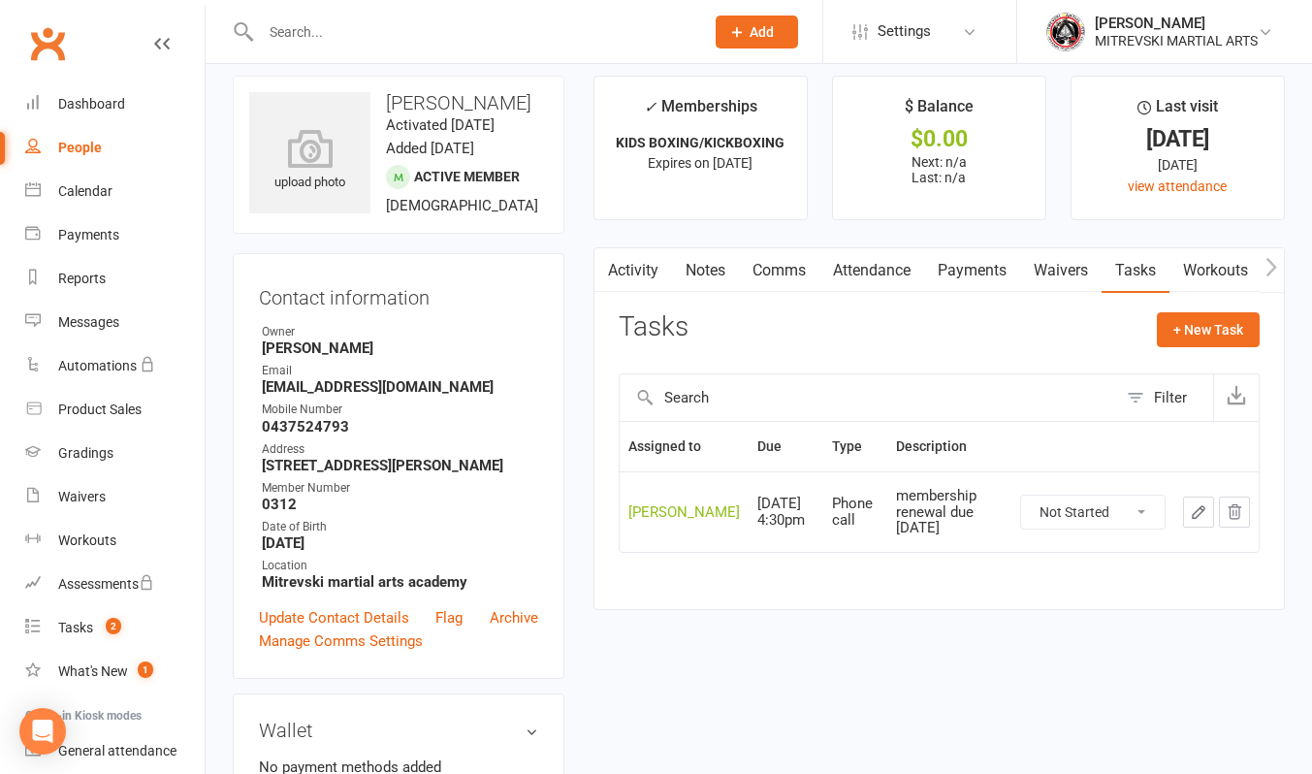
scroll to position [0, 0]
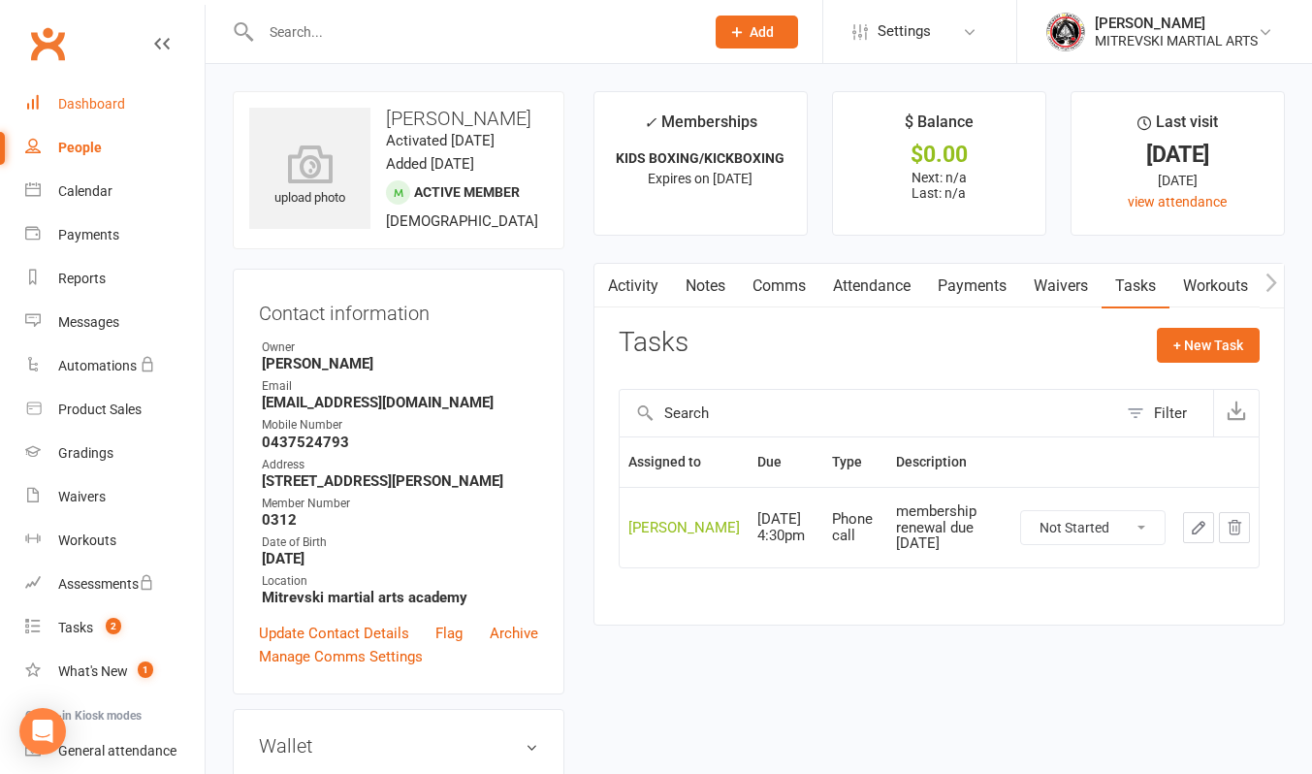
click at [99, 102] on div "Dashboard" at bounding box center [91, 104] width 67 height 16
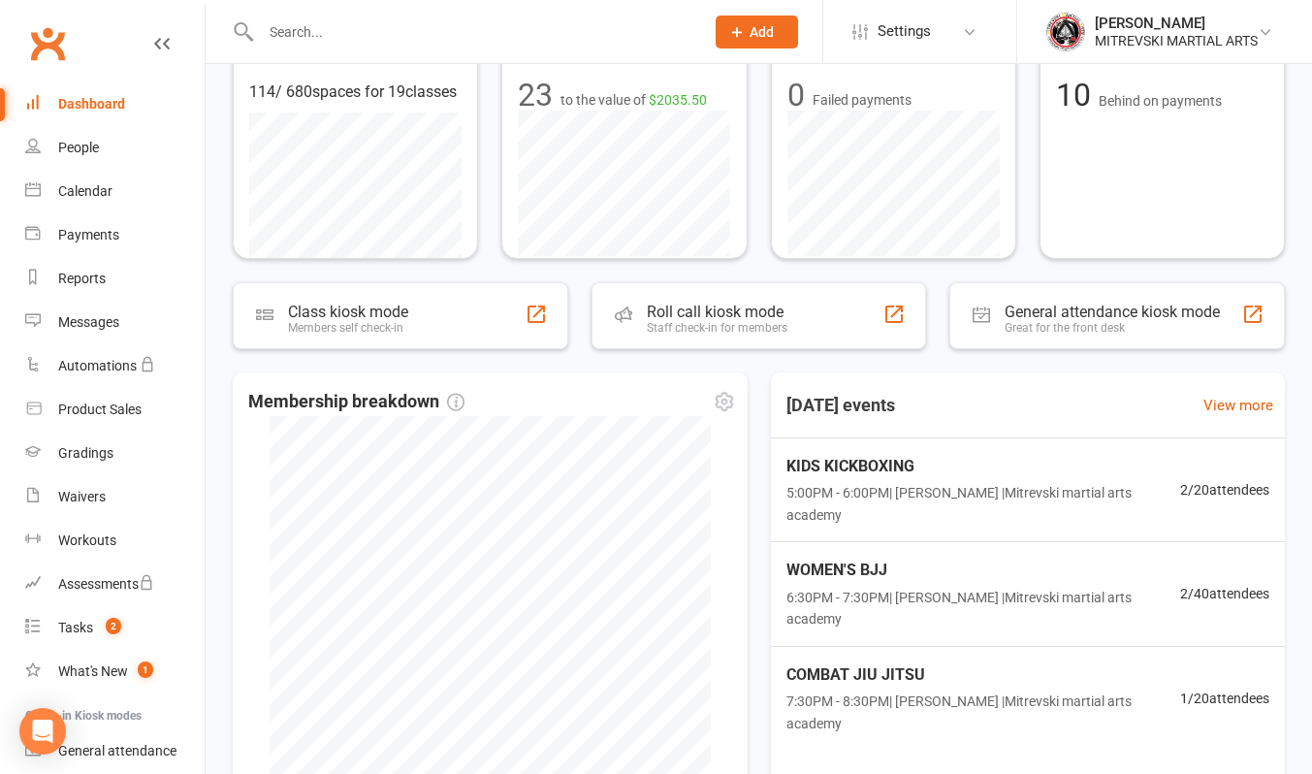
scroll to position [637, 0]
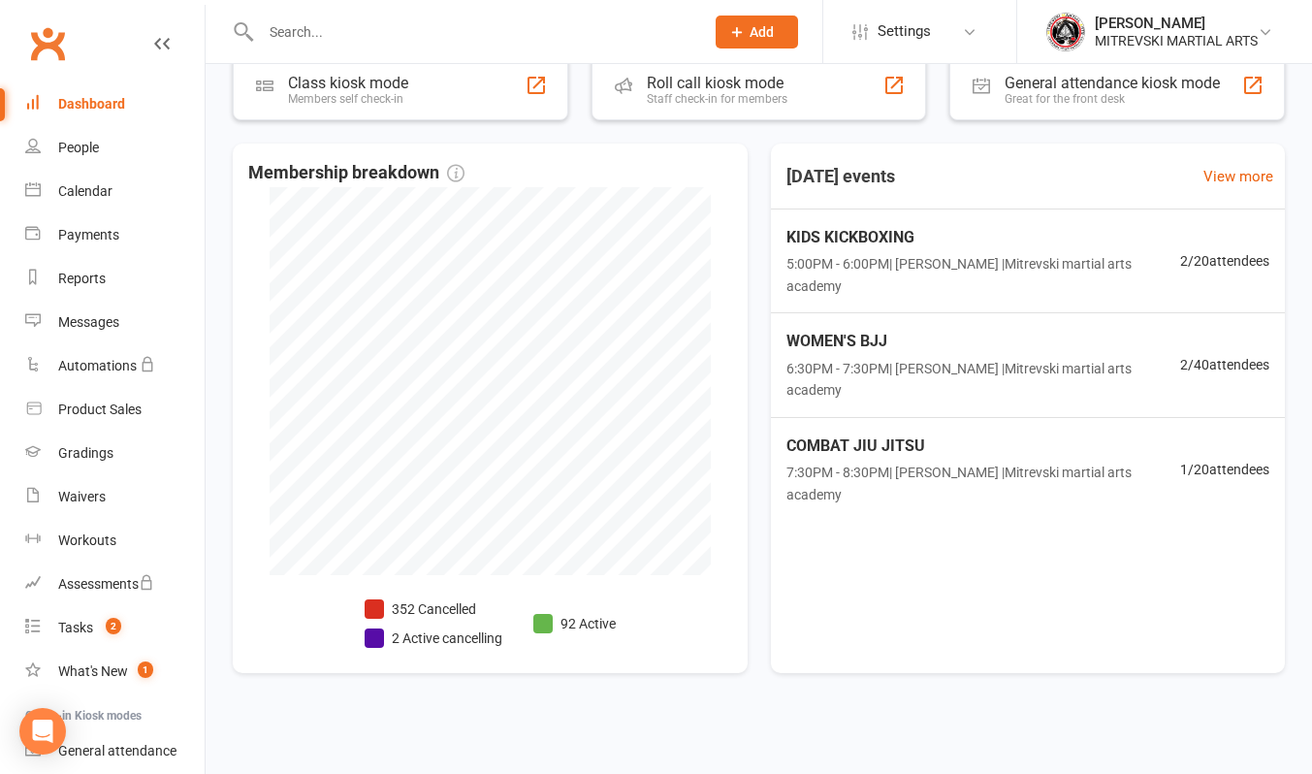
click at [119, 109] on div "Dashboard" at bounding box center [91, 104] width 67 height 16
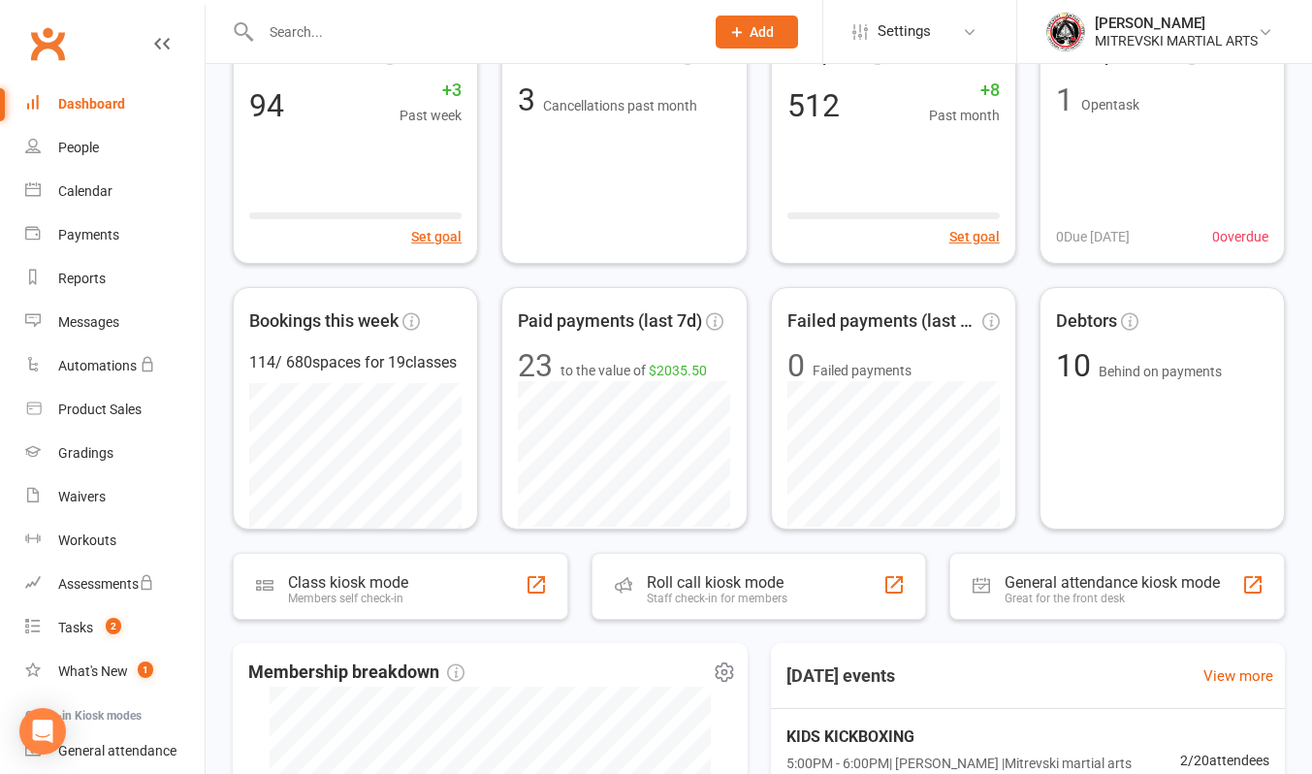
scroll to position [0, 0]
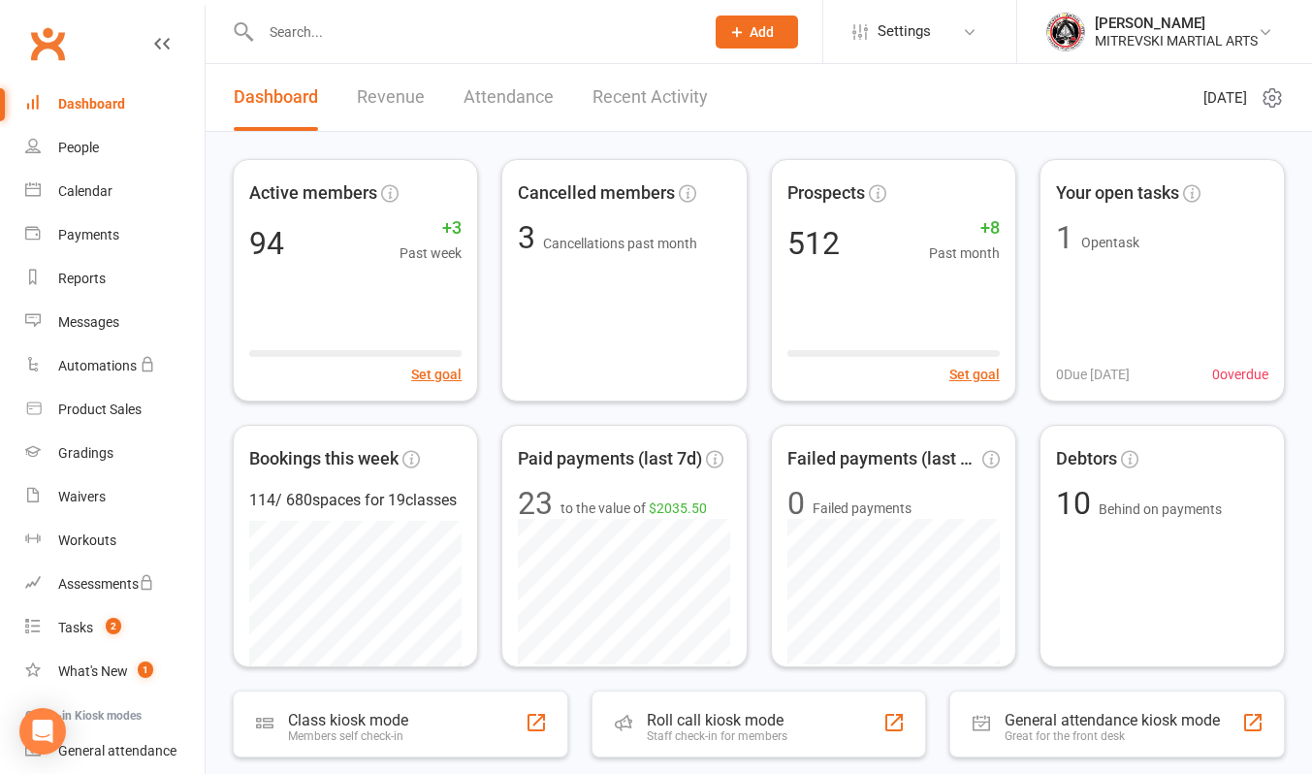
click at [390, 105] on link "Revenue" at bounding box center [391, 97] width 68 height 67
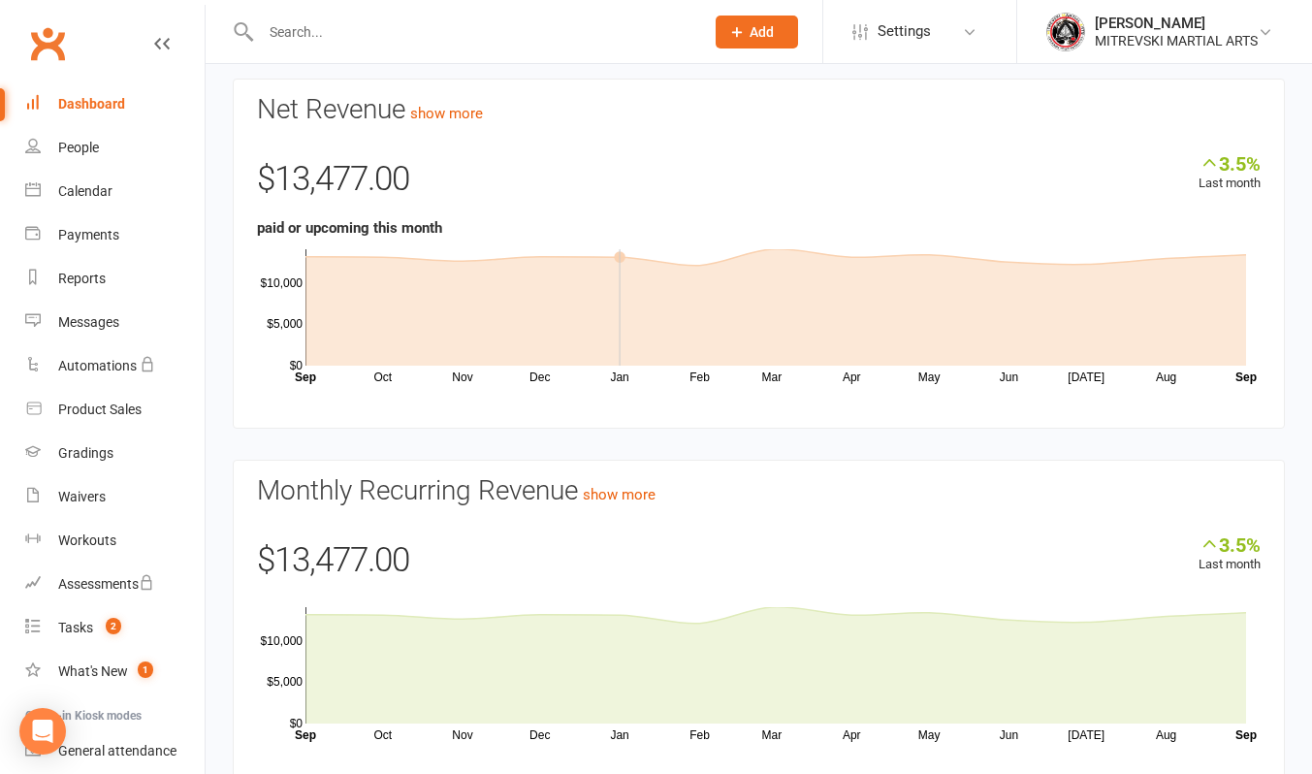
scroll to position [97, 0]
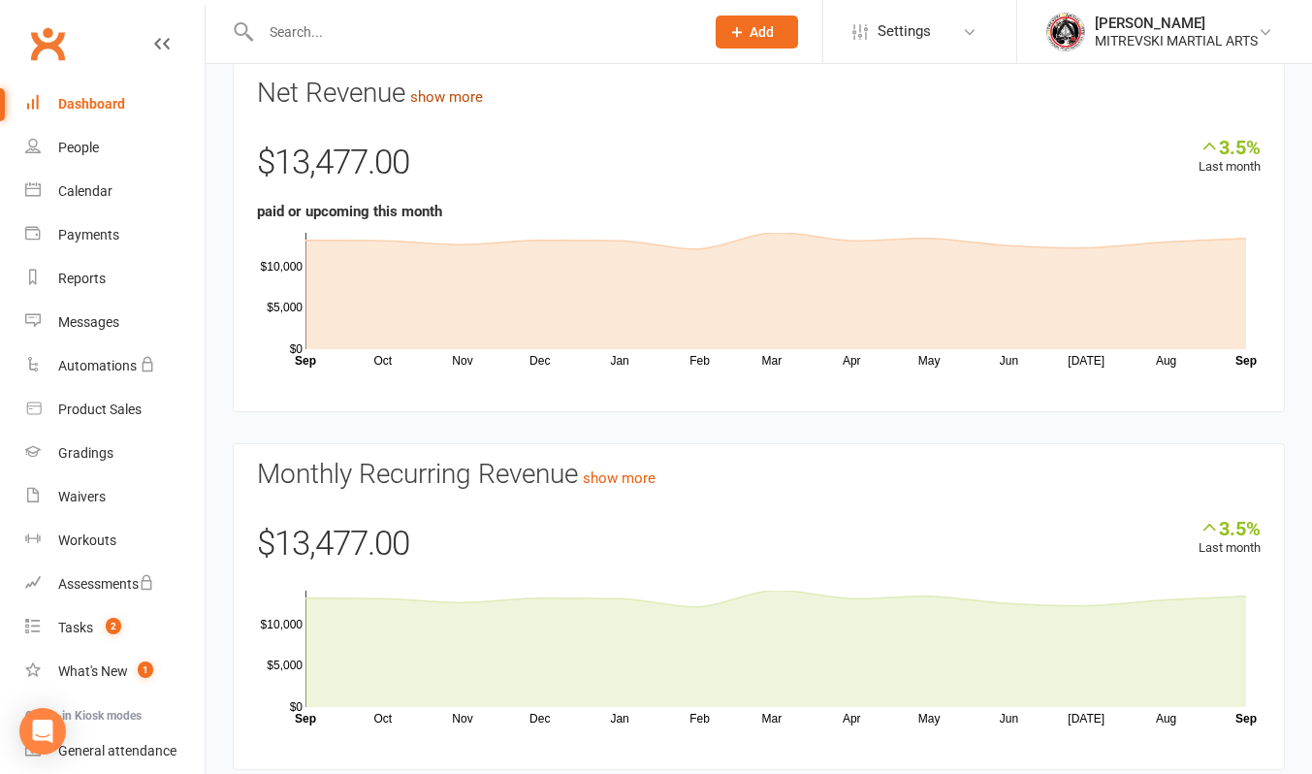
click at [479, 100] on link "show more" at bounding box center [446, 96] width 73 height 17
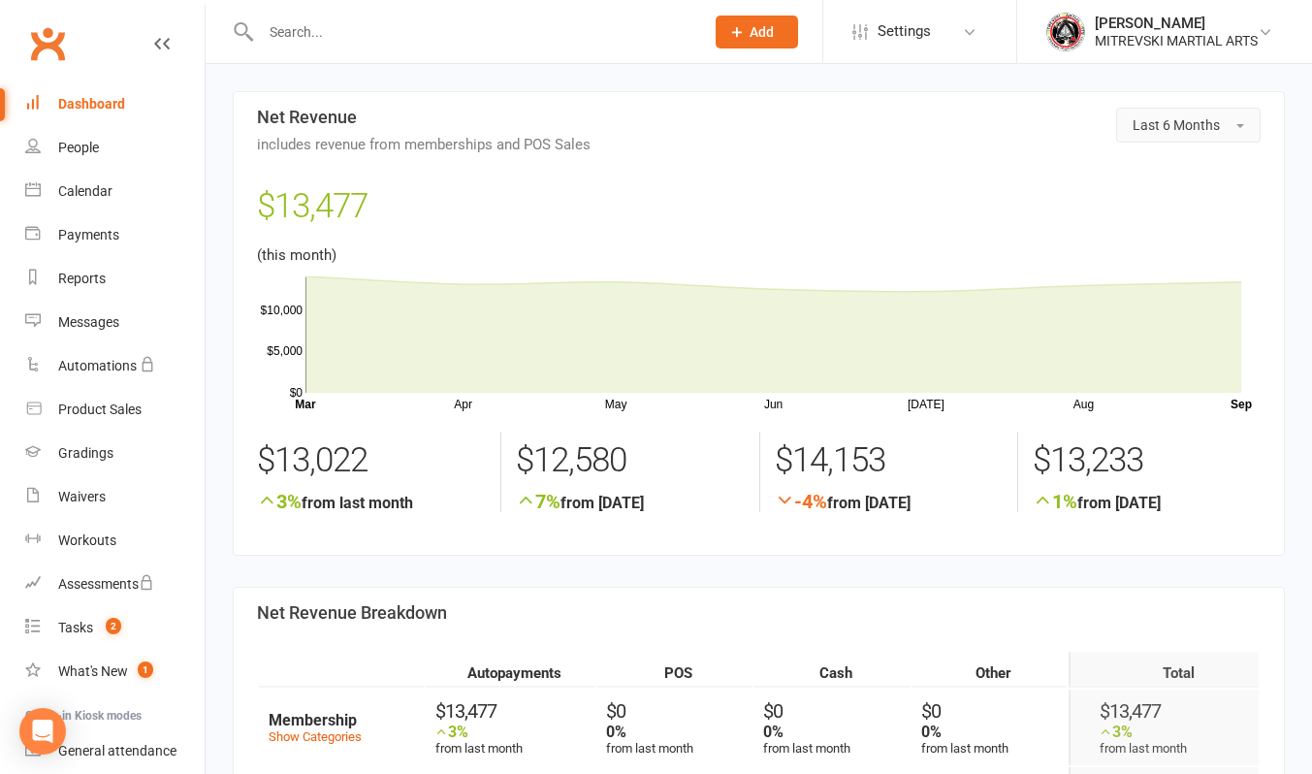
click at [1159, 131] on span "Last 6 Months" at bounding box center [1176, 125] width 87 height 16
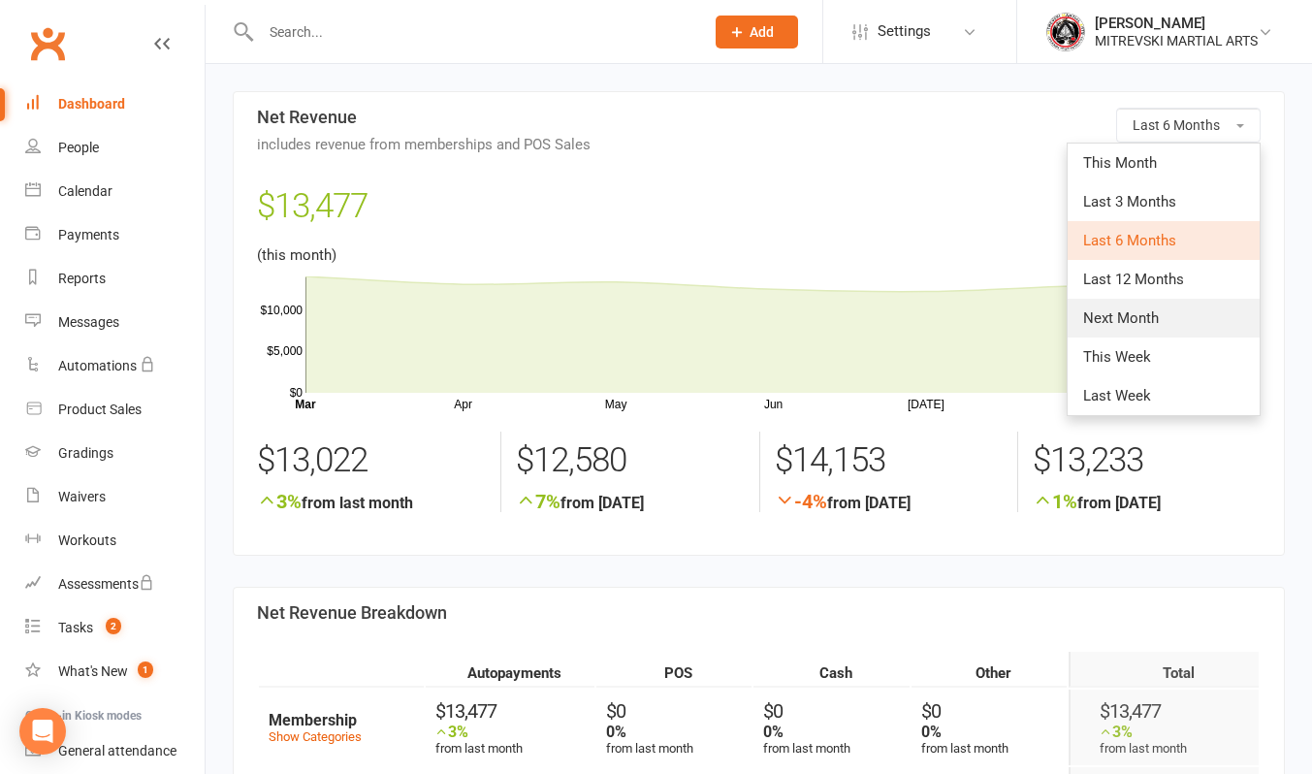
click at [1188, 316] on link "Next Month" at bounding box center [1164, 318] width 192 height 39
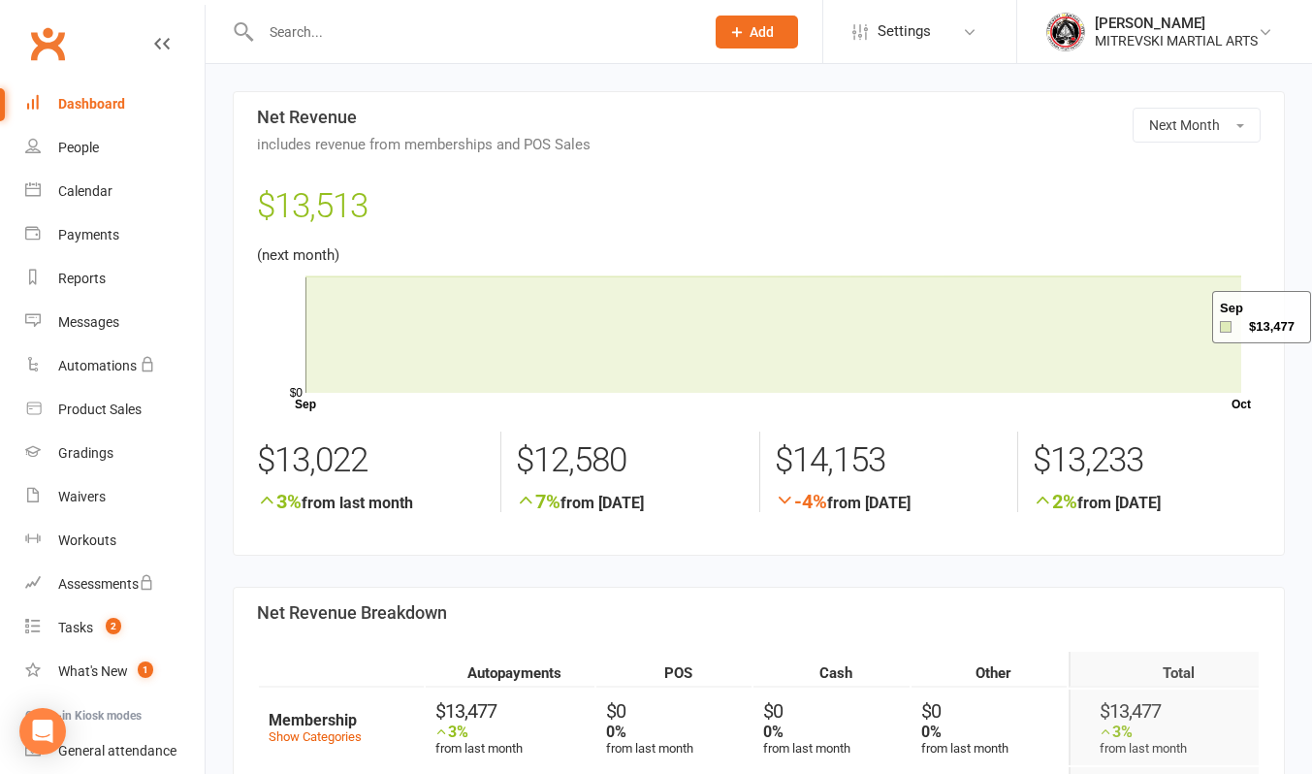
click at [101, 103] on div "Dashboard" at bounding box center [91, 104] width 67 height 16
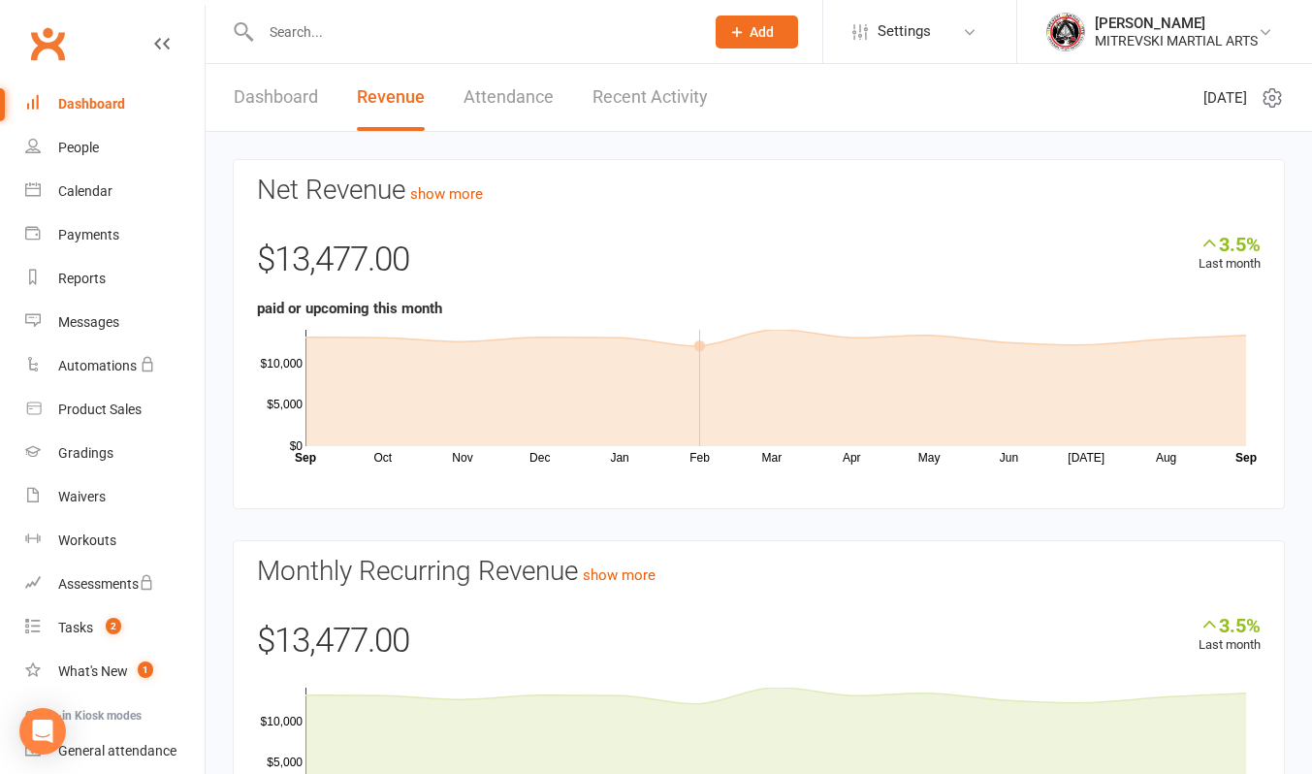
scroll to position [151, 0]
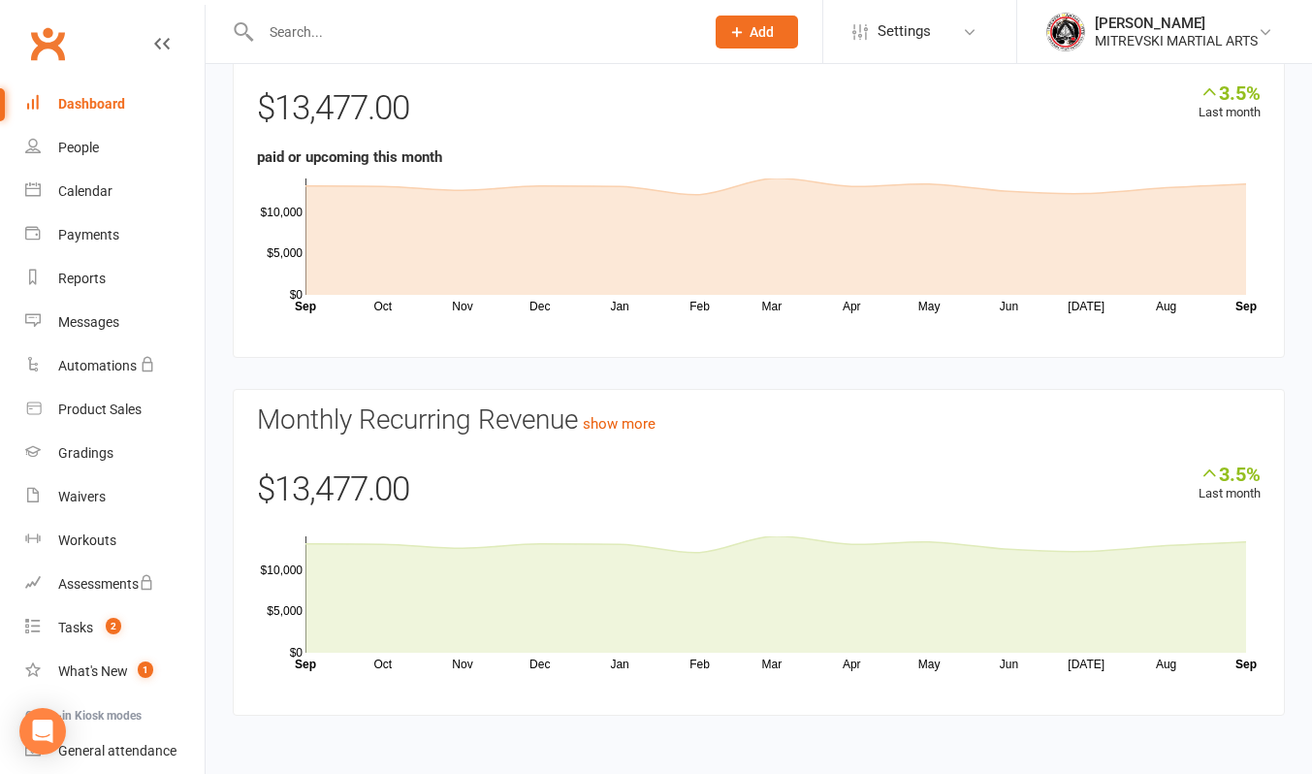
click at [628, 435] on section "Monthly Recurring Revenue show more 3.5% Last month $13,477.00 Oct Nov Dec Jan …" at bounding box center [759, 552] width 1052 height 327
click at [633, 427] on link "show more" at bounding box center [619, 423] width 73 height 17
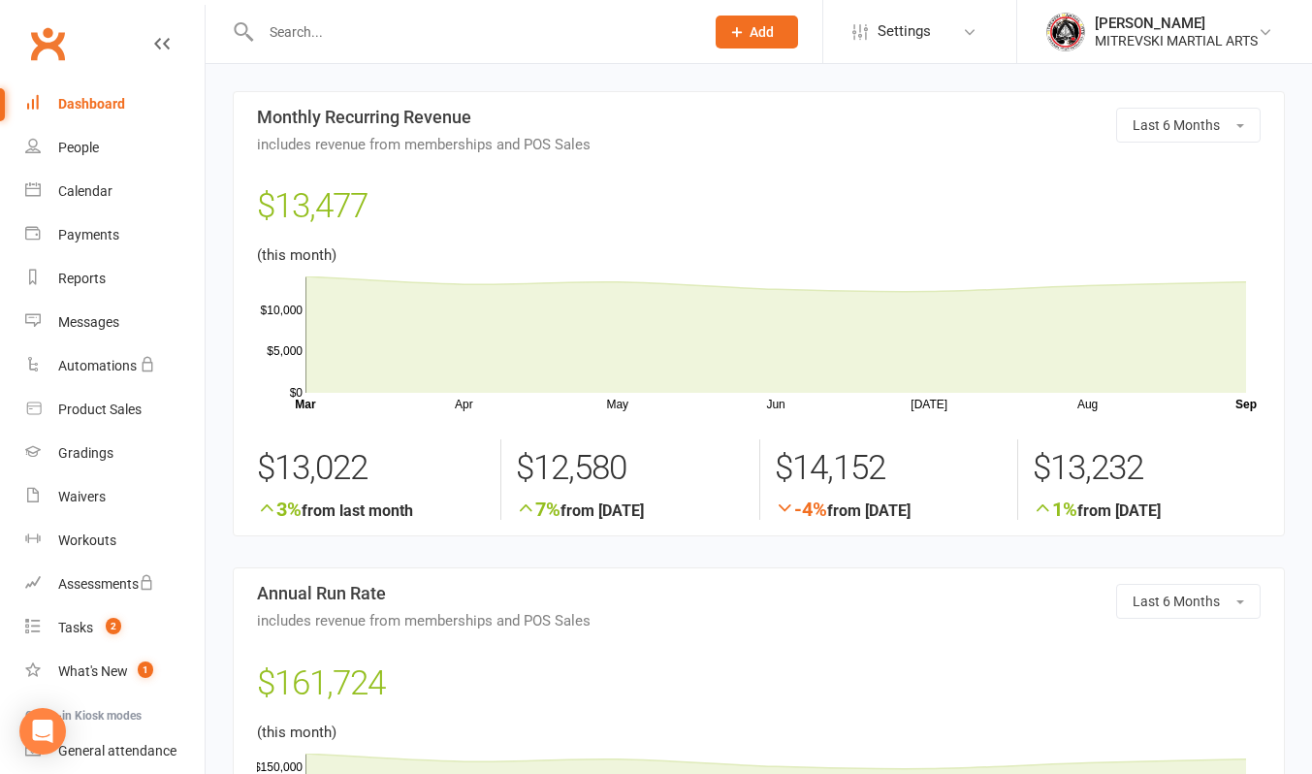
click at [101, 113] on link "Dashboard" at bounding box center [114, 104] width 179 height 44
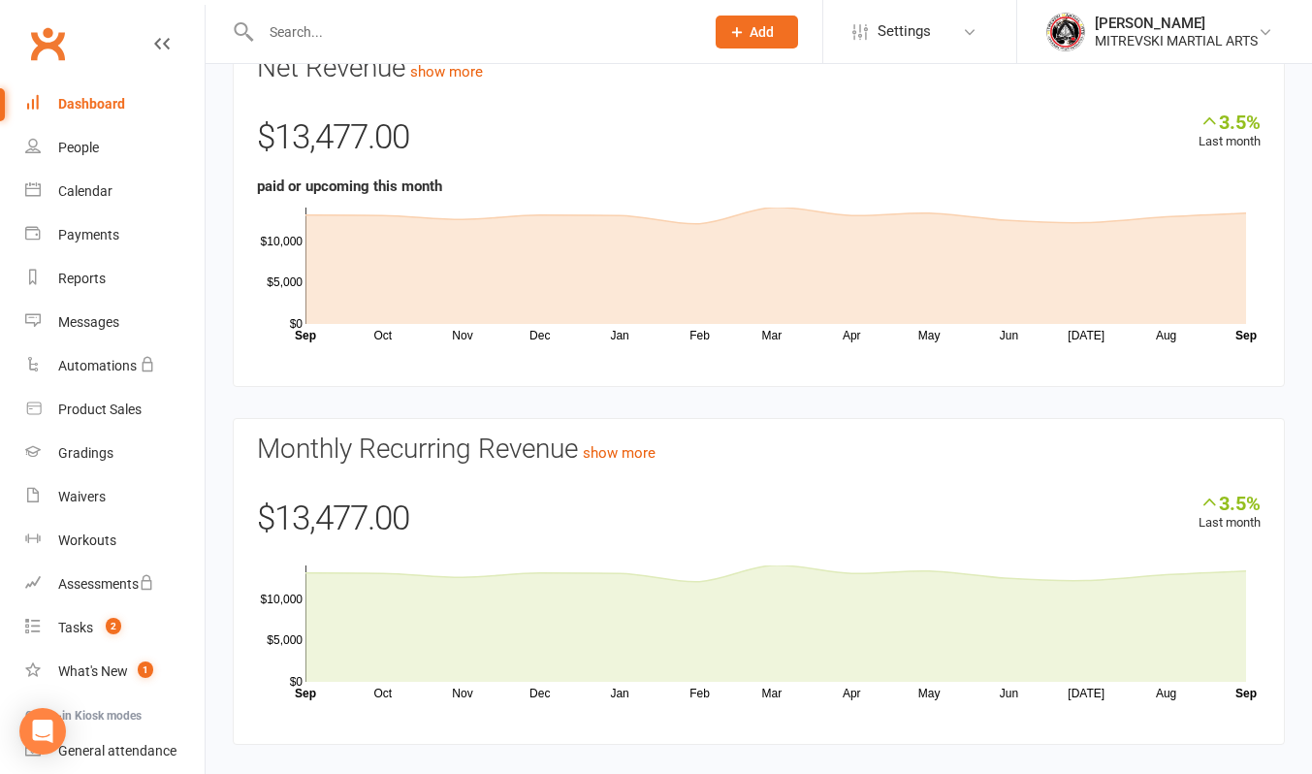
scroll to position [151, 0]
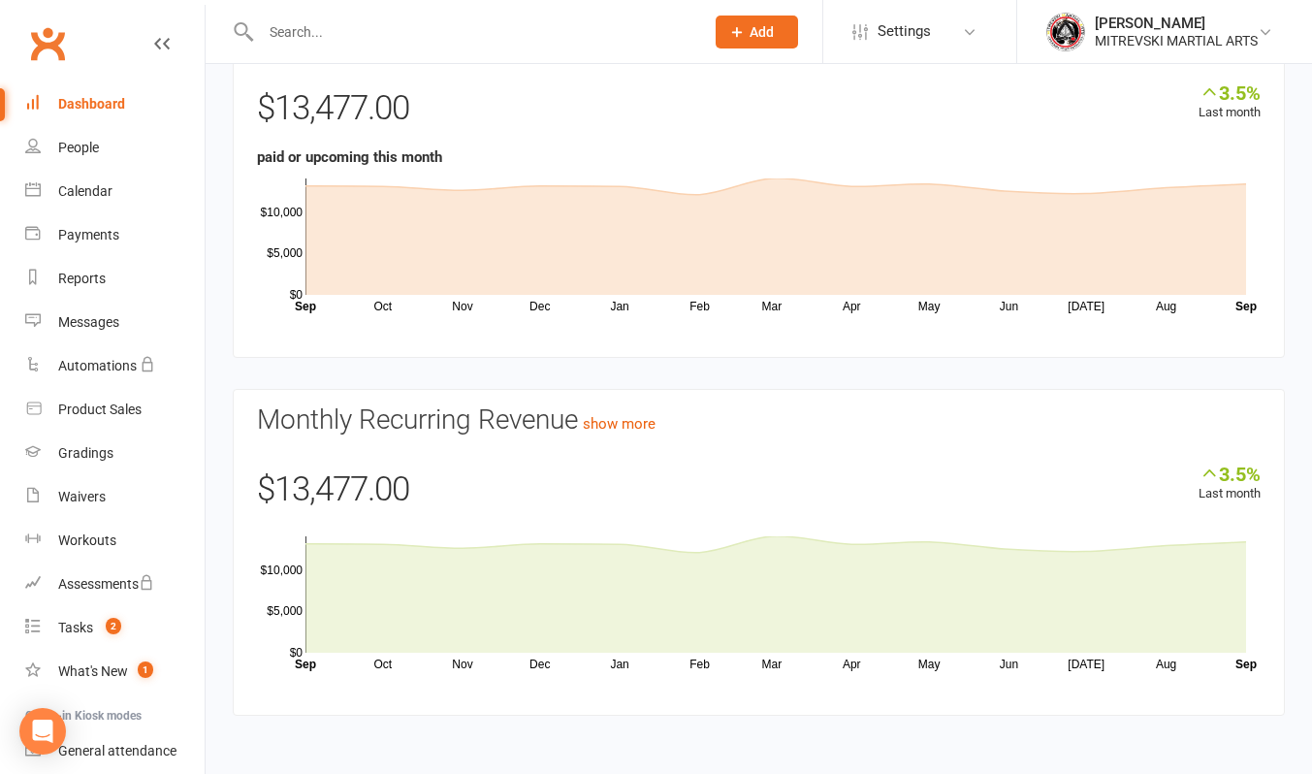
click at [309, 34] on input "text" at bounding box center [472, 31] width 435 height 27
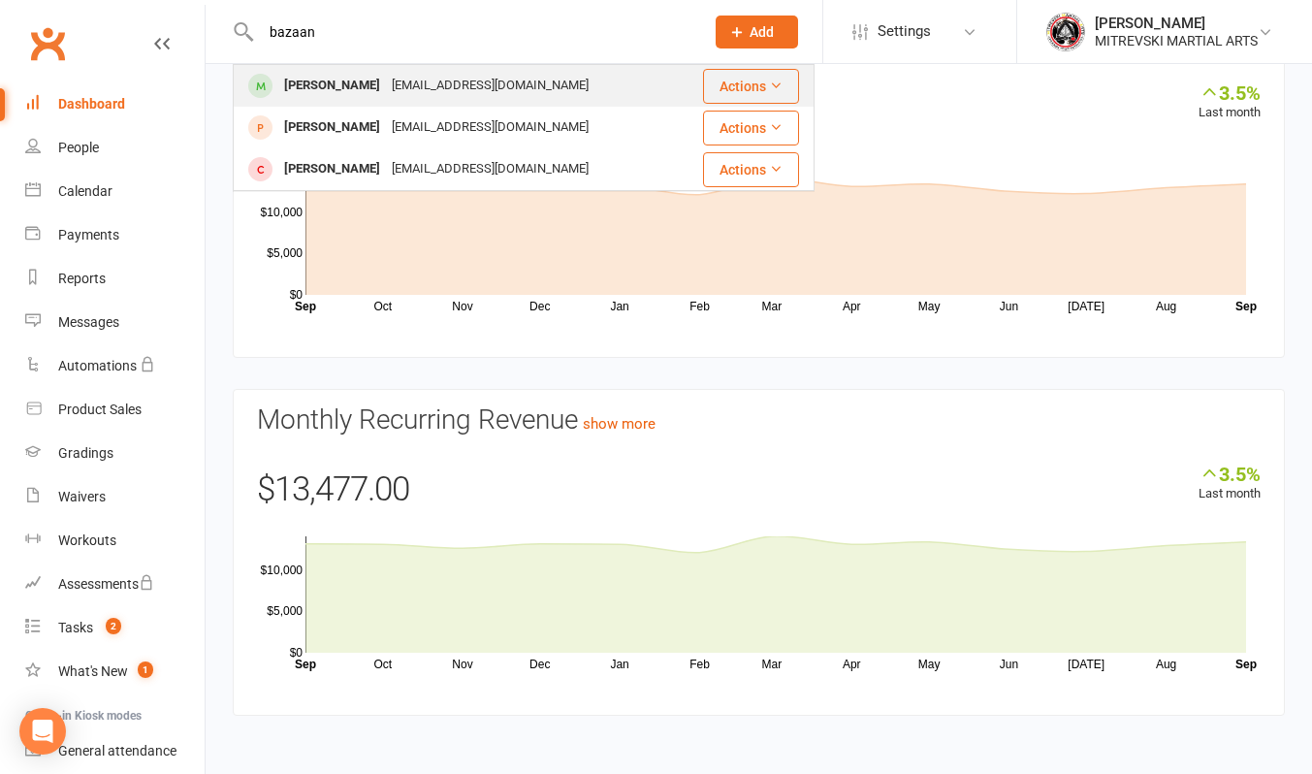
type input "bazaan"
click at [337, 81] on div "Bazaan Khan" at bounding box center [332, 86] width 108 height 28
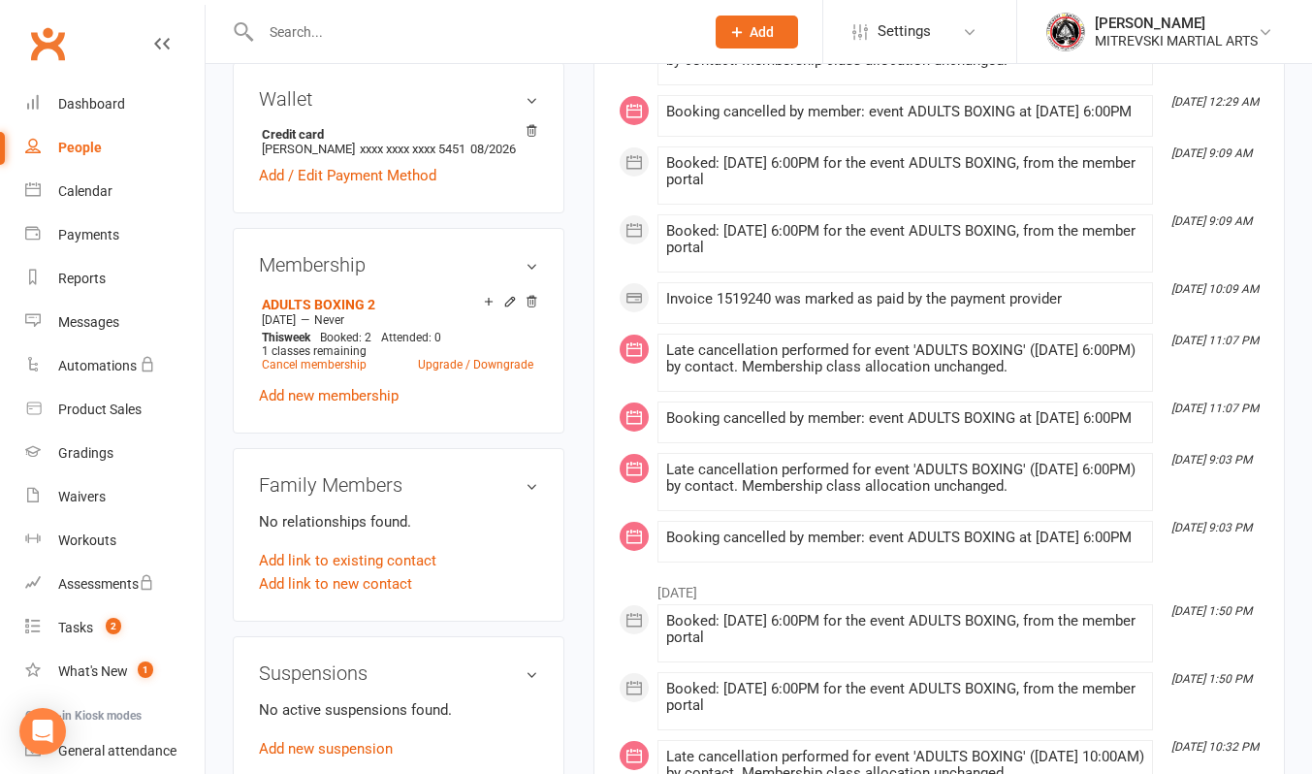
scroll to position [679, 0]
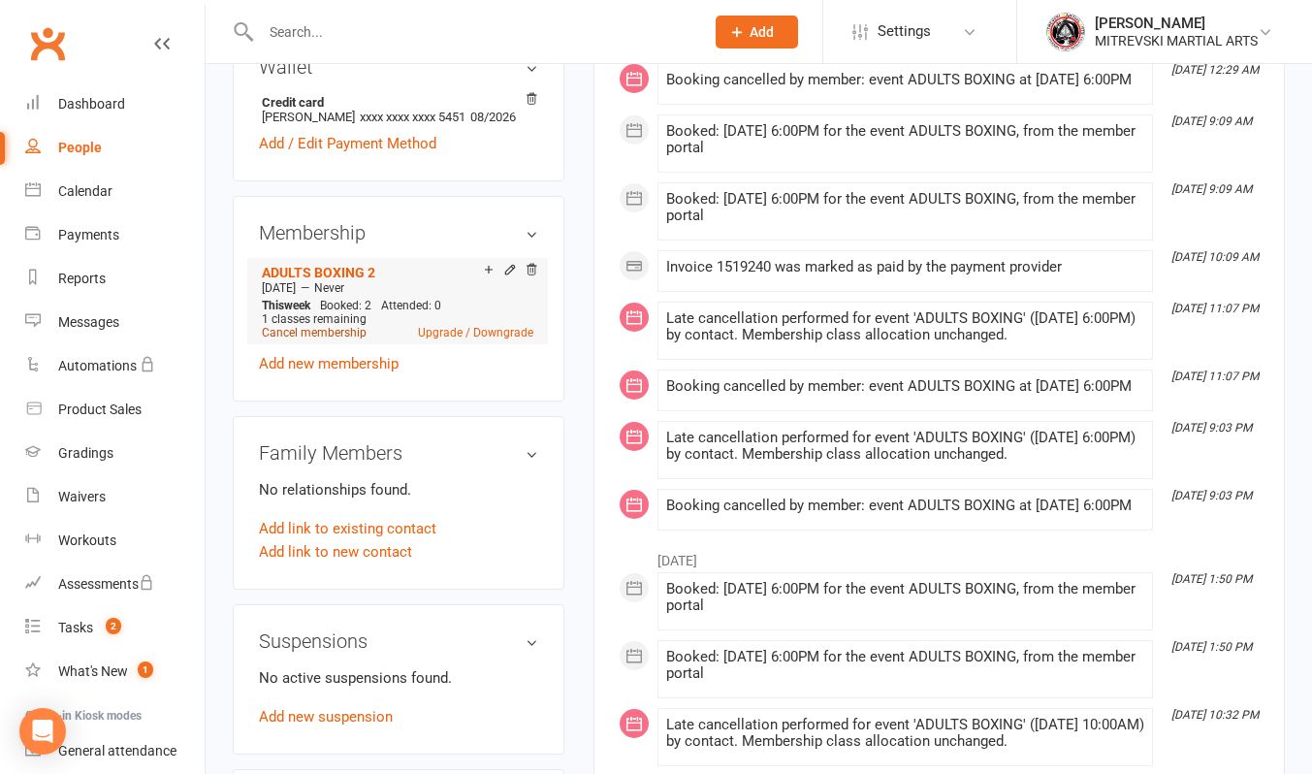
click at [332, 339] on link "Cancel membership" at bounding box center [314, 333] width 105 height 14
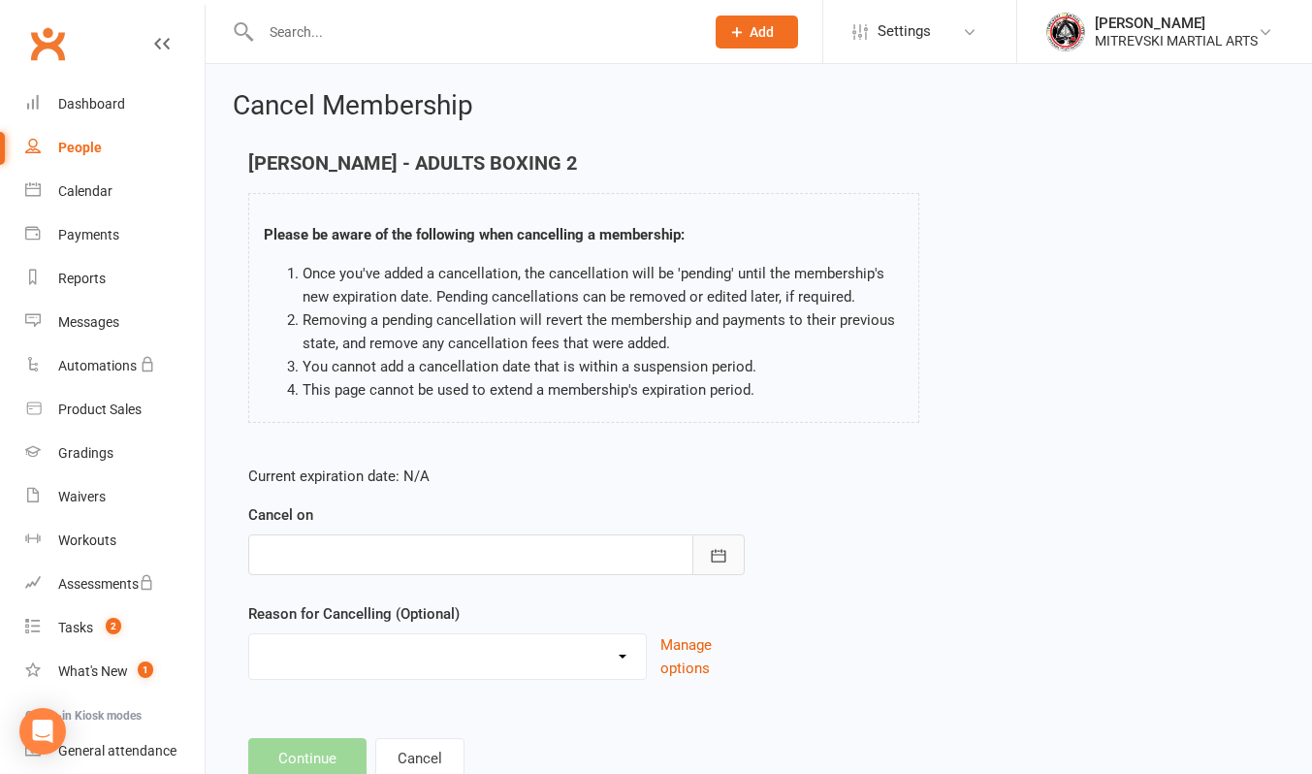
click at [720, 551] on icon "button" at bounding box center [718, 555] width 19 height 19
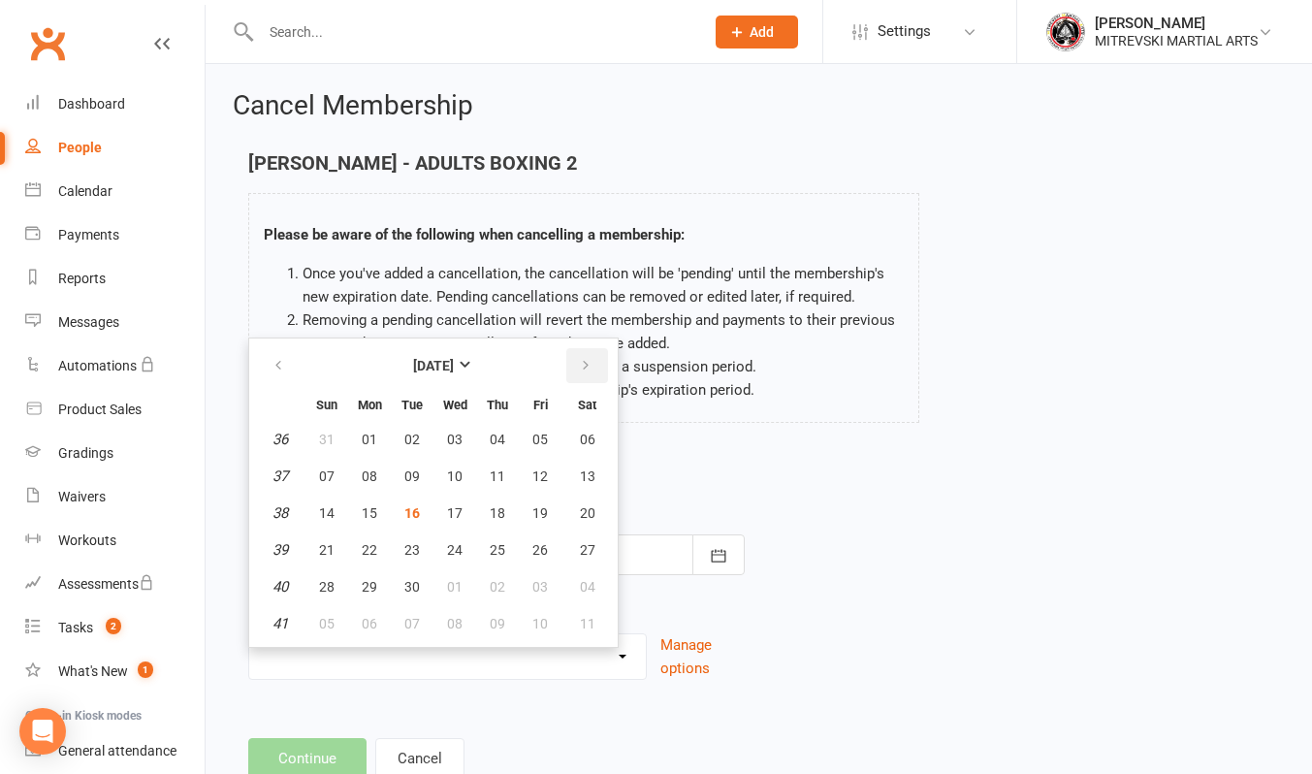
click at [595, 363] on button "button" at bounding box center [587, 365] width 42 height 35
click at [498, 519] on span "16" at bounding box center [498, 513] width 16 height 16
type input "16 Oct 2025"
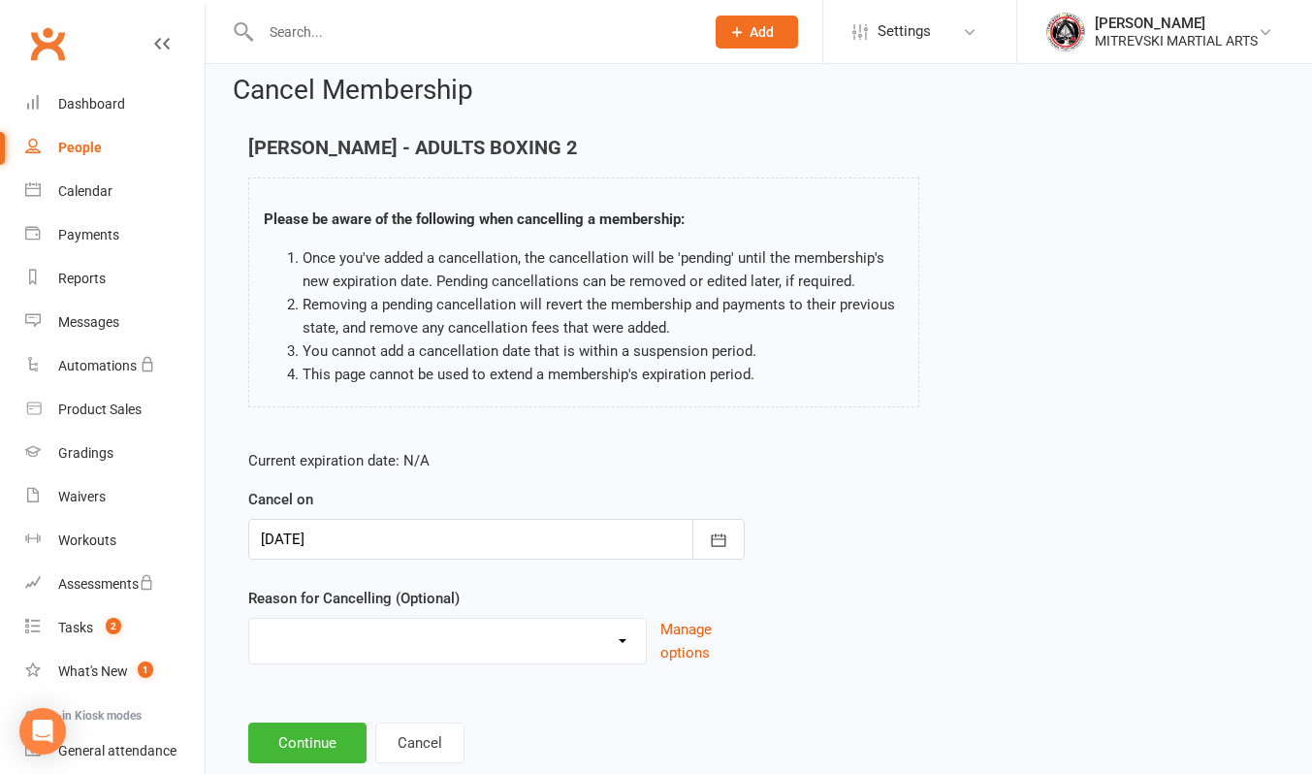
scroll to position [64, 0]
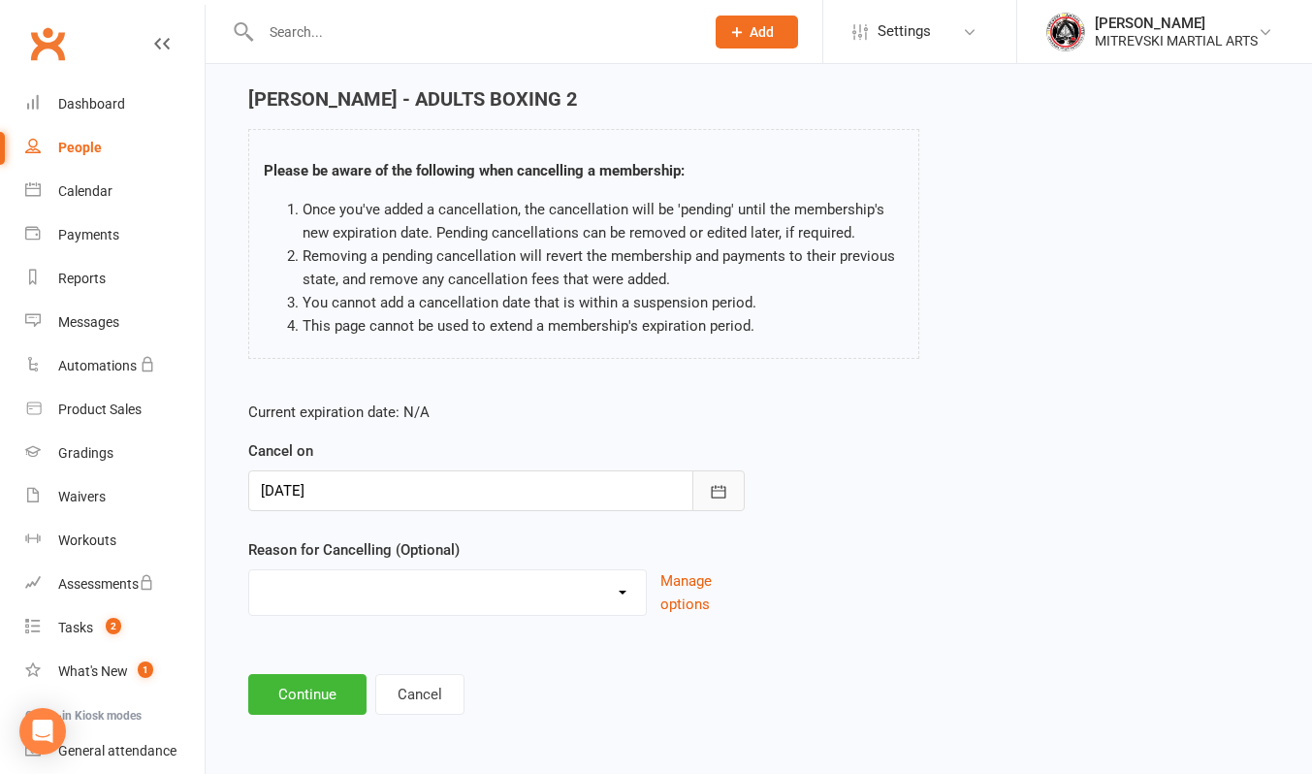
click at [731, 494] on button "button" at bounding box center [718, 490] width 52 height 41
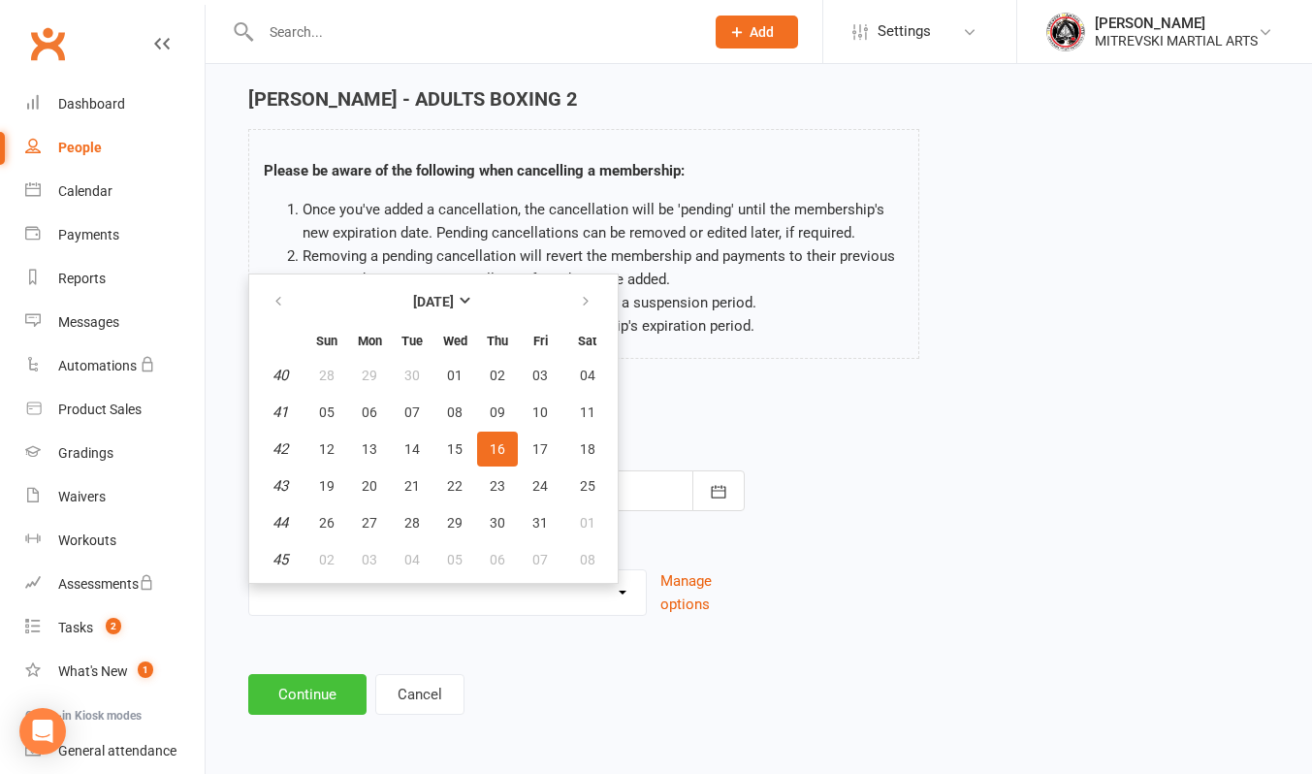
click at [314, 686] on button "Continue" at bounding box center [307, 694] width 118 height 41
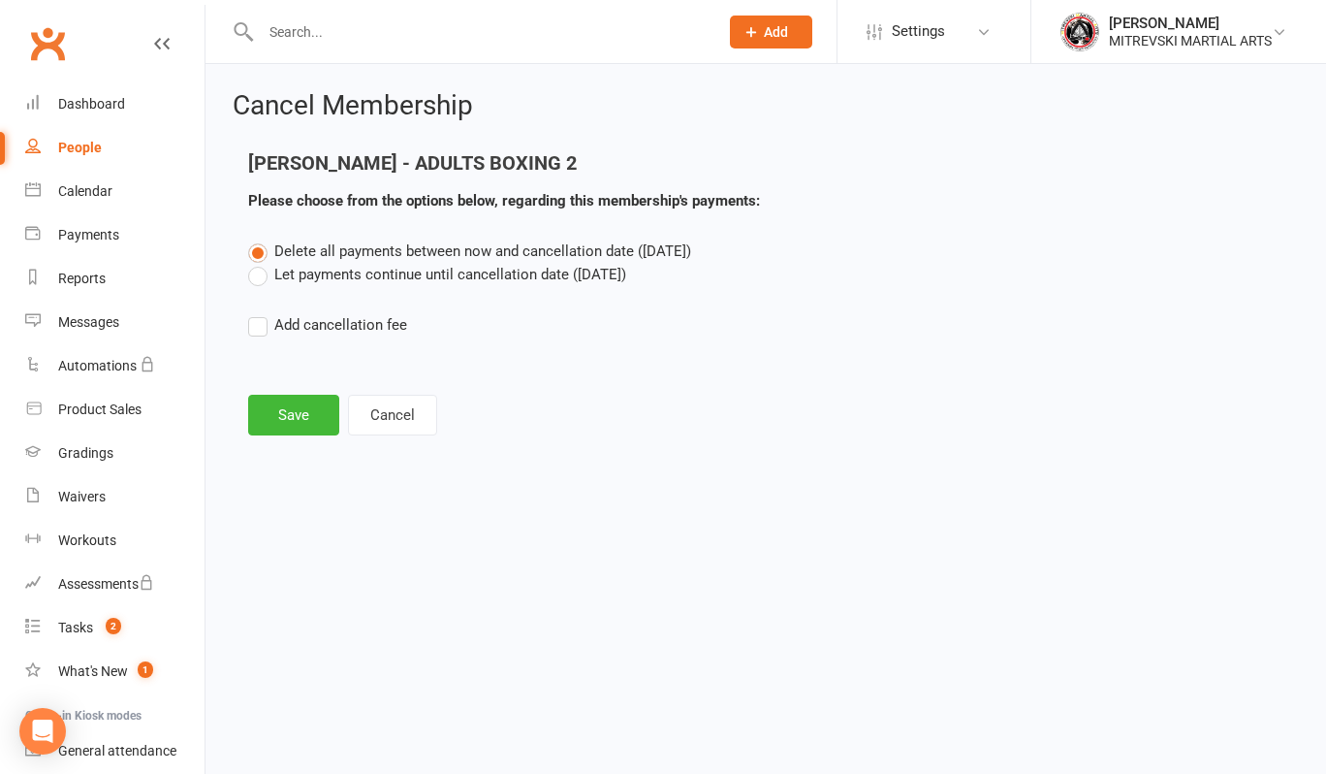
click at [260, 276] on label "Let payments continue until cancellation date (Oct 16, 2025)" at bounding box center [437, 274] width 378 height 23
click at [260, 263] on input "Let payments continue until cancellation date (Oct 16, 2025)" at bounding box center [254, 263] width 13 height 0
click at [305, 428] on button "Save" at bounding box center [293, 415] width 91 height 41
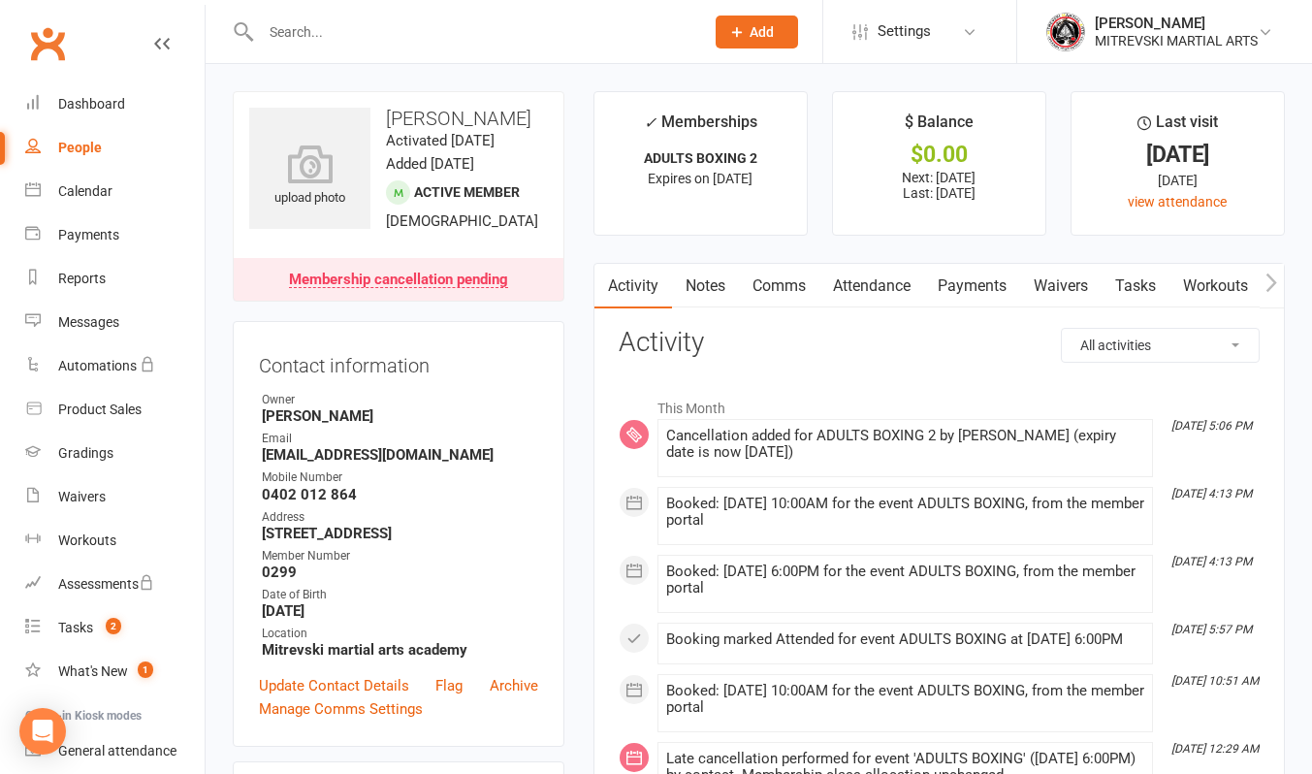
click at [990, 288] on link "Payments" at bounding box center [972, 286] width 96 height 45
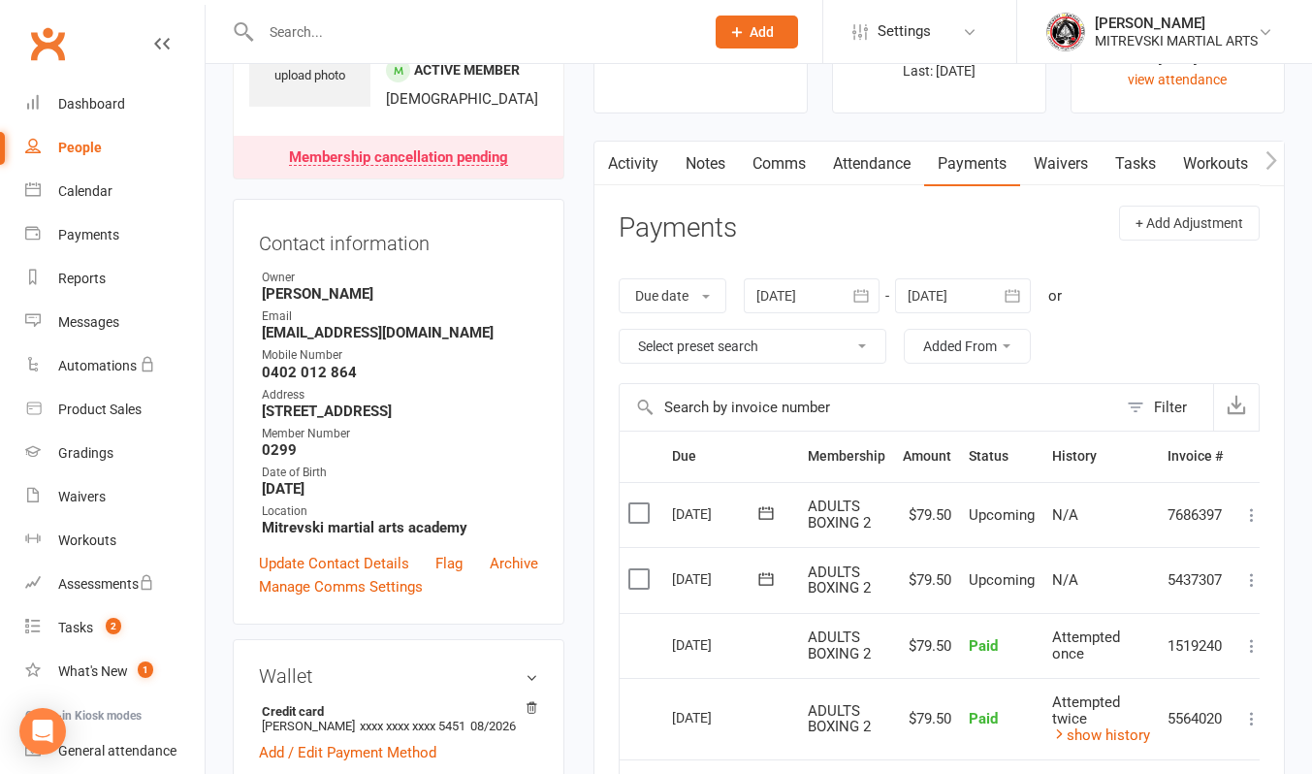
scroll to position [97, 0]
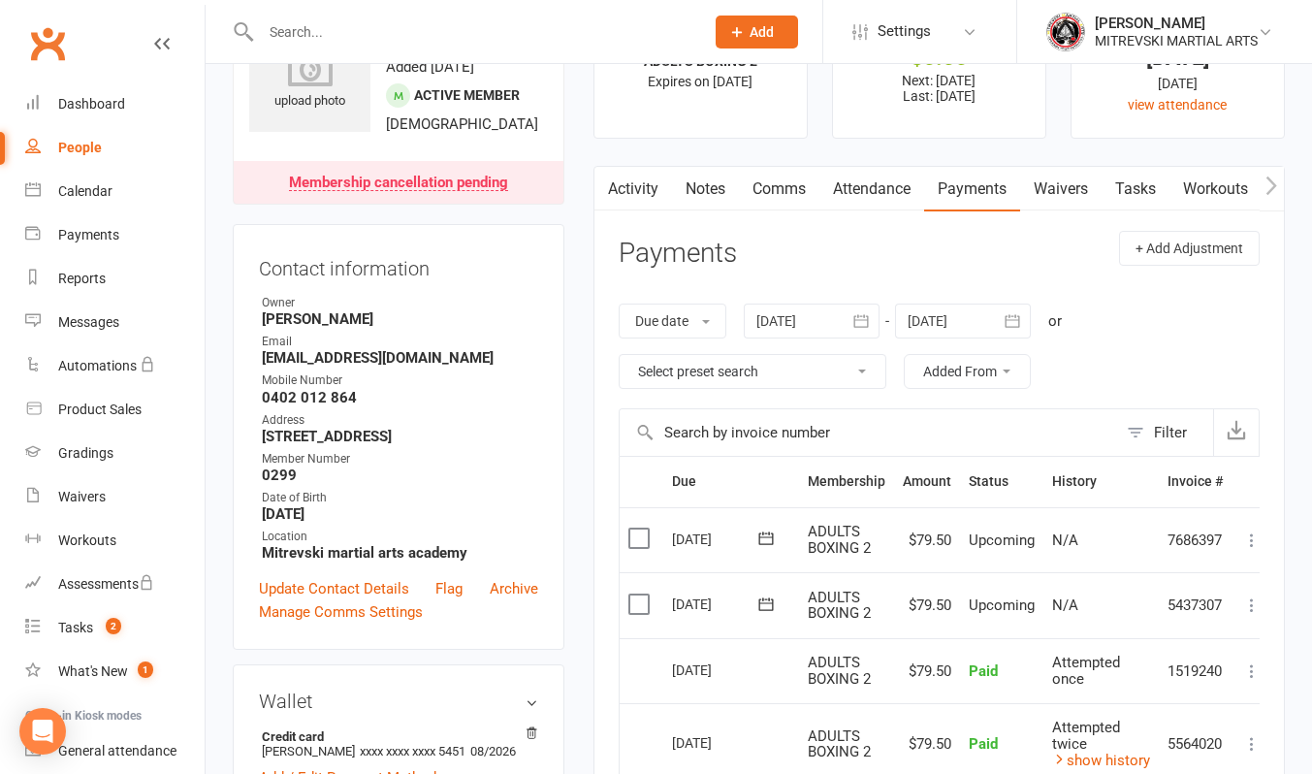
click at [1020, 321] on icon "button" at bounding box center [1012, 320] width 19 height 19
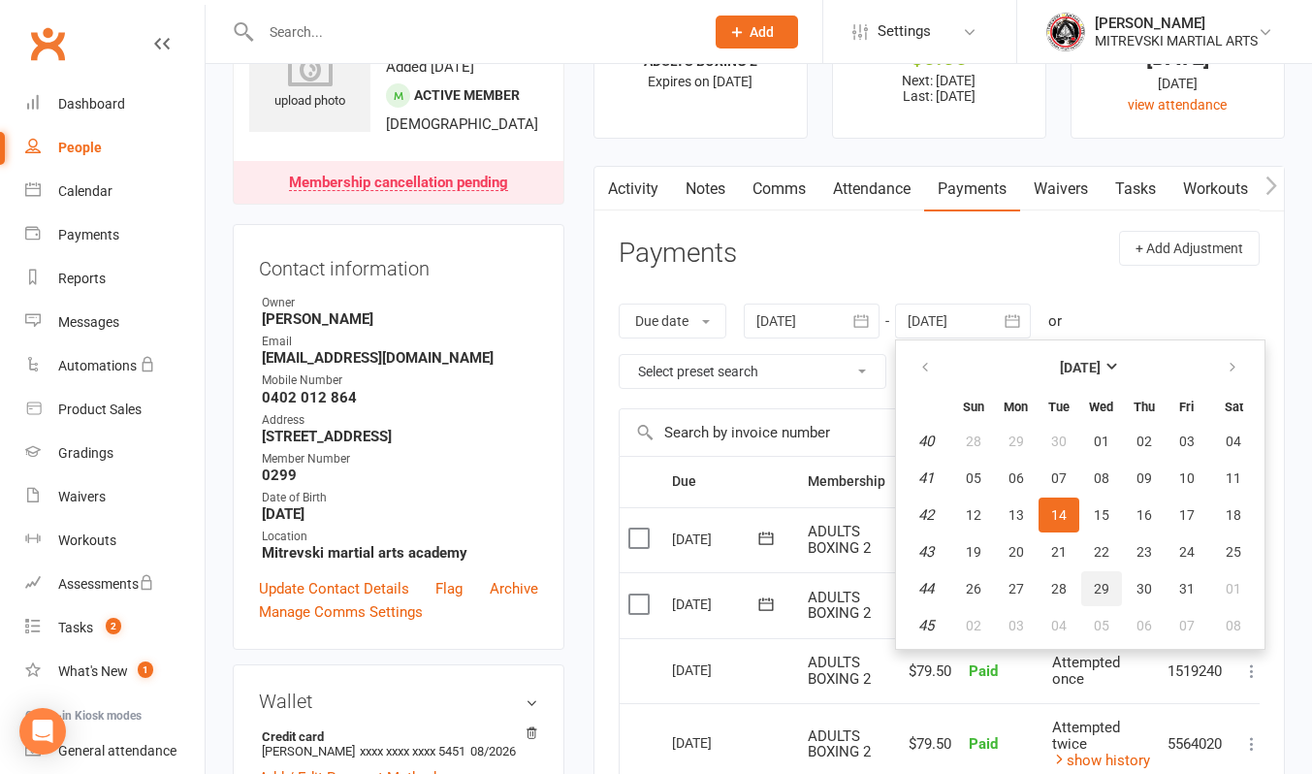
click at [1116, 590] on button "29" at bounding box center [1101, 588] width 41 height 35
type input "29 Oct 2025"
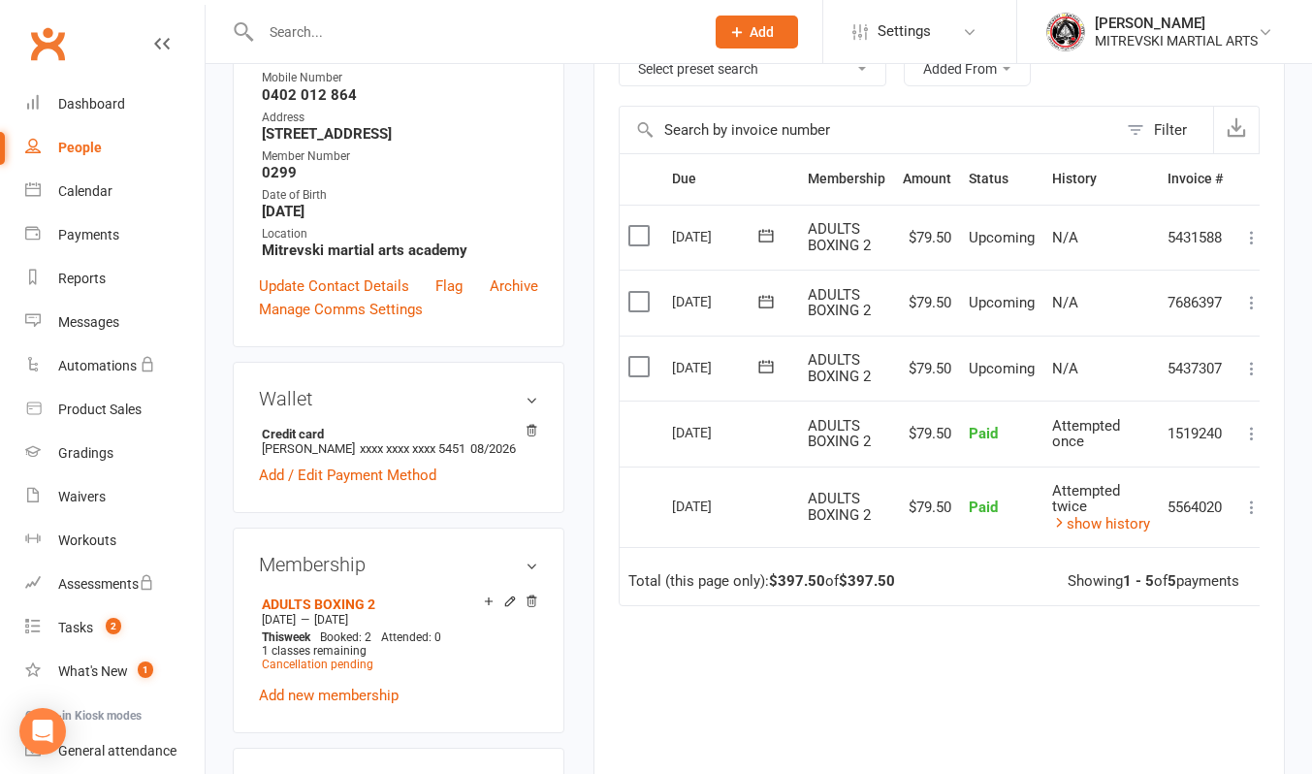
scroll to position [679, 0]
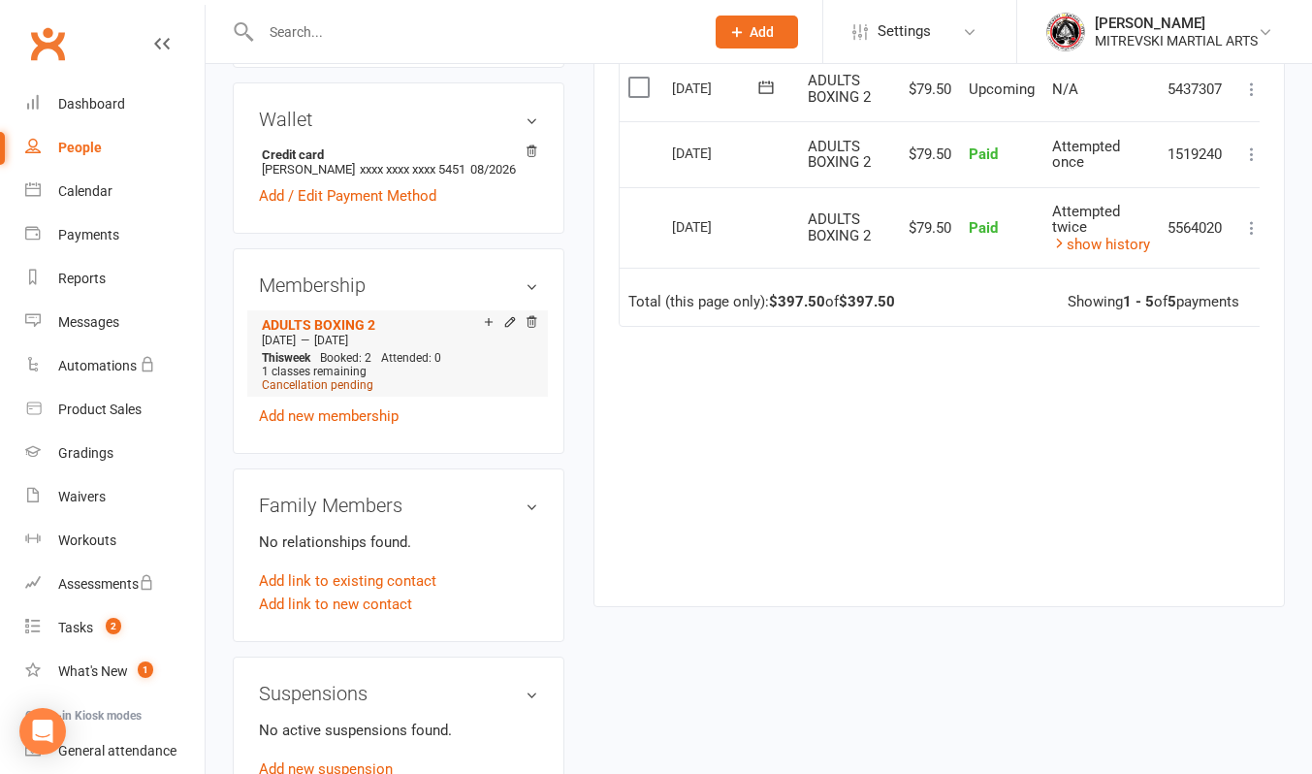
click at [336, 392] on span "Cancellation pending" at bounding box center [318, 385] width 112 height 14
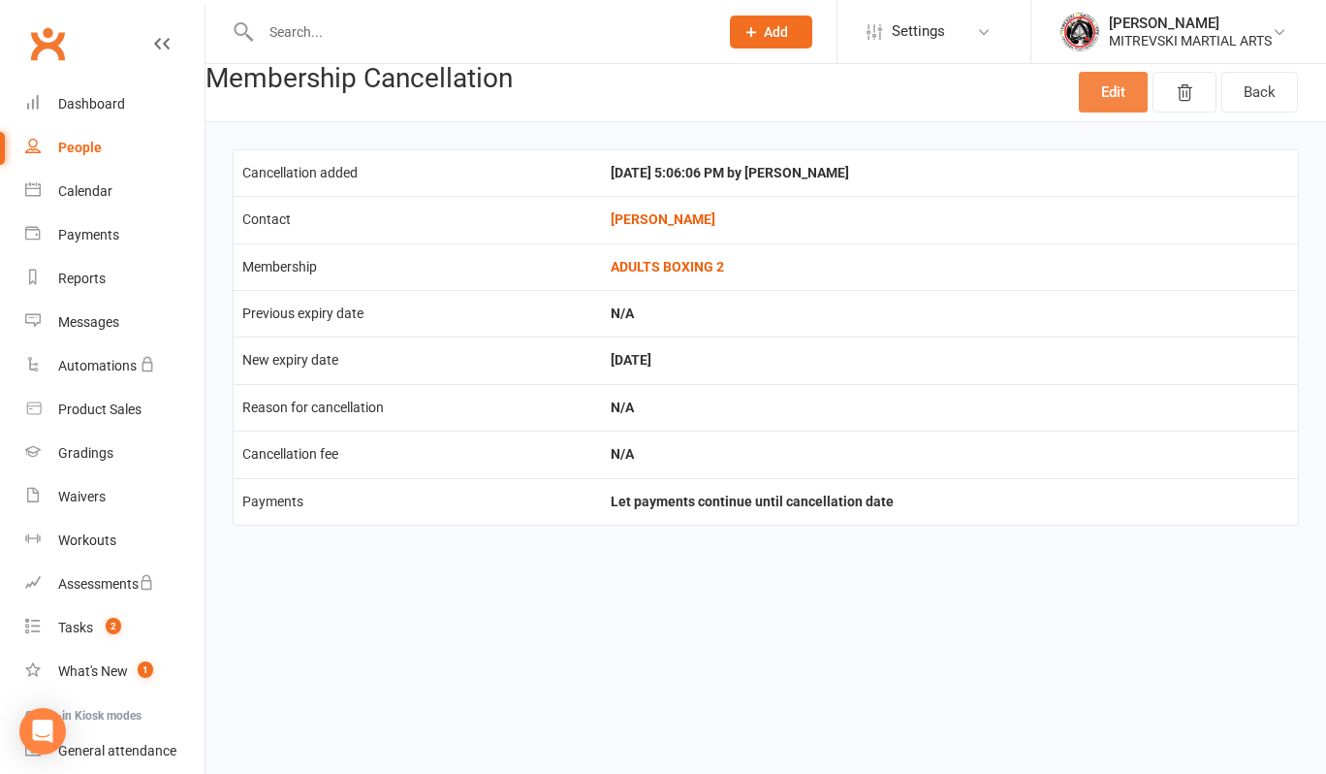
click at [1114, 99] on link "Edit" at bounding box center [1113, 92] width 69 height 41
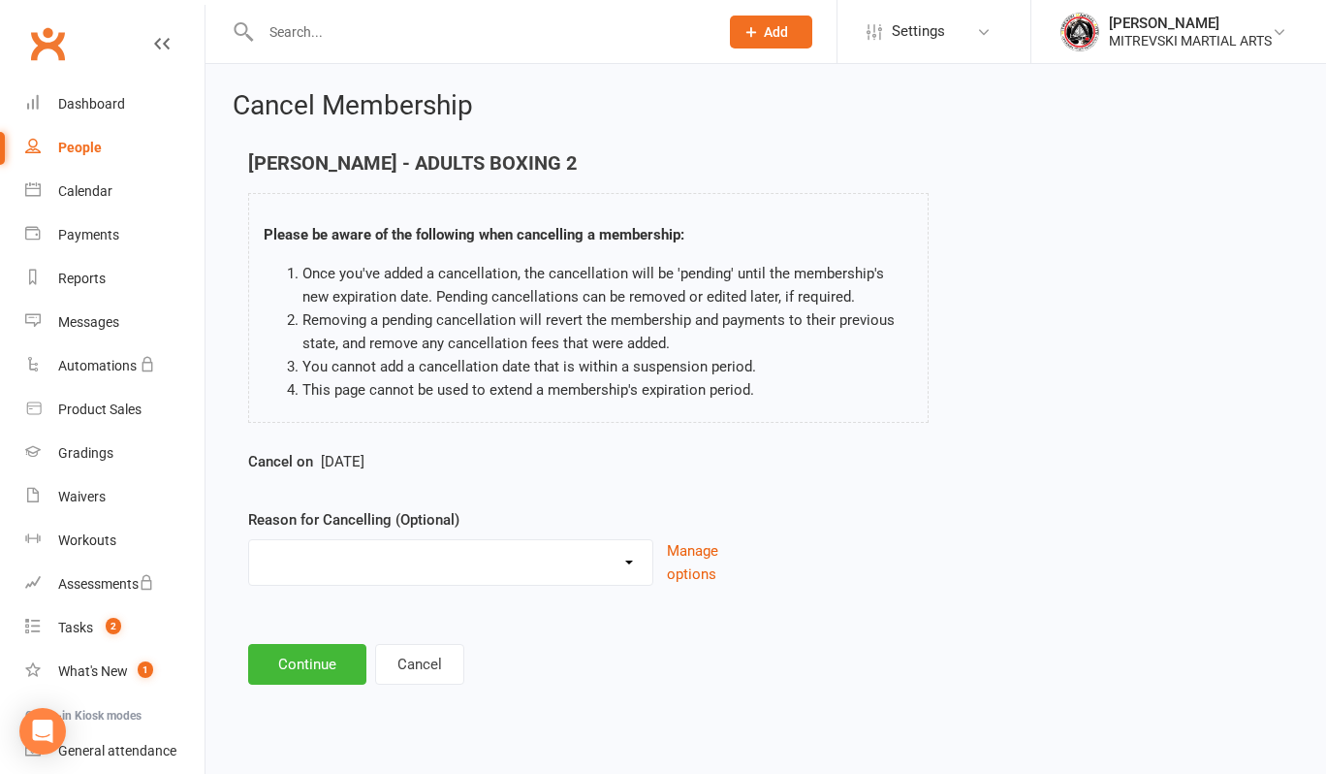
click at [625, 565] on select "Holiday Injury Other reason" at bounding box center [450, 559] width 403 height 39
click at [365, 467] on span "Oct 16 2025" at bounding box center [343, 461] width 44 height 17
click at [422, 660] on button "Cancel" at bounding box center [419, 664] width 89 height 41
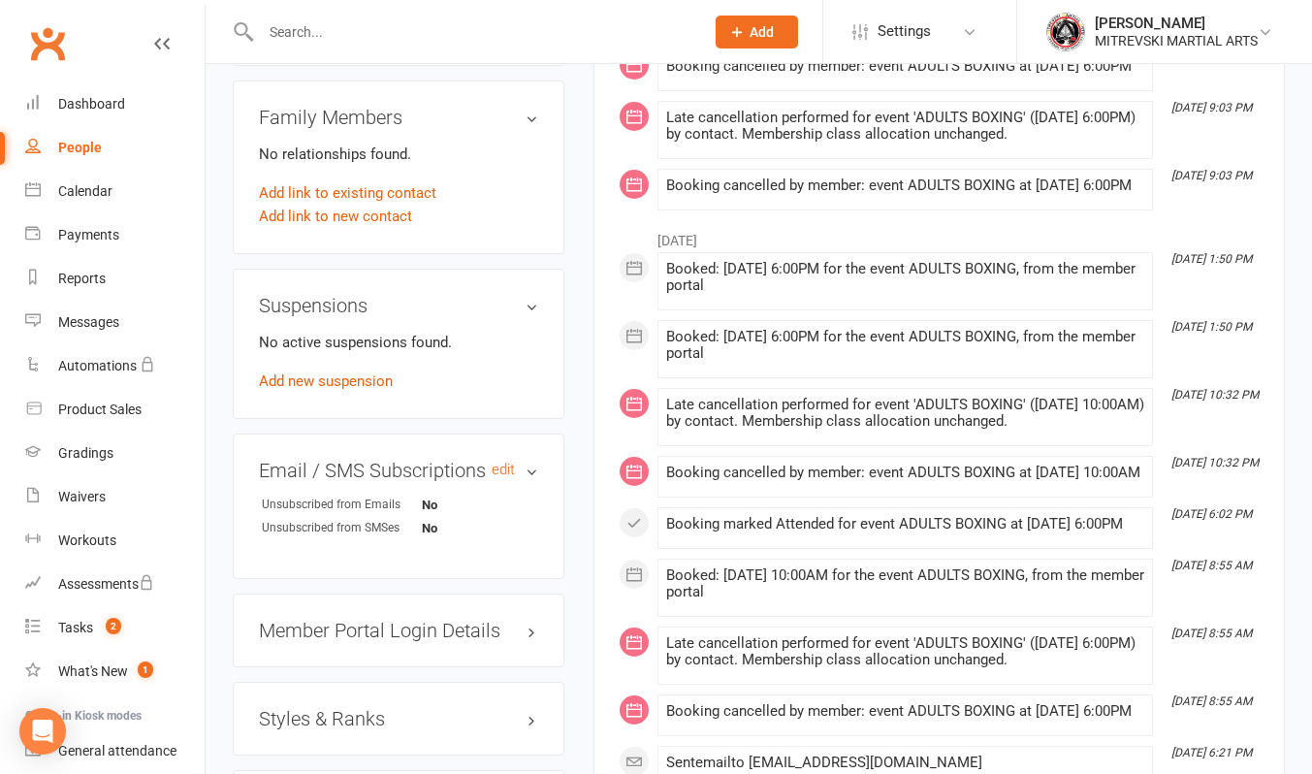
scroll to position [776, 0]
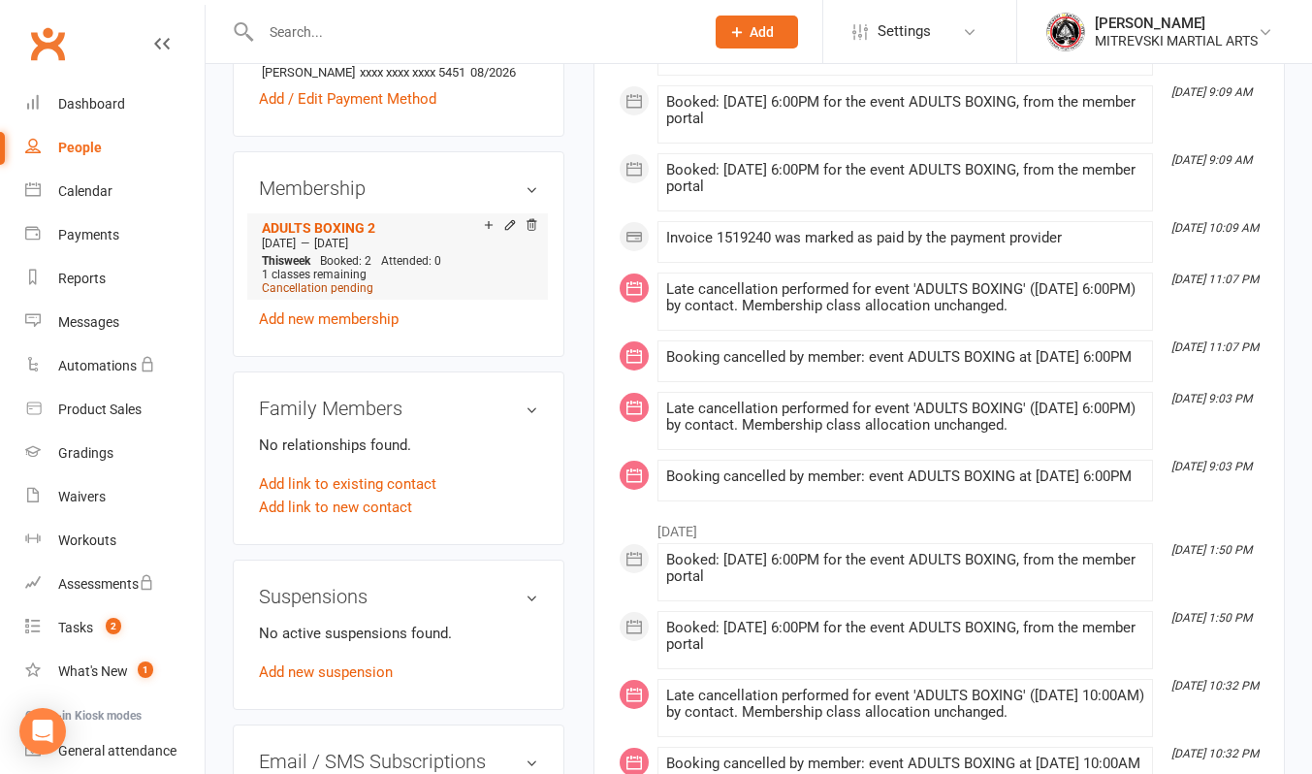
click at [340, 295] on span "Cancellation pending" at bounding box center [318, 288] width 112 height 14
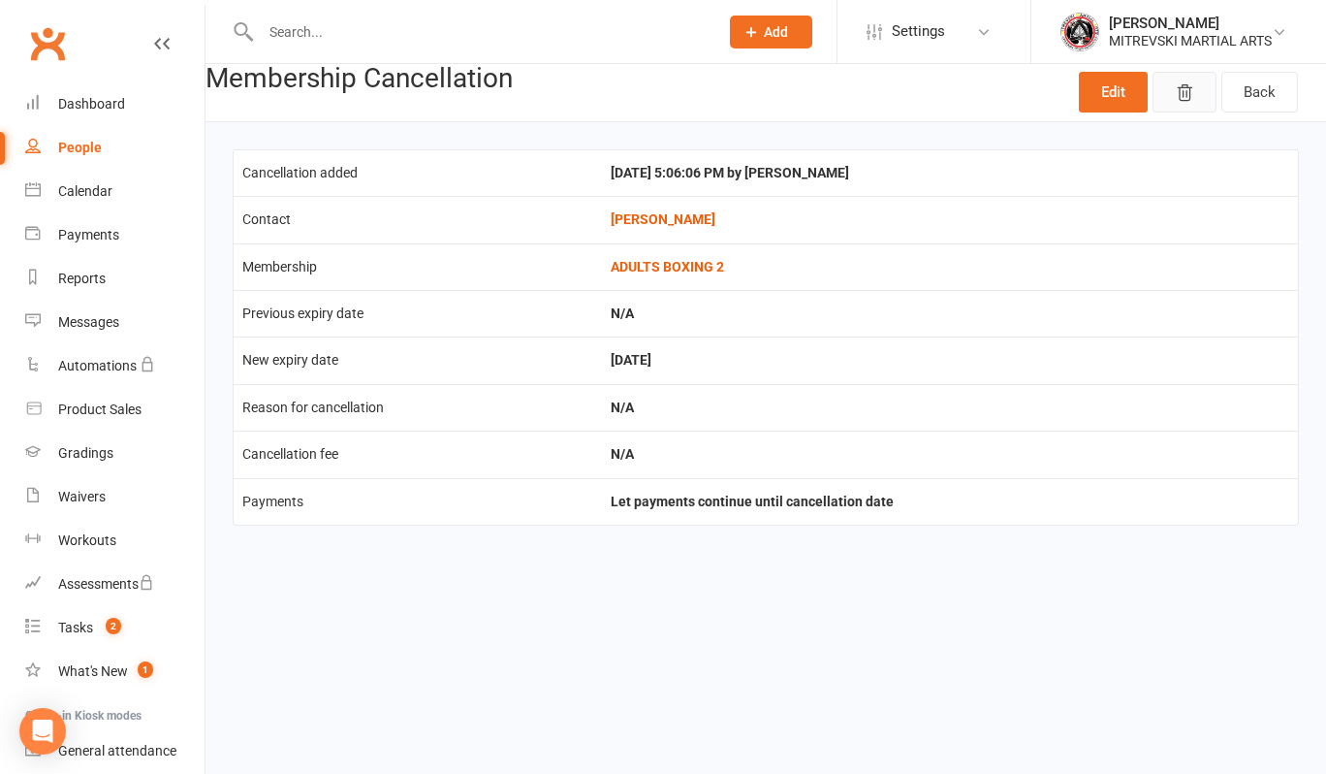
click at [1191, 98] on icon "button" at bounding box center [1185, 93] width 14 height 16
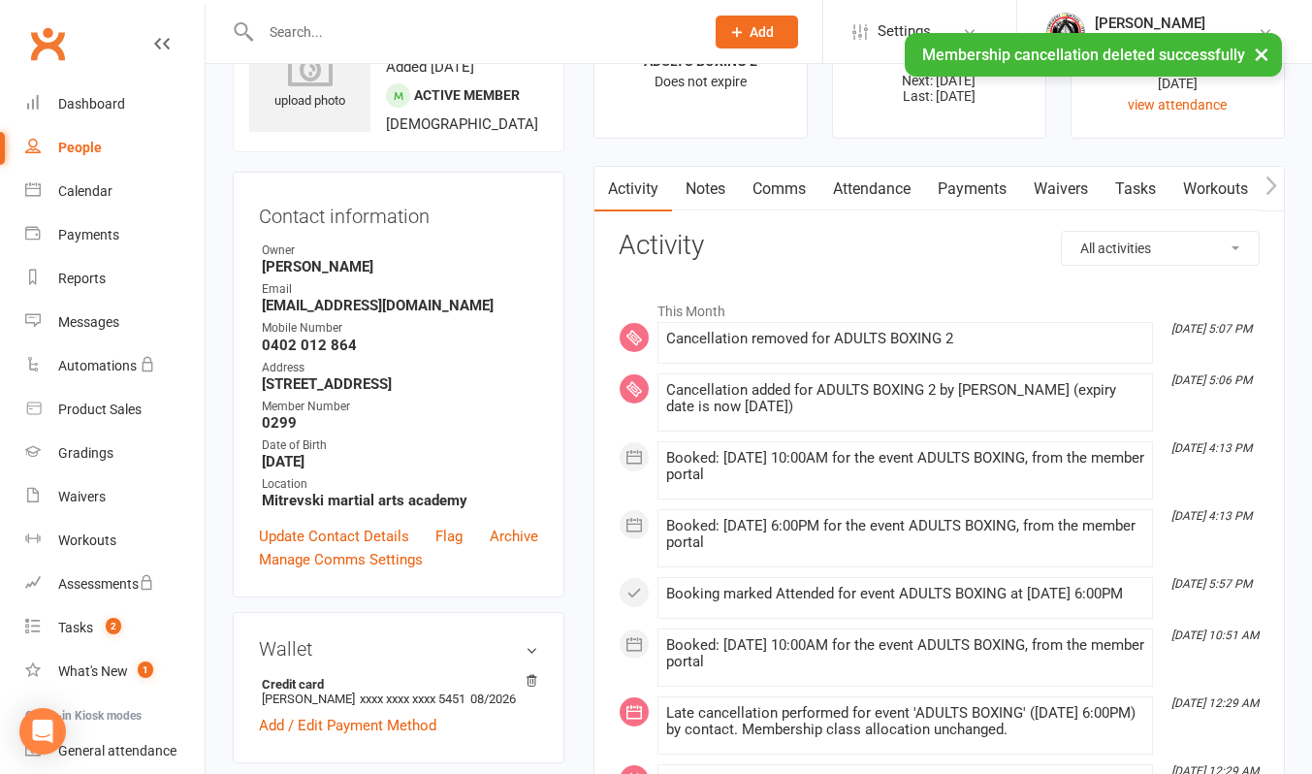
scroll to position [485, 0]
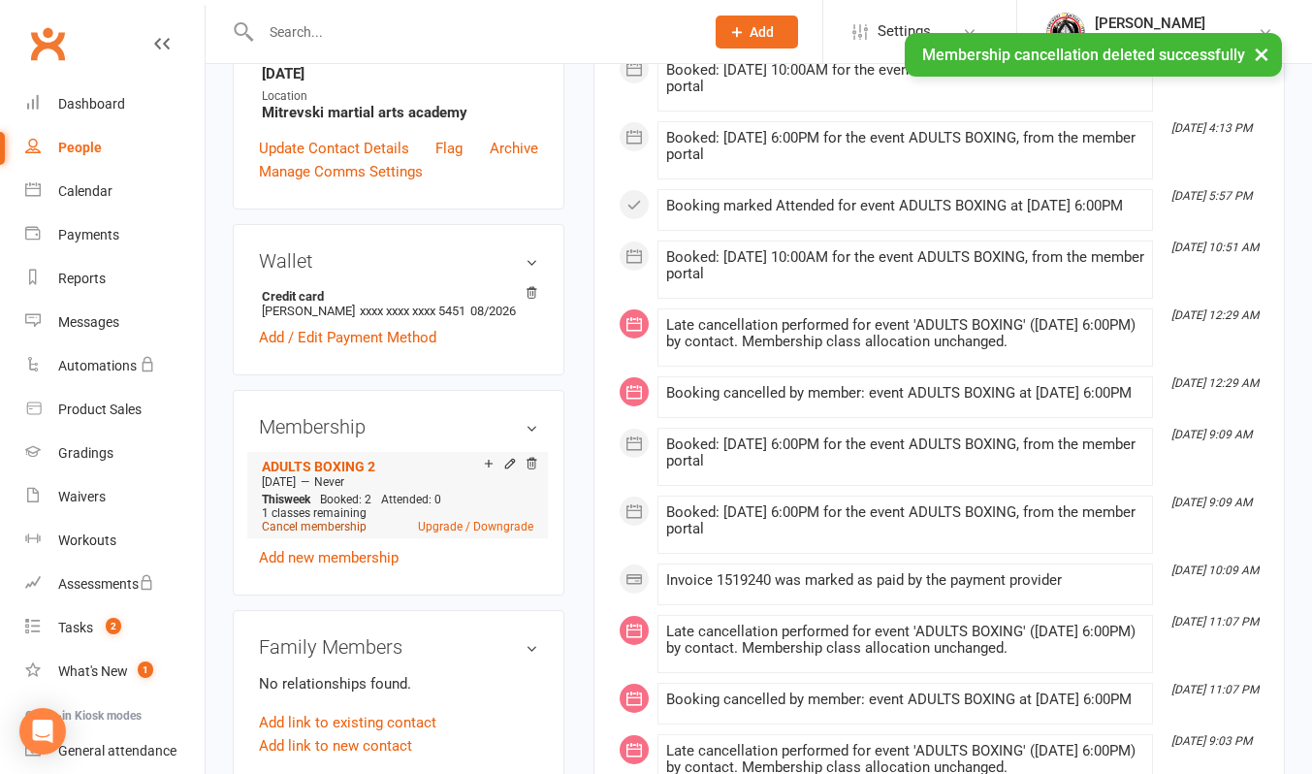
click at [338, 533] on link "Cancel membership" at bounding box center [314, 527] width 105 height 14
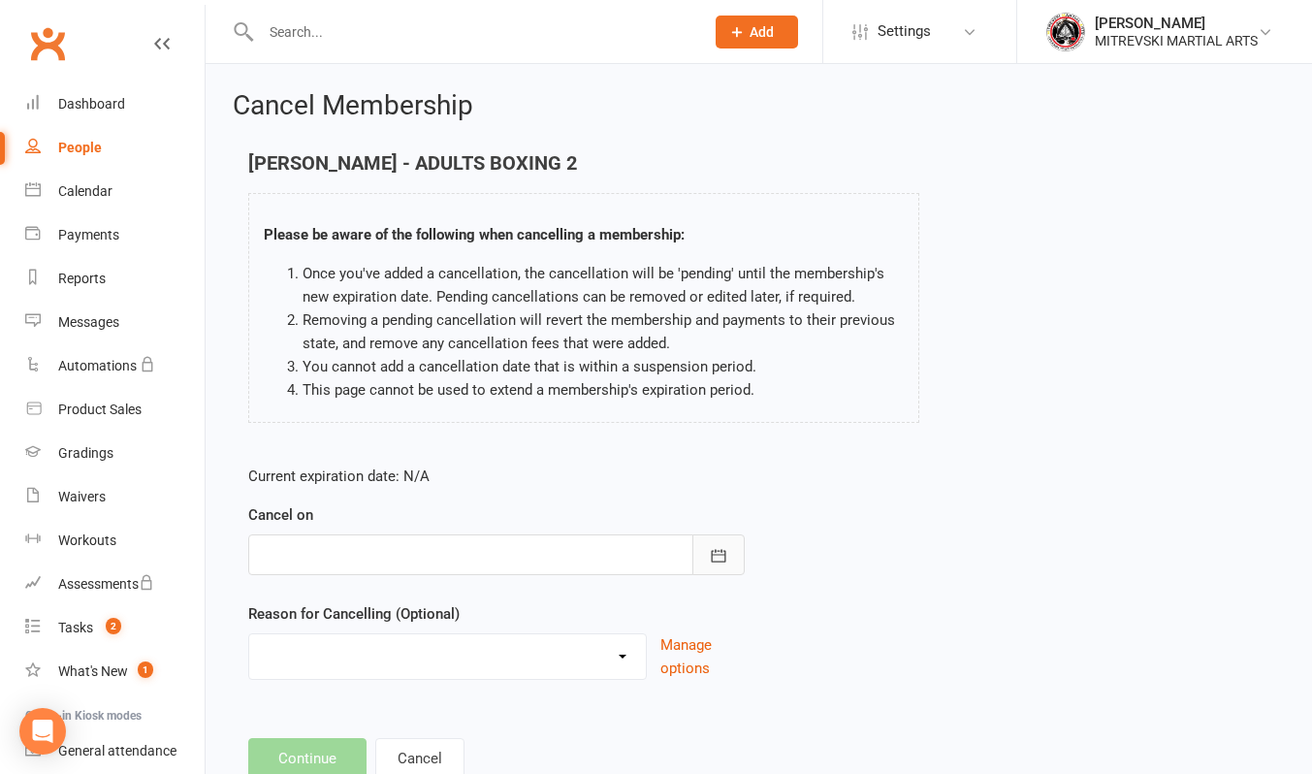
click at [727, 559] on icon "button" at bounding box center [718, 555] width 19 height 19
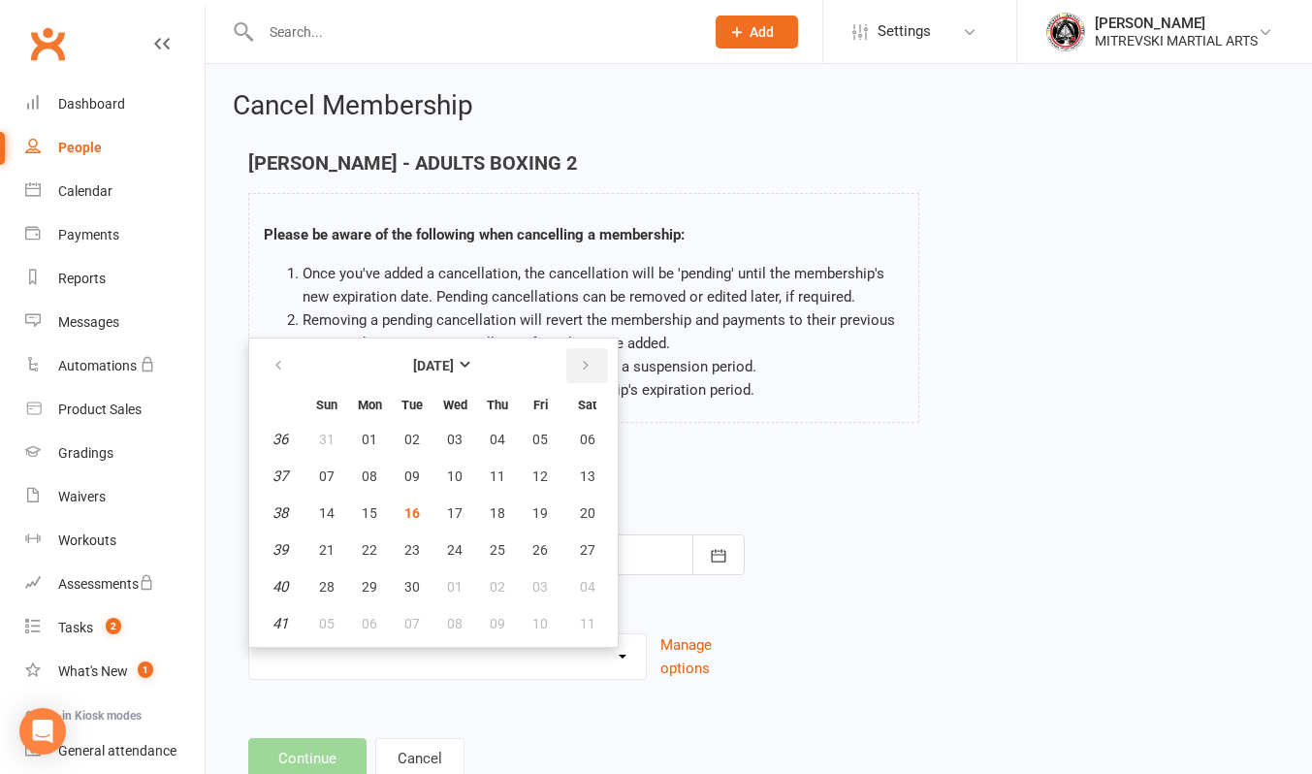
click at [596, 357] on button "button" at bounding box center [587, 365] width 42 height 35
click at [460, 515] on span "15" at bounding box center [455, 513] width 16 height 16
type input "15 Oct 2025"
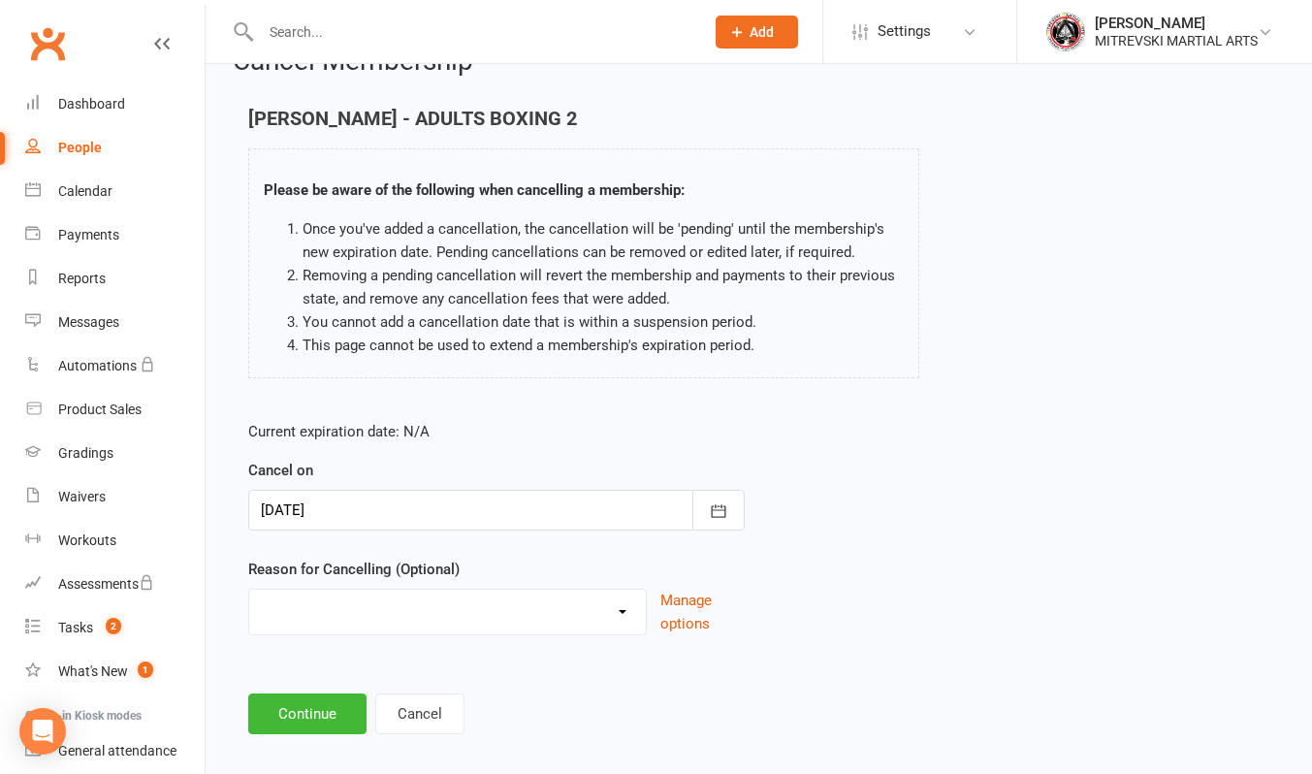
scroll to position [64, 0]
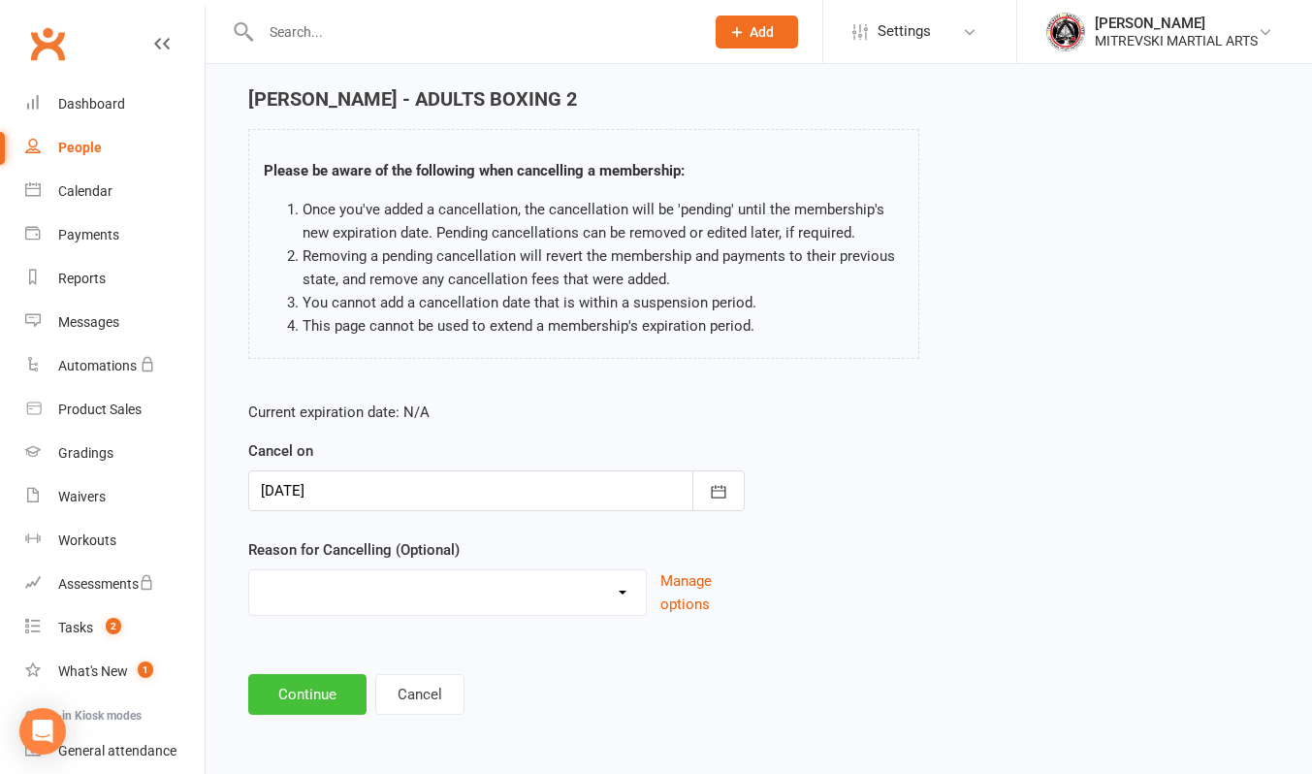
click at [316, 701] on button "Continue" at bounding box center [307, 694] width 118 height 41
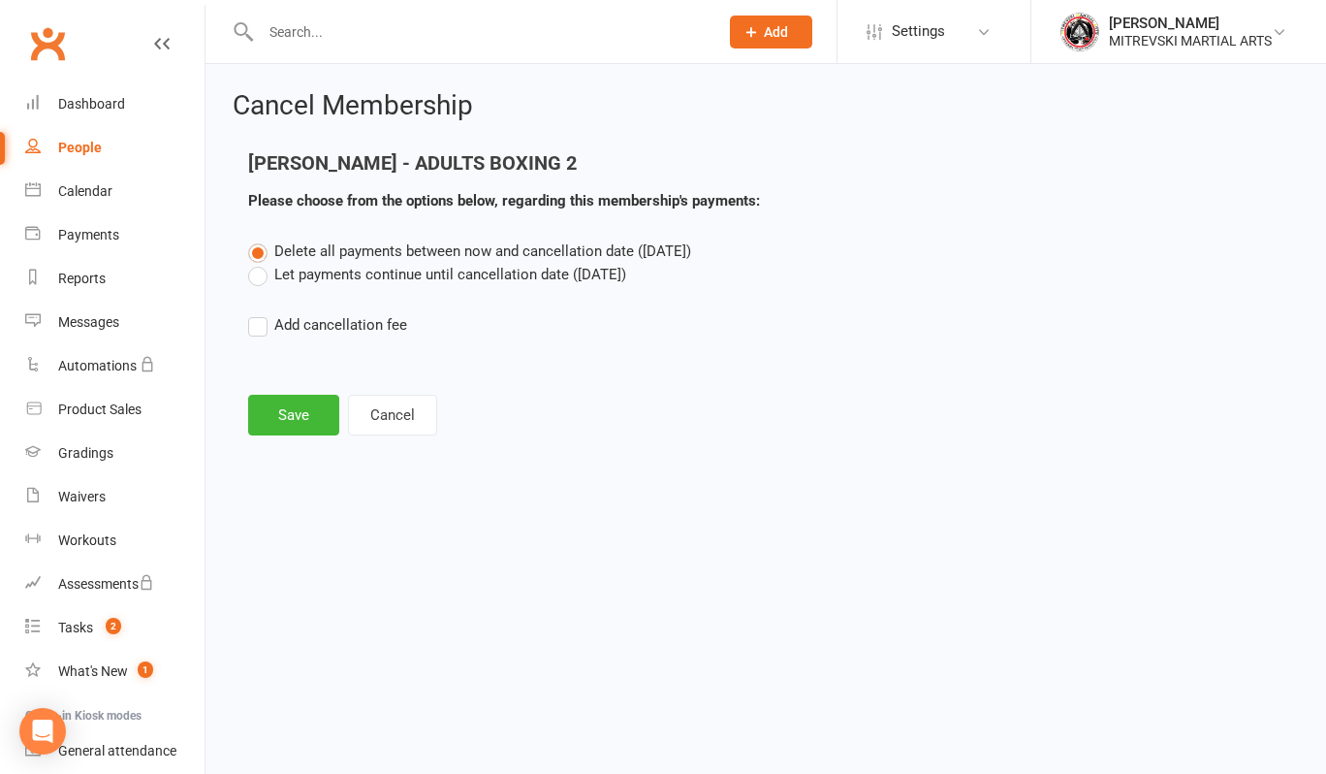
click at [257, 280] on label "Let payments continue until cancellation date (Oct 15, 2025)" at bounding box center [437, 274] width 378 height 23
click at [257, 263] on input "Let payments continue until cancellation date (Oct 15, 2025)" at bounding box center [254, 263] width 13 height 0
click at [297, 415] on button "Save" at bounding box center [293, 415] width 91 height 41
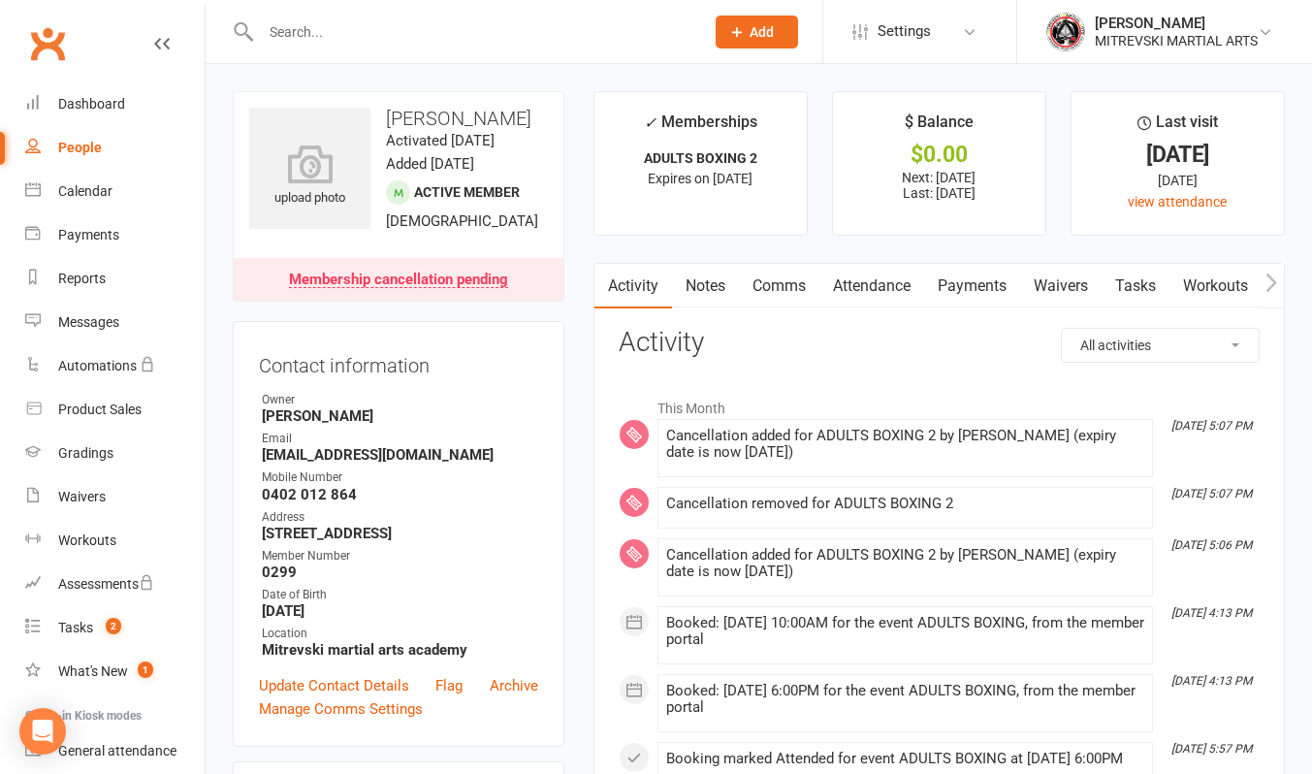
click at [980, 287] on link "Payments" at bounding box center [972, 286] width 96 height 45
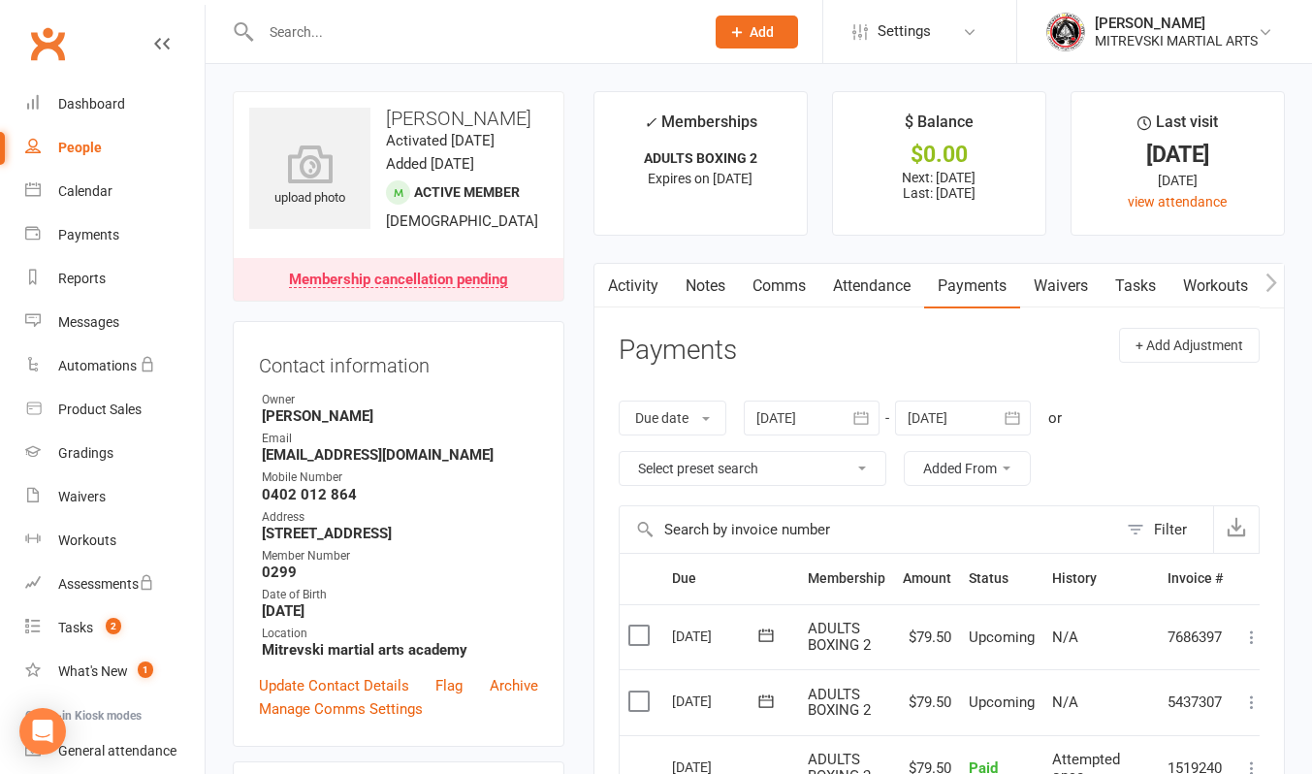
scroll to position [291, 0]
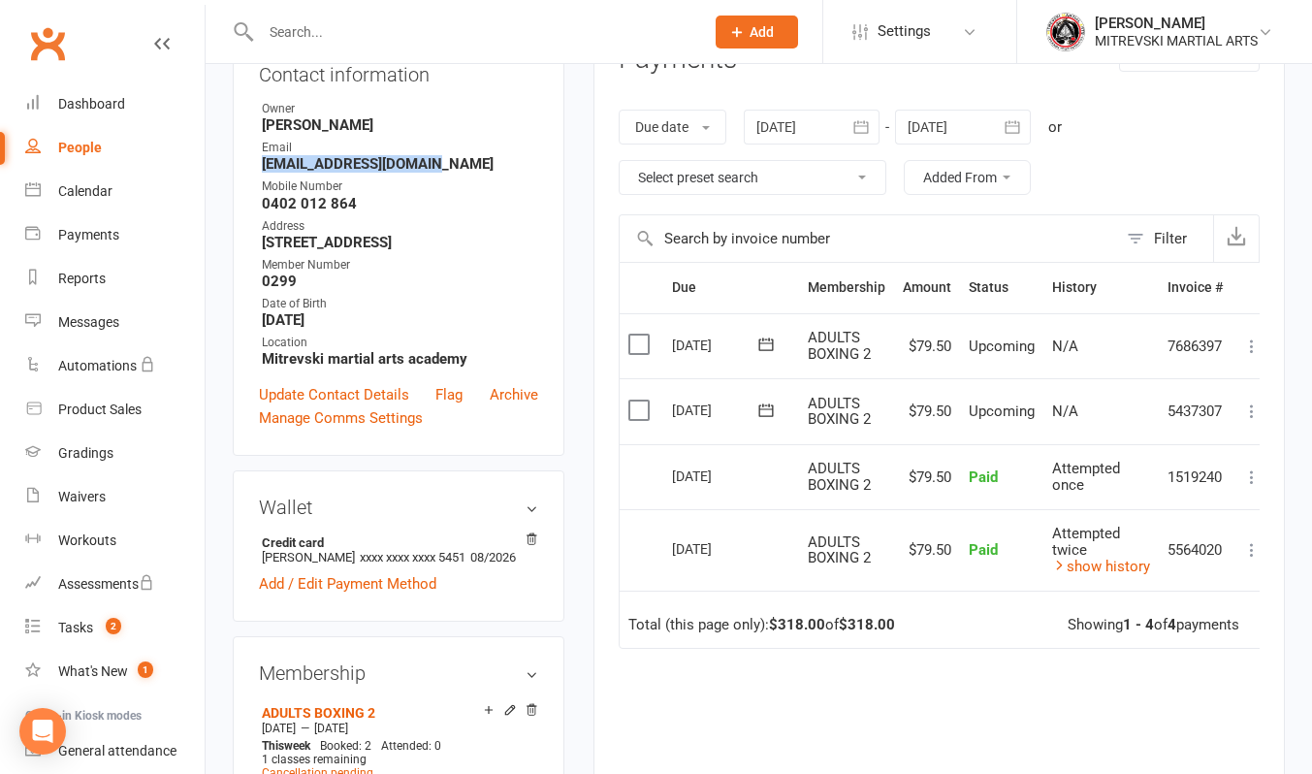
drag, startPoint x: 262, startPoint y: 161, endPoint x: 437, endPoint y: 167, distance: 175.6
click at [437, 167] on strong "bazaank.khan@gmail.com" at bounding box center [400, 163] width 276 height 17
drag, startPoint x: 436, startPoint y: 167, endPoint x: 419, endPoint y: 166, distance: 17.5
copy strong "bazaank.khan@gmail.com"
click at [100, 105] on div "Dashboard" at bounding box center [91, 104] width 67 height 16
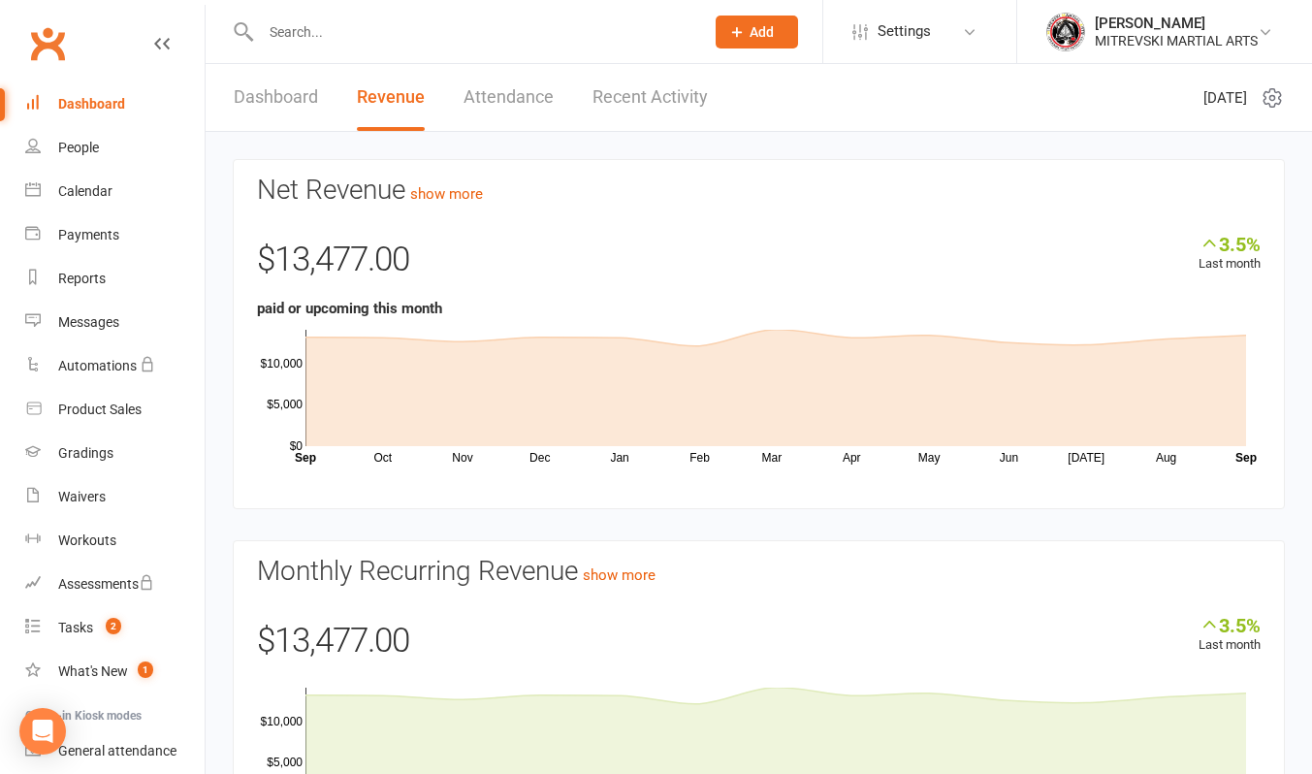
click at [256, 97] on link "Dashboard" at bounding box center [276, 97] width 84 height 67
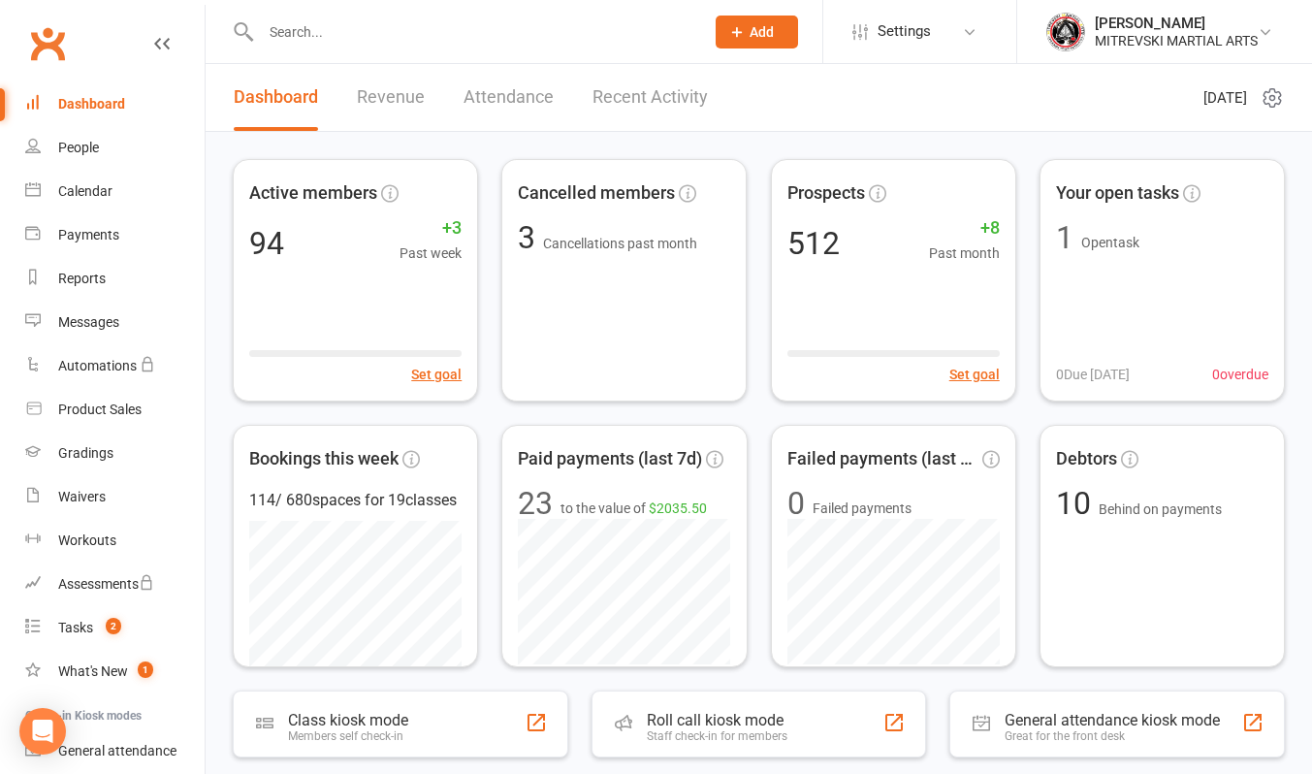
click at [676, 97] on link "Recent Activity" at bounding box center [649, 97] width 115 height 67
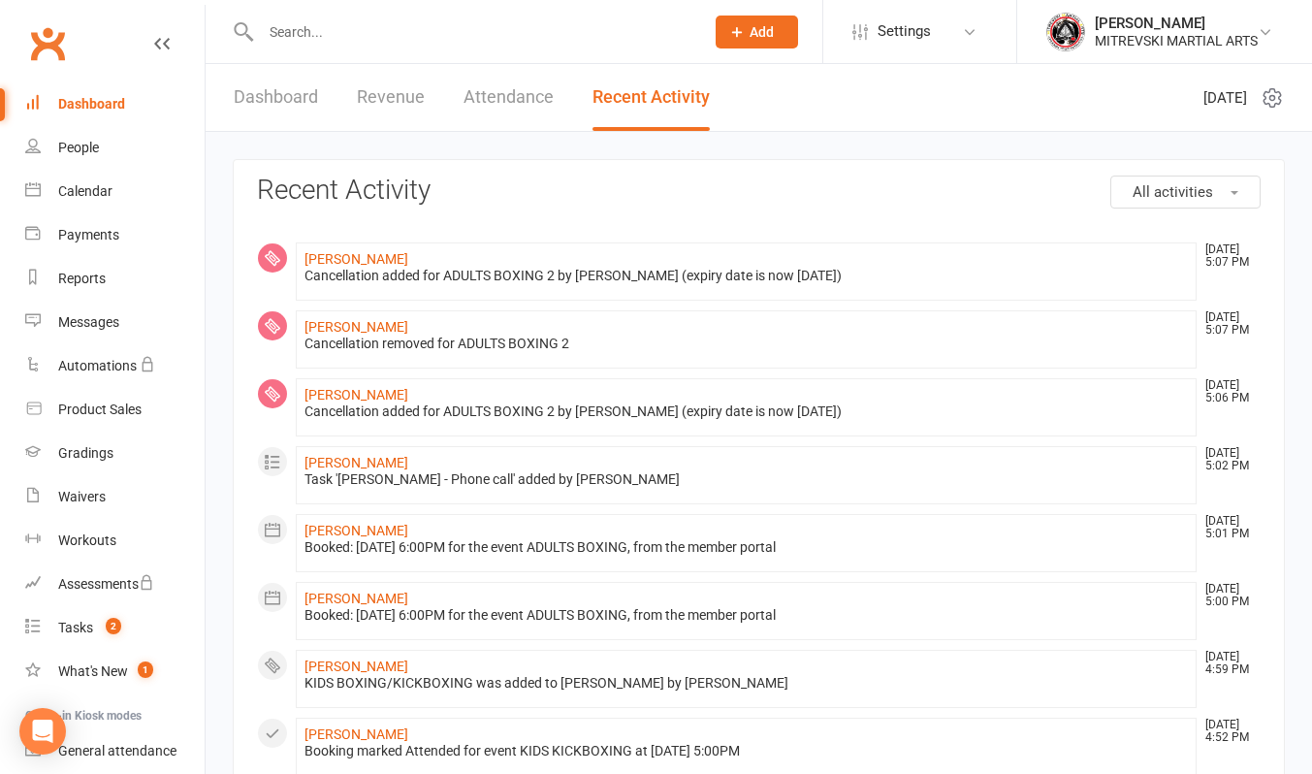
scroll to position [194, 0]
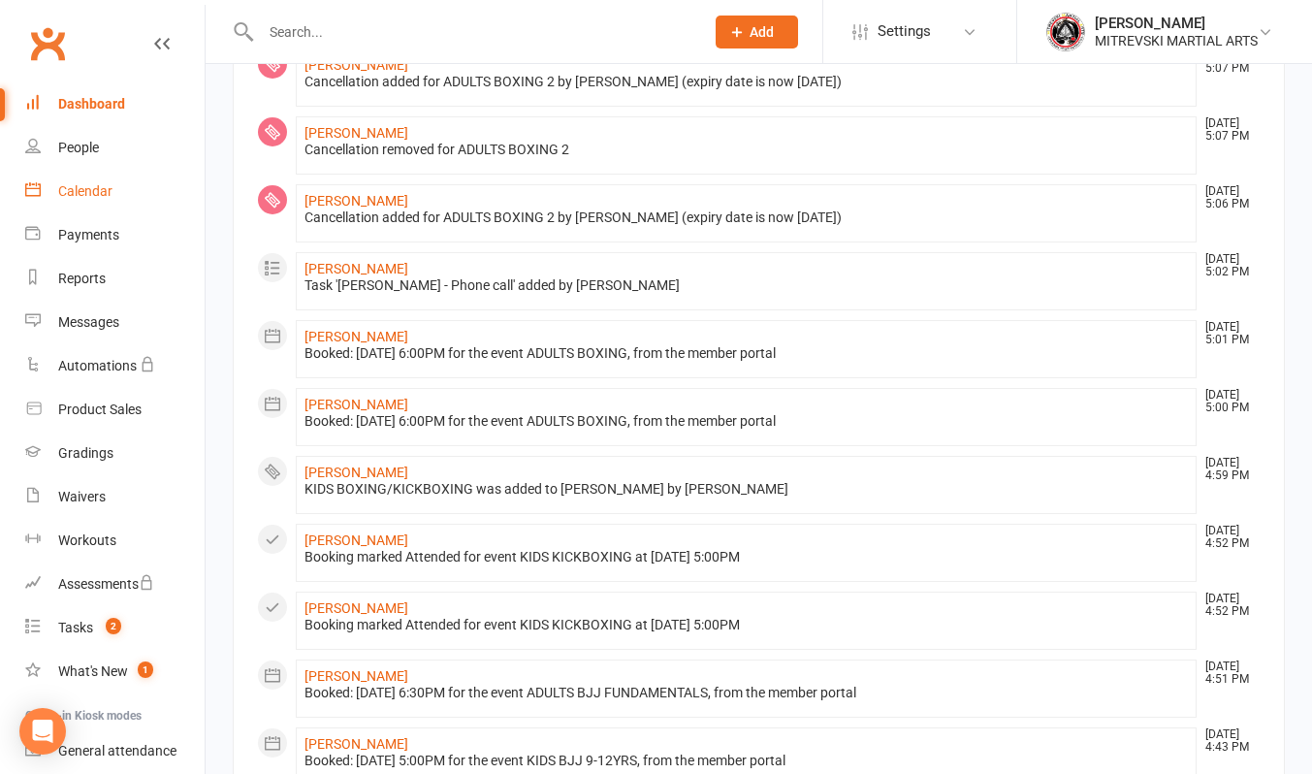
click at [82, 195] on div "Calendar" at bounding box center [85, 191] width 54 height 16
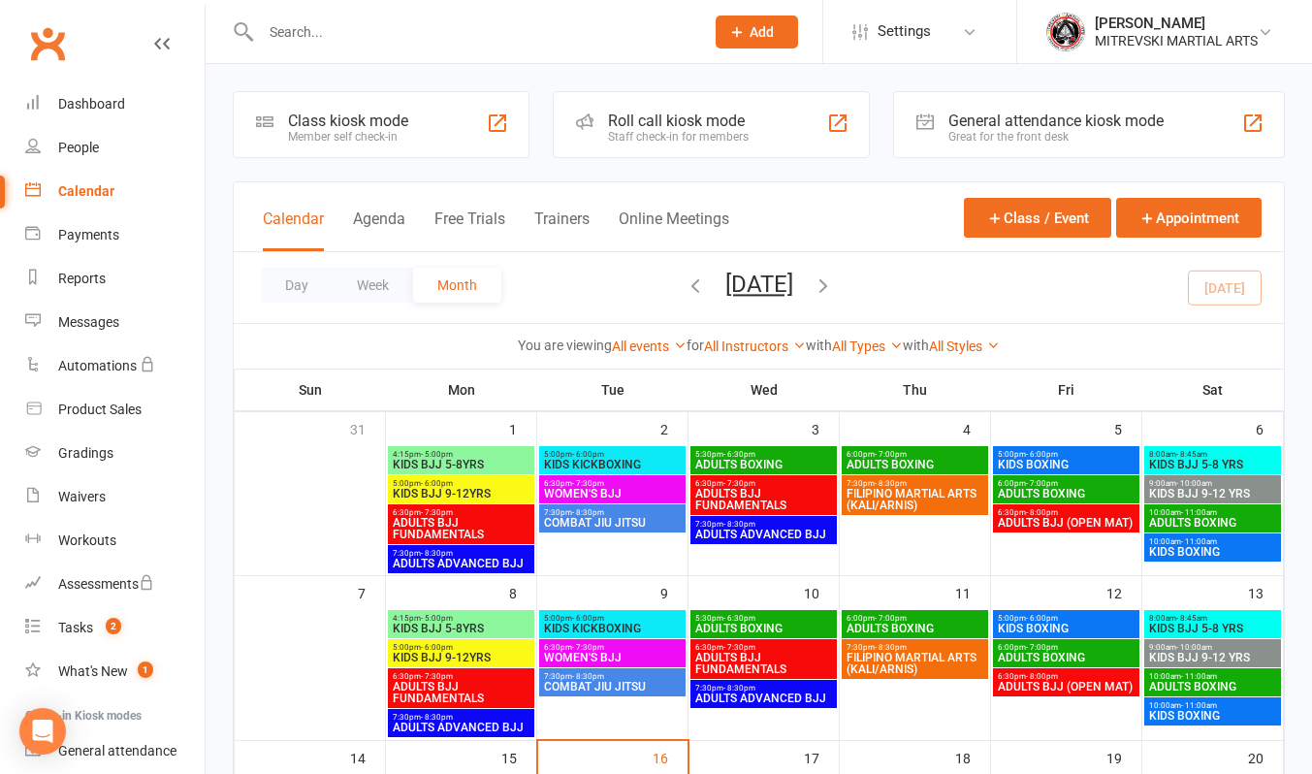
scroll to position [291, 0]
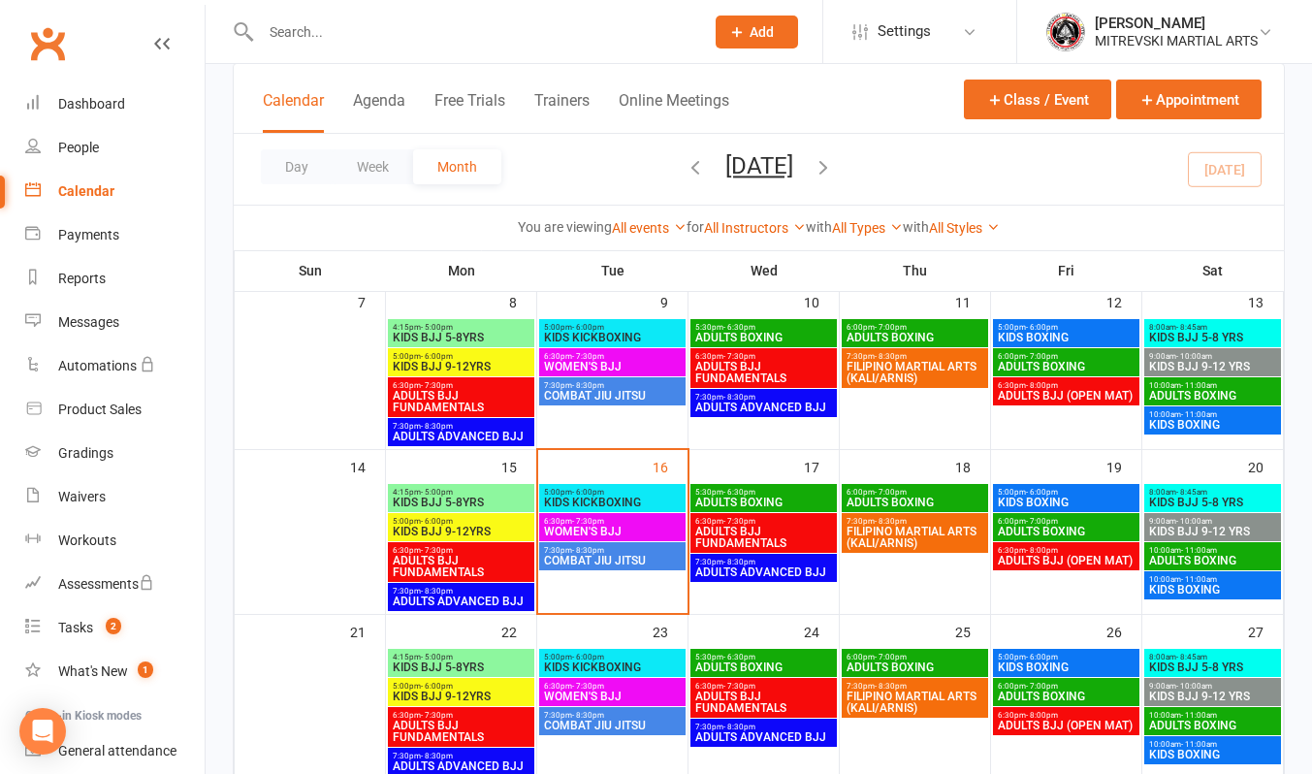
click at [1064, 497] on span "KIDS BOXING" at bounding box center [1066, 502] width 139 height 12
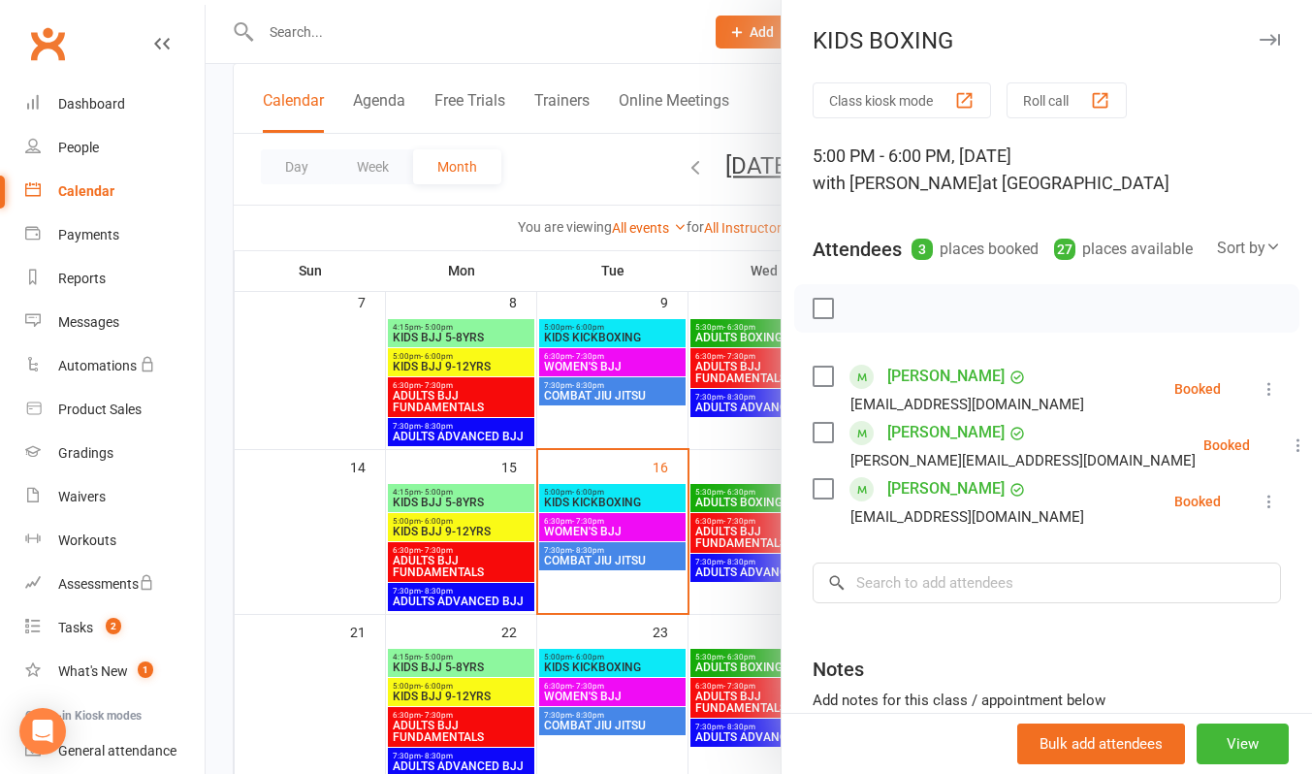
click at [911, 586] on div "Class kiosk mode Roll call 5:00 PM - 6:00 PM, Friday, September, 19, 2025 with …" at bounding box center [1047, 479] width 530 height 795
click at [914, 602] on input "search" at bounding box center [1047, 582] width 468 height 41
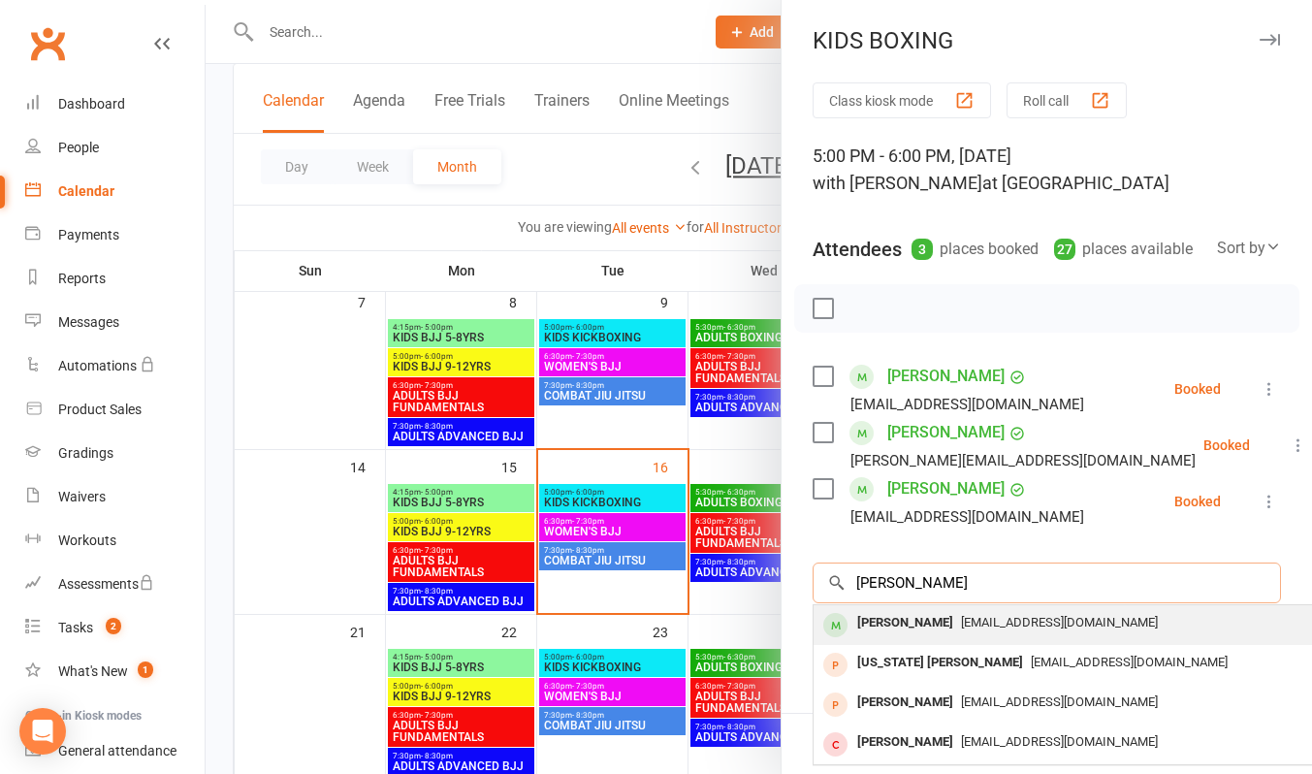
type input "bronson"
click at [916, 637] on div "Bronson McHardy" at bounding box center [905, 623] width 112 height 28
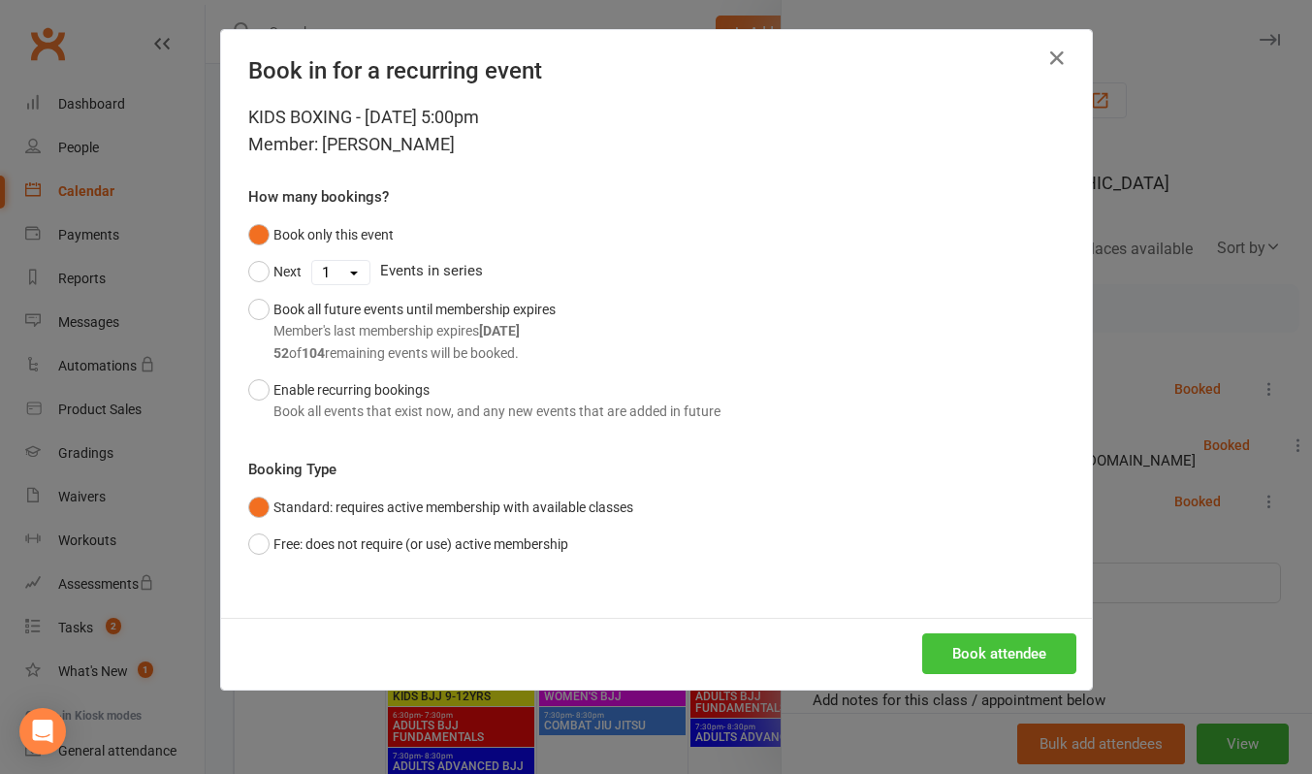
click at [986, 641] on button "Book attendee" at bounding box center [999, 653] width 154 height 41
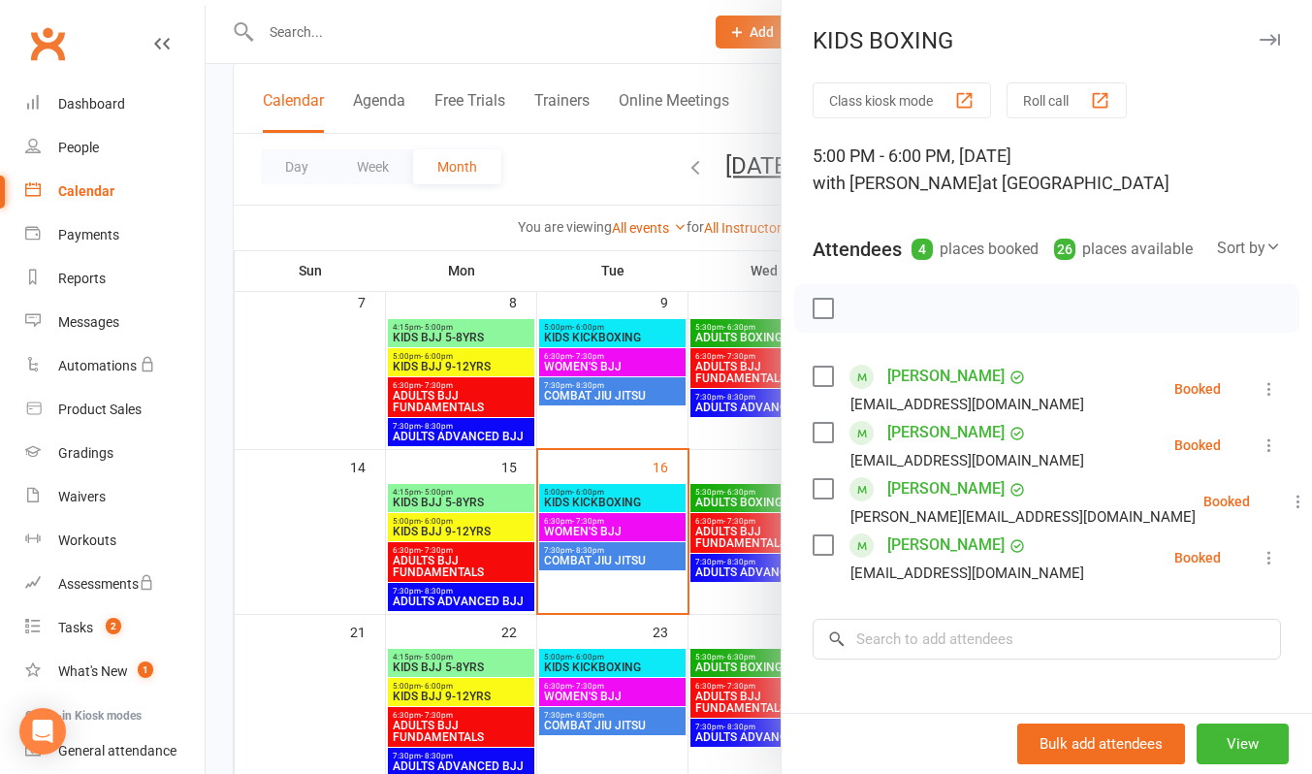
click at [624, 32] on div at bounding box center [759, 387] width 1106 height 774
